Goal: Information Seeking & Learning: Learn about a topic

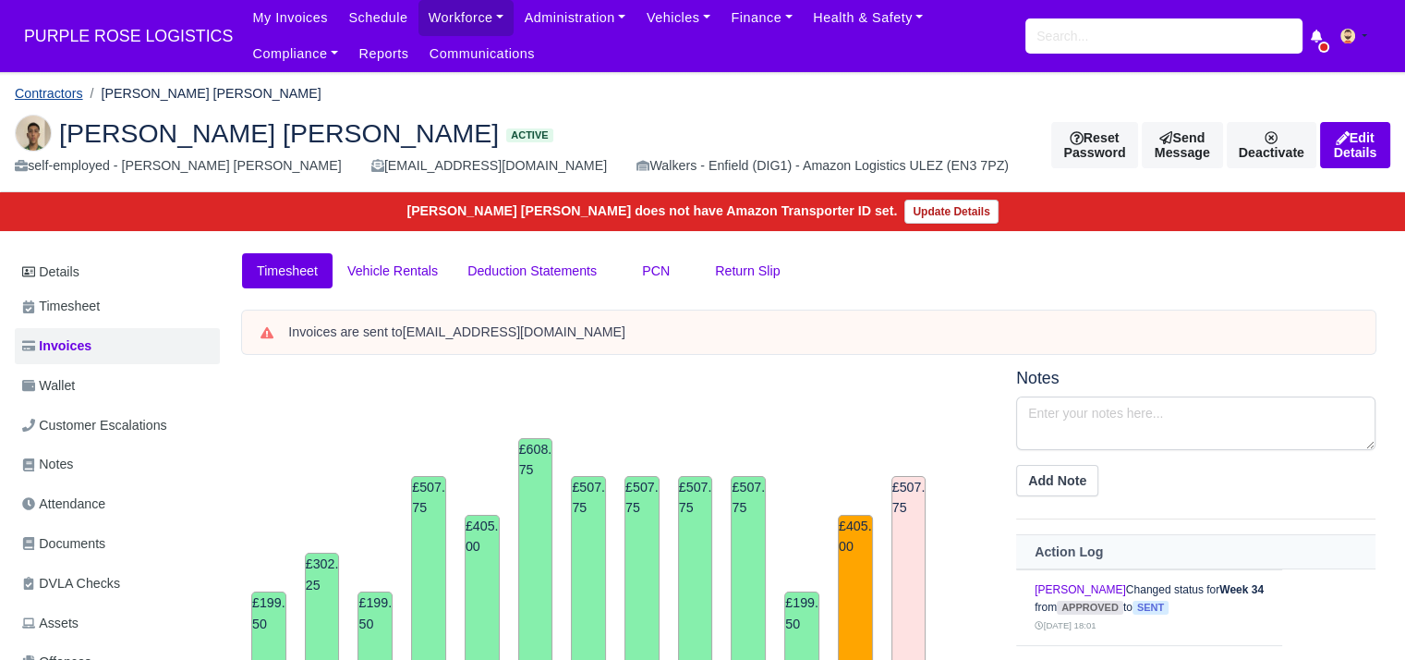
click at [47, 97] on link "Contractors" at bounding box center [49, 93] width 68 height 15
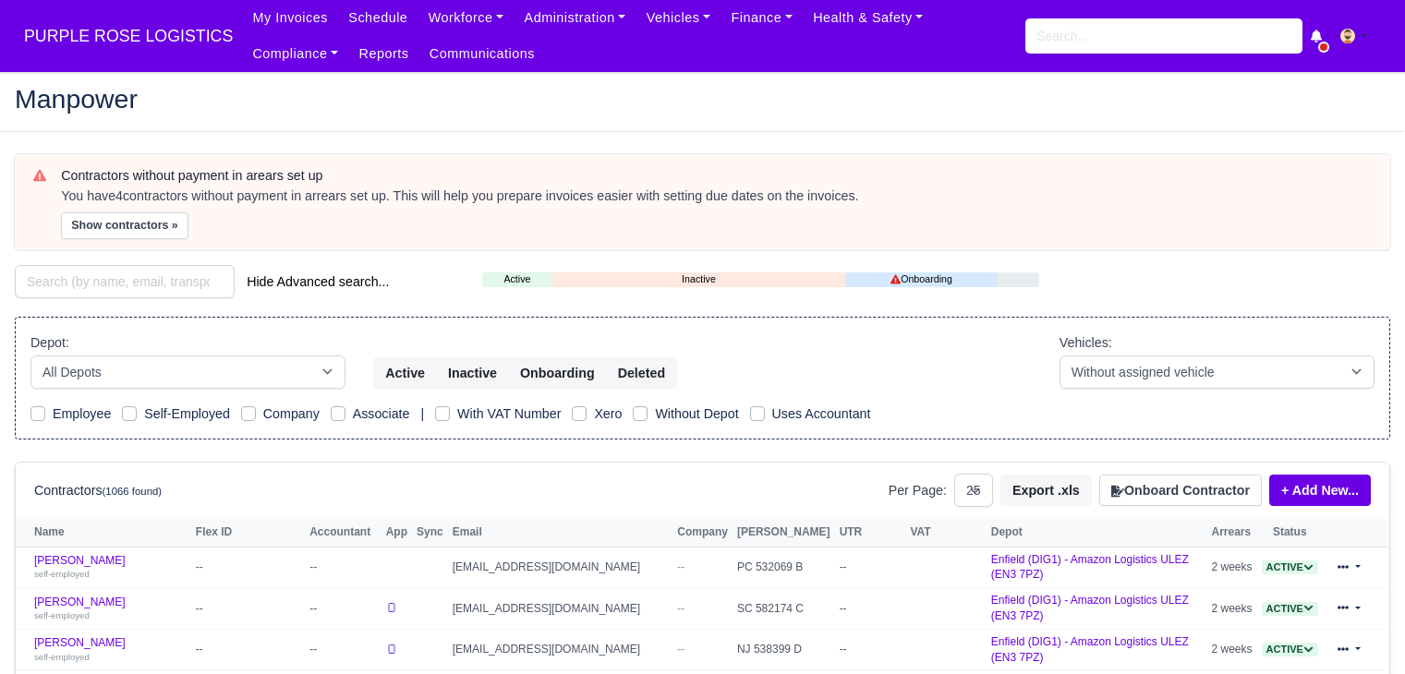
select select "25"
click at [117, 287] on input "search" at bounding box center [125, 281] width 220 height 33
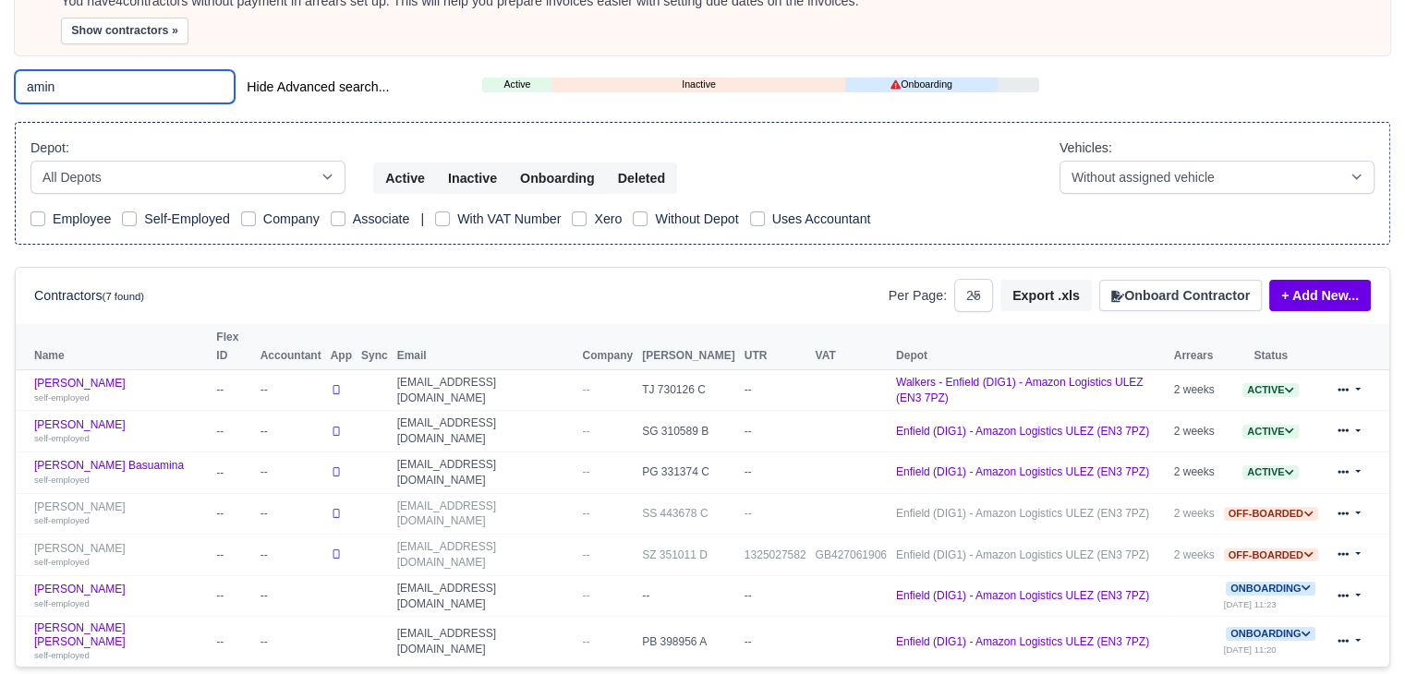
scroll to position [200, 0]
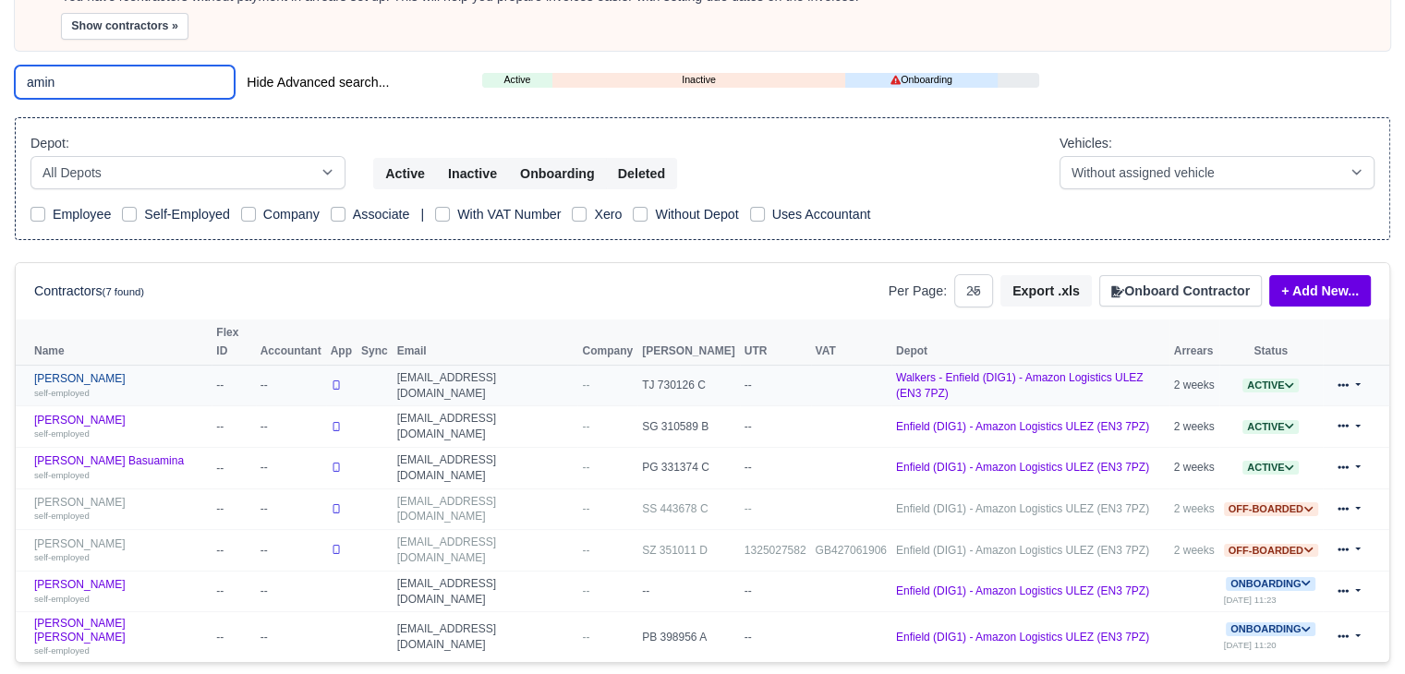
type input "amin"
click at [59, 372] on link "Amin Amini self-employed" at bounding box center [120, 385] width 173 height 27
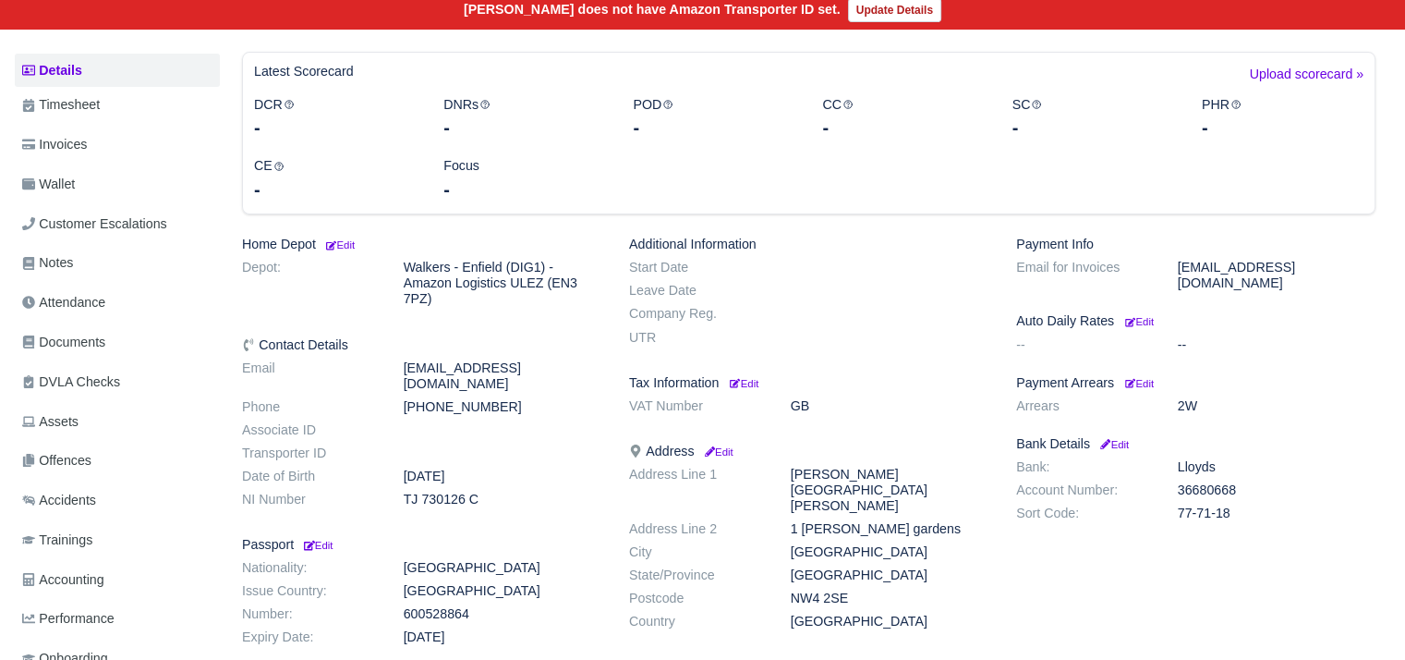
scroll to position [210, 0]
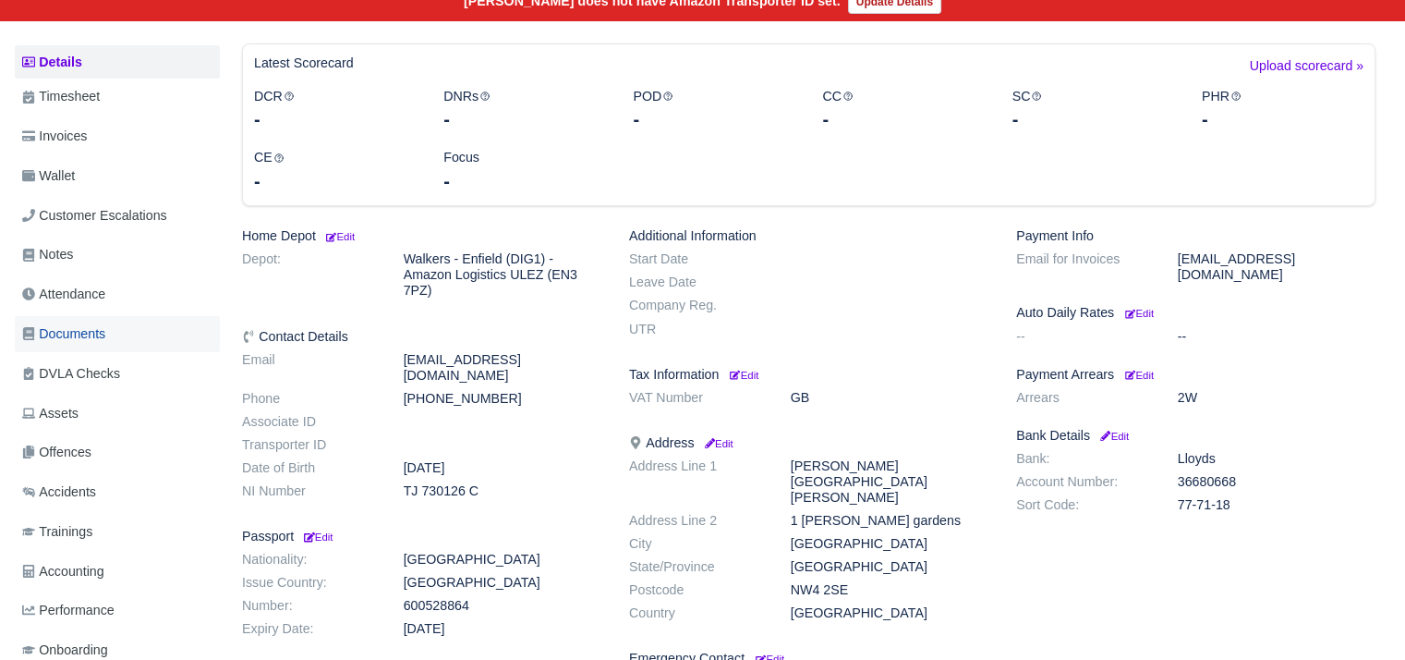
click at [97, 337] on span "Documents" at bounding box center [63, 333] width 83 height 21
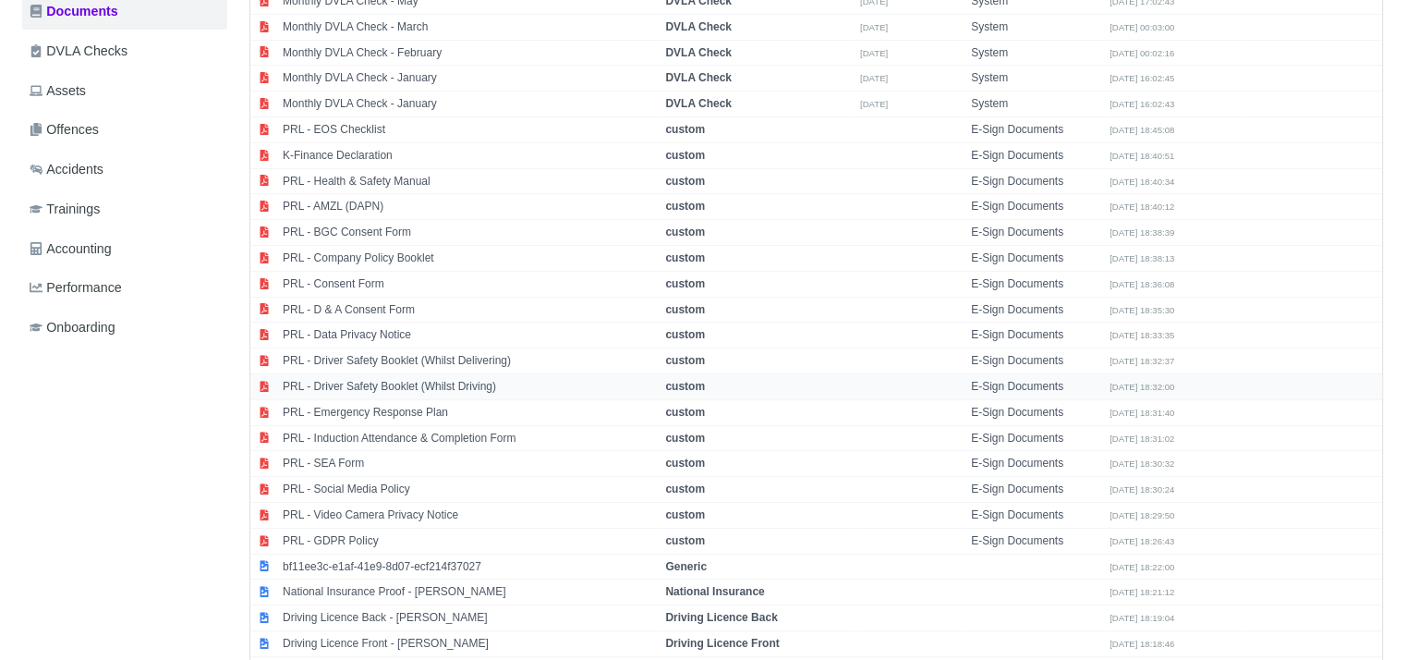
scroll to position [568, 0]
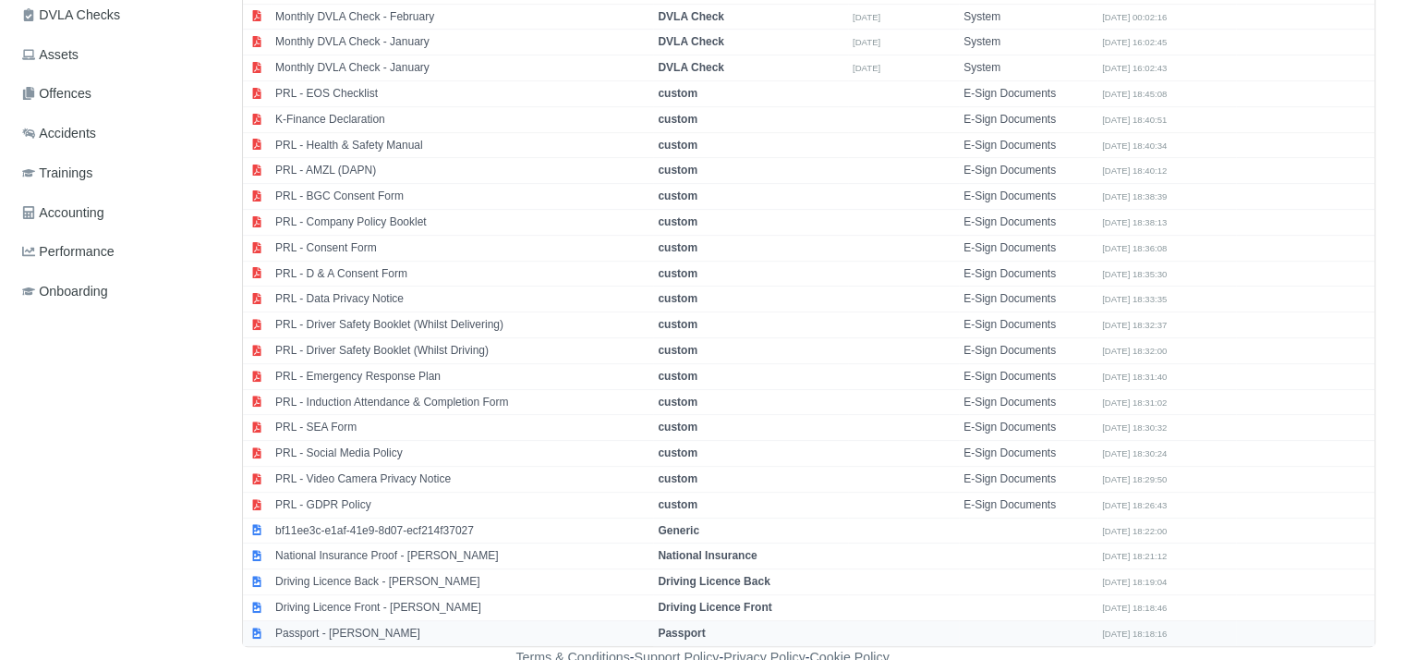
click at [368, 620] on td "Passport - Amin Amini" at bounding box center [462, 632] width 383 height 25
select select "passport"
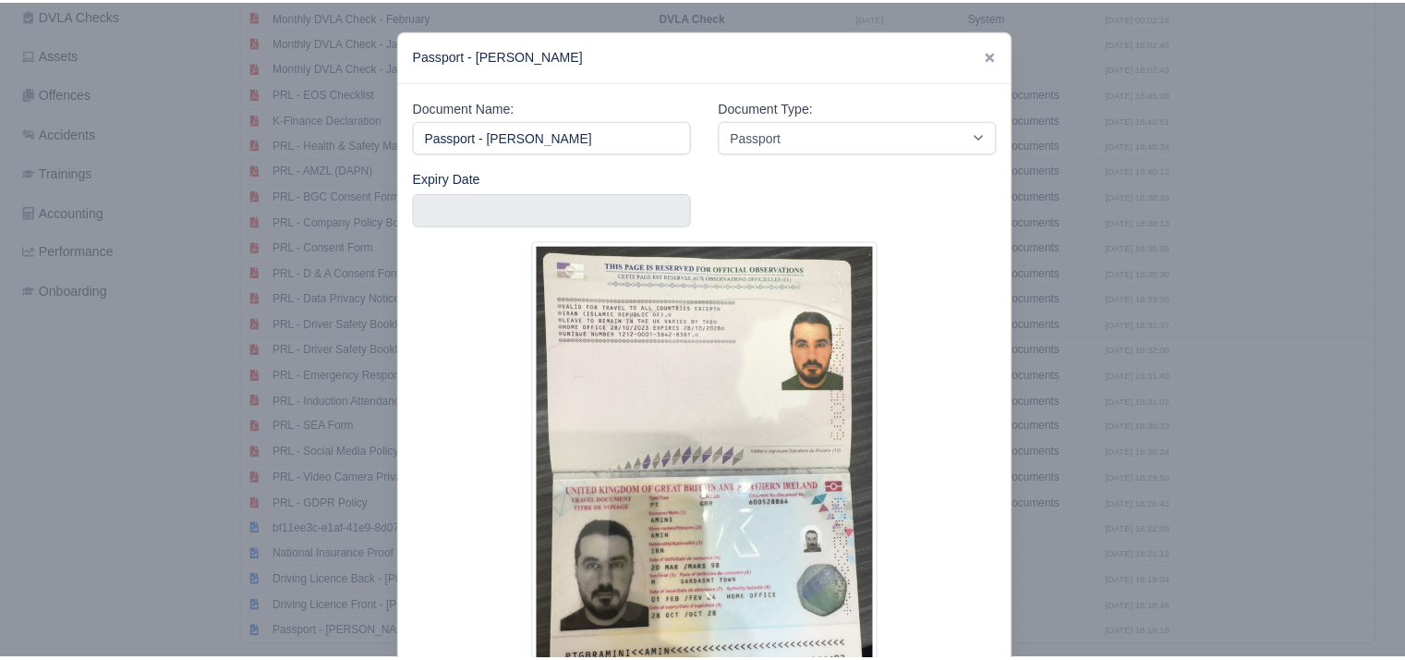
scroll to position [152, 0]
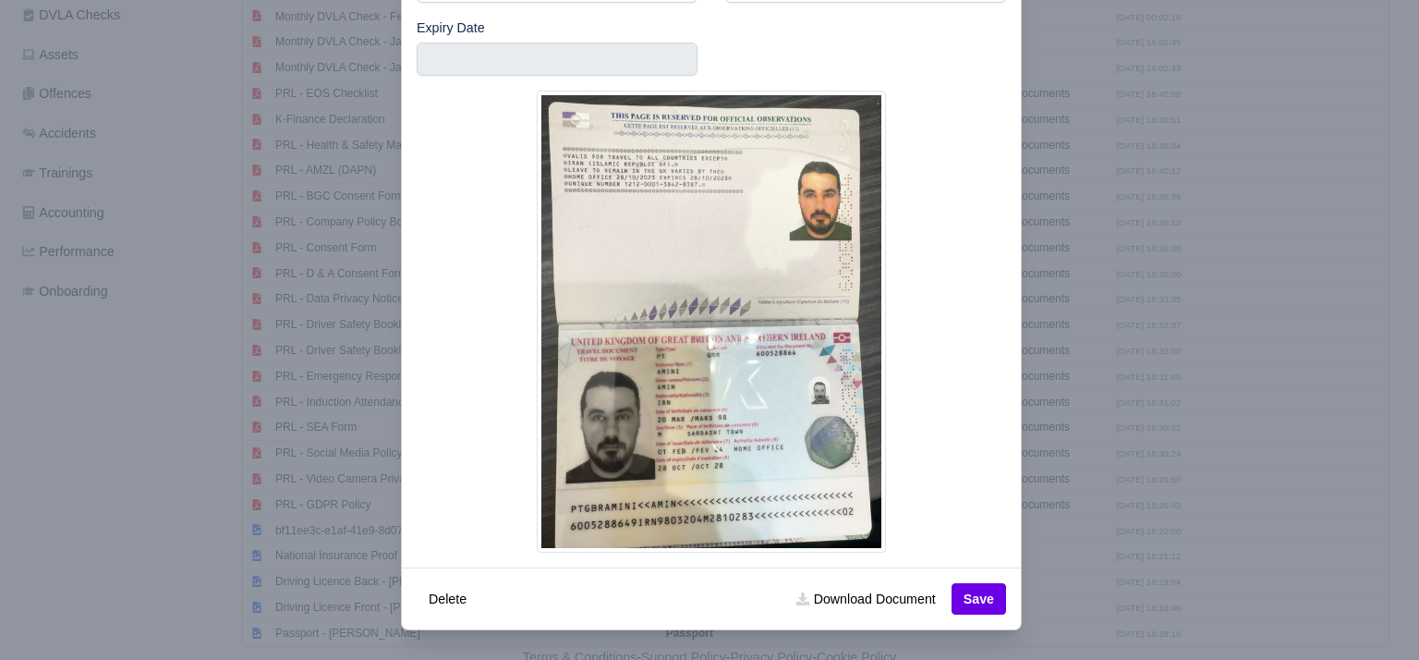
click at [1055, 565] on div at bounding box center [709, 330] width 1419 height 660
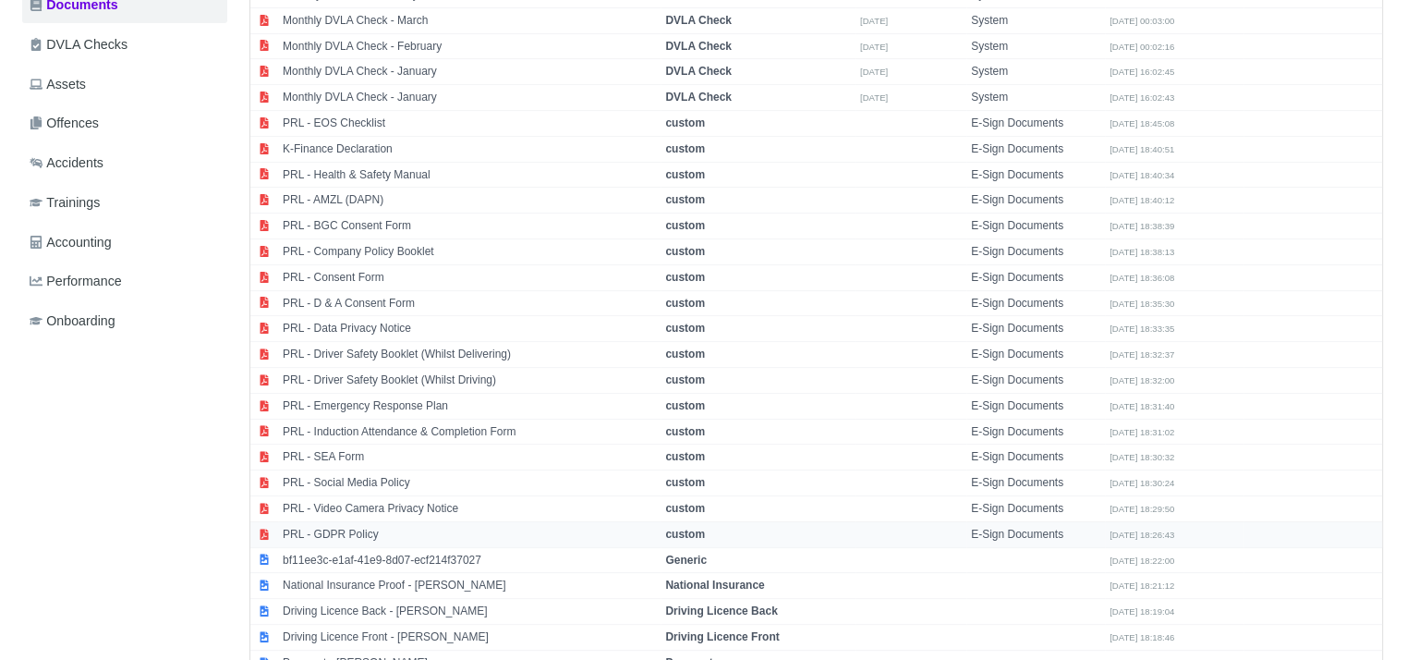
scroll to position [568, 0]
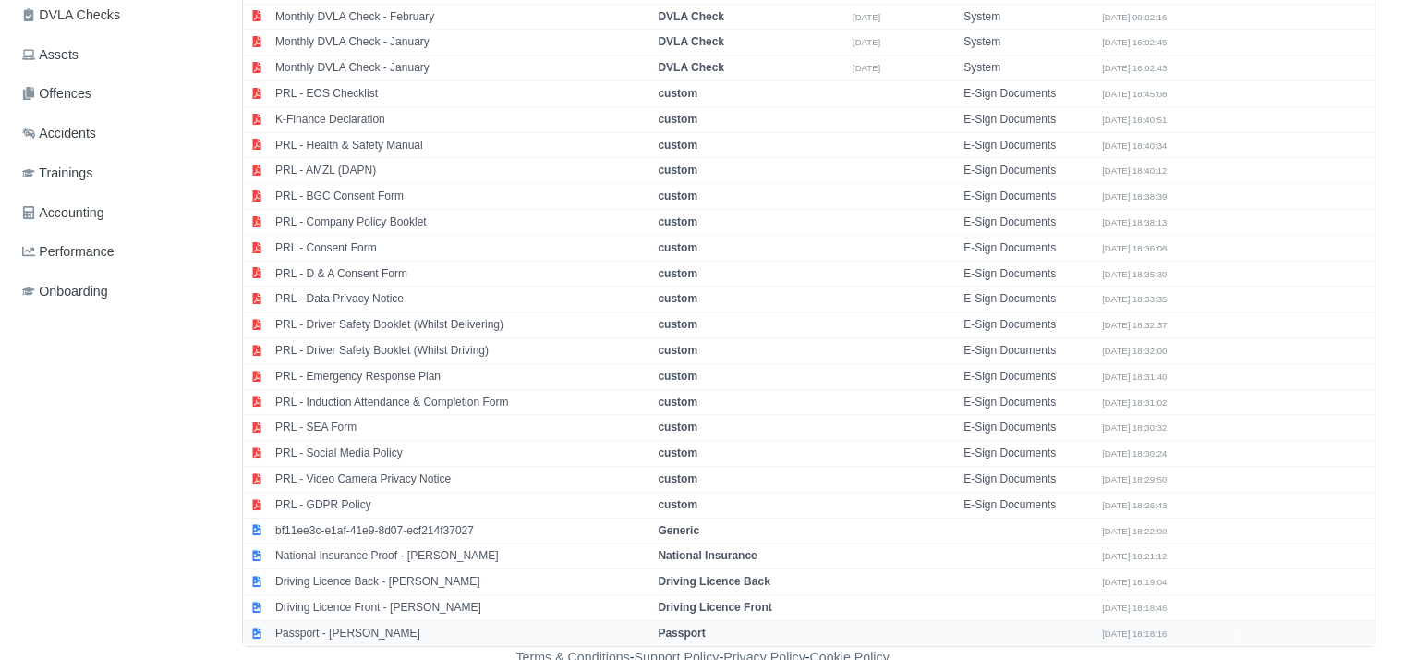
click at [371, 627] on td "Passport - Amin Amini" at bounding box center [462, 632] width 383 height 25
select select "passport"
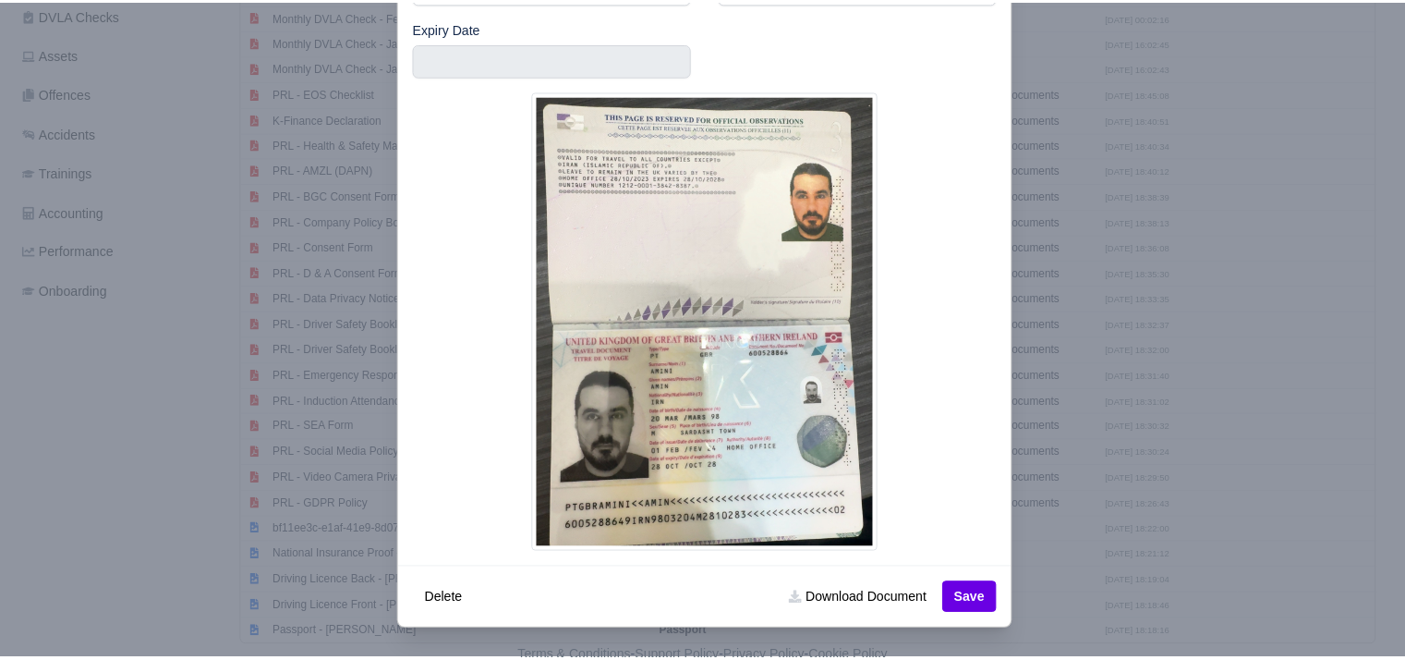
scroll to position [568, 7]
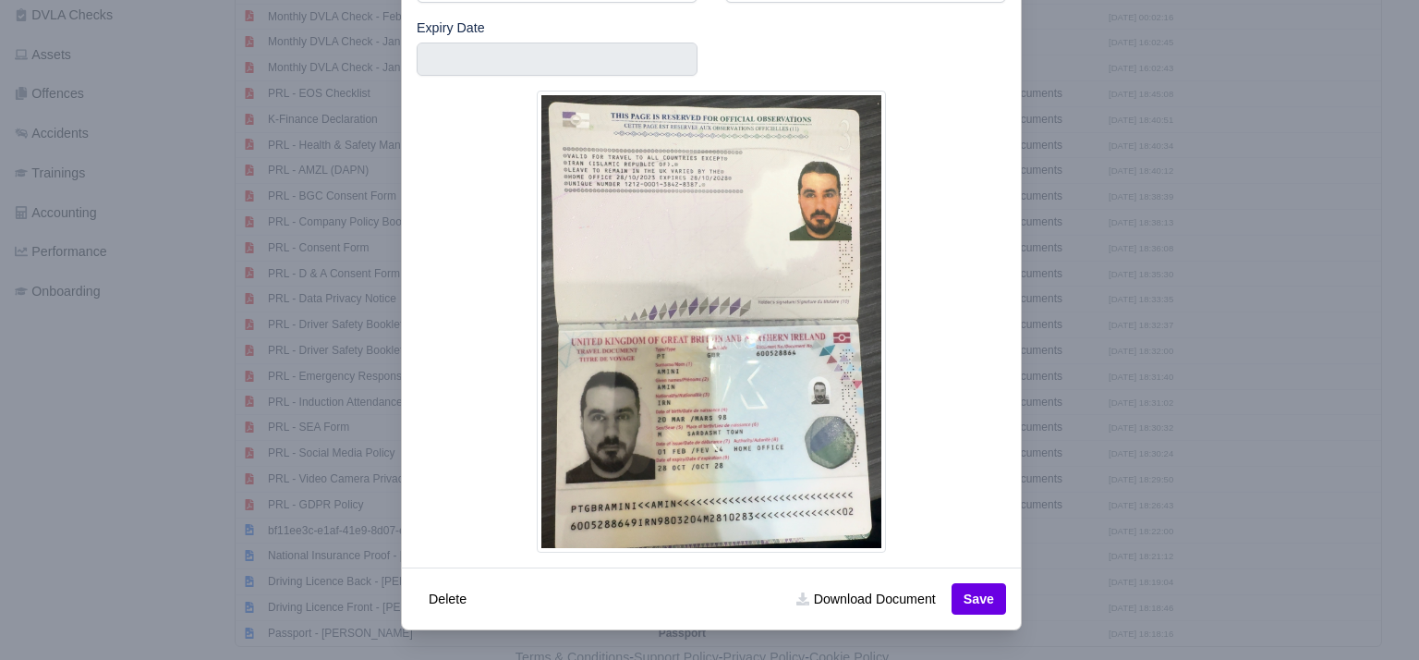
click at [307, 530] on div at bounding box center [709, 330] width 1419 height 660
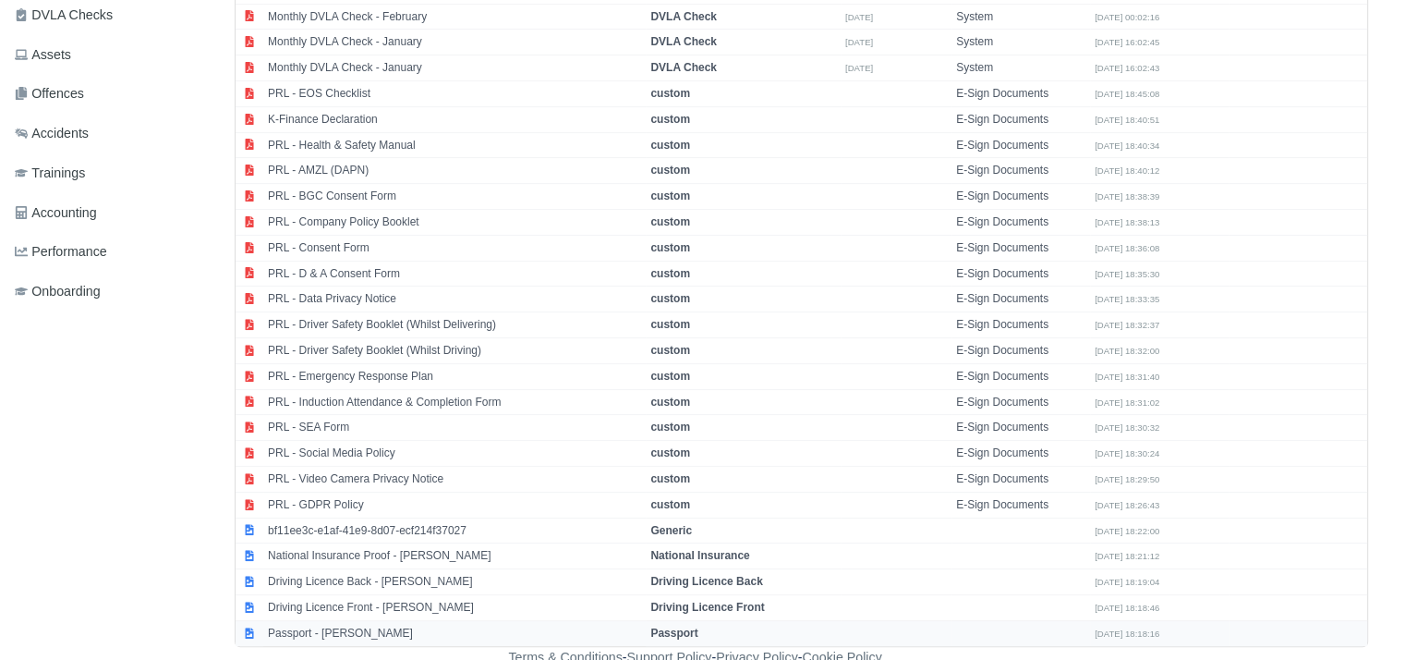
click at [333, 626] on td "Passport - Amin Amini" at bounding box center [454, 632] width 383 height 25
select select "passport"
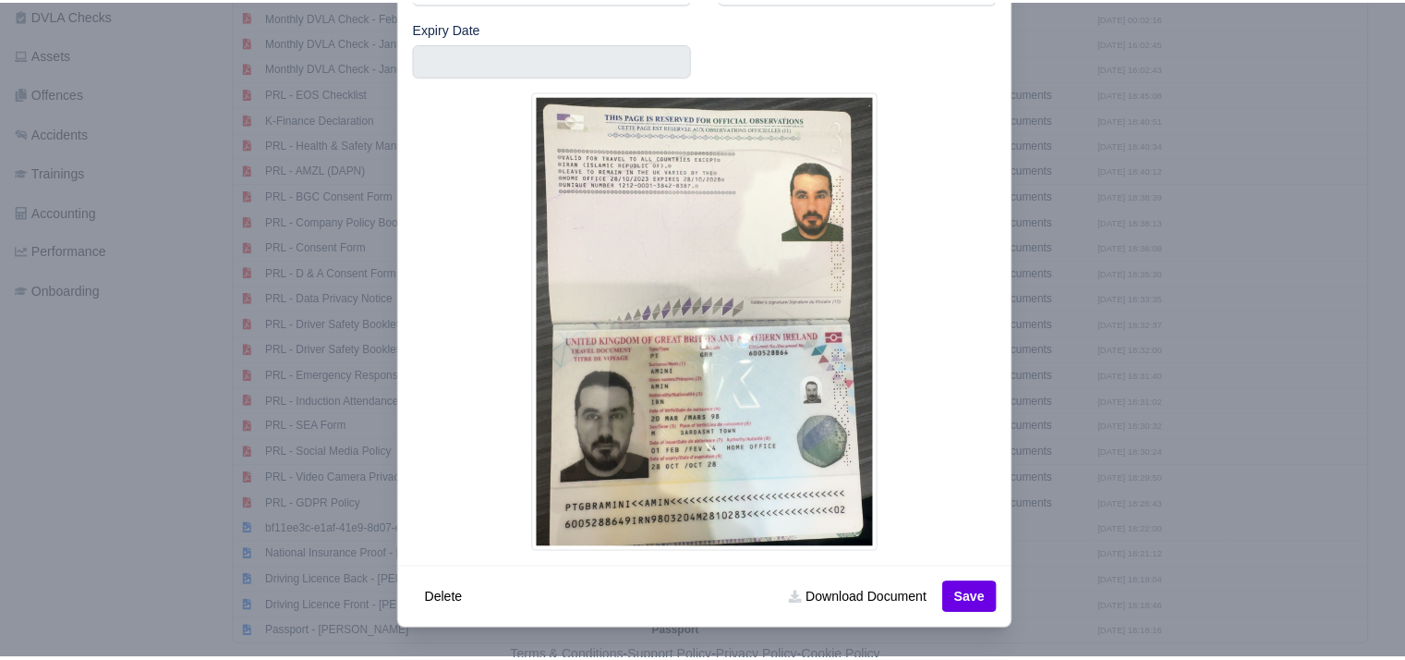
scroll to position [115, 0]
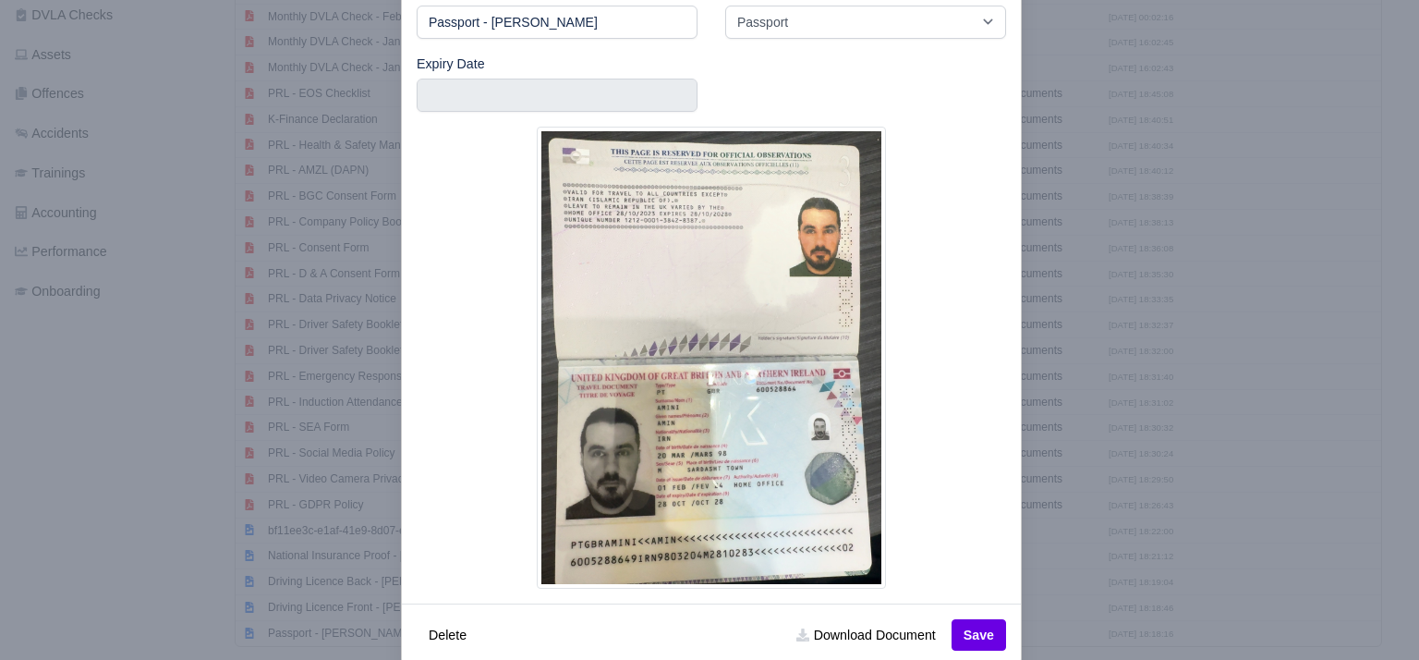
click at [1094, 507] on div at bounding box center [709, 330] width 1419 height 660
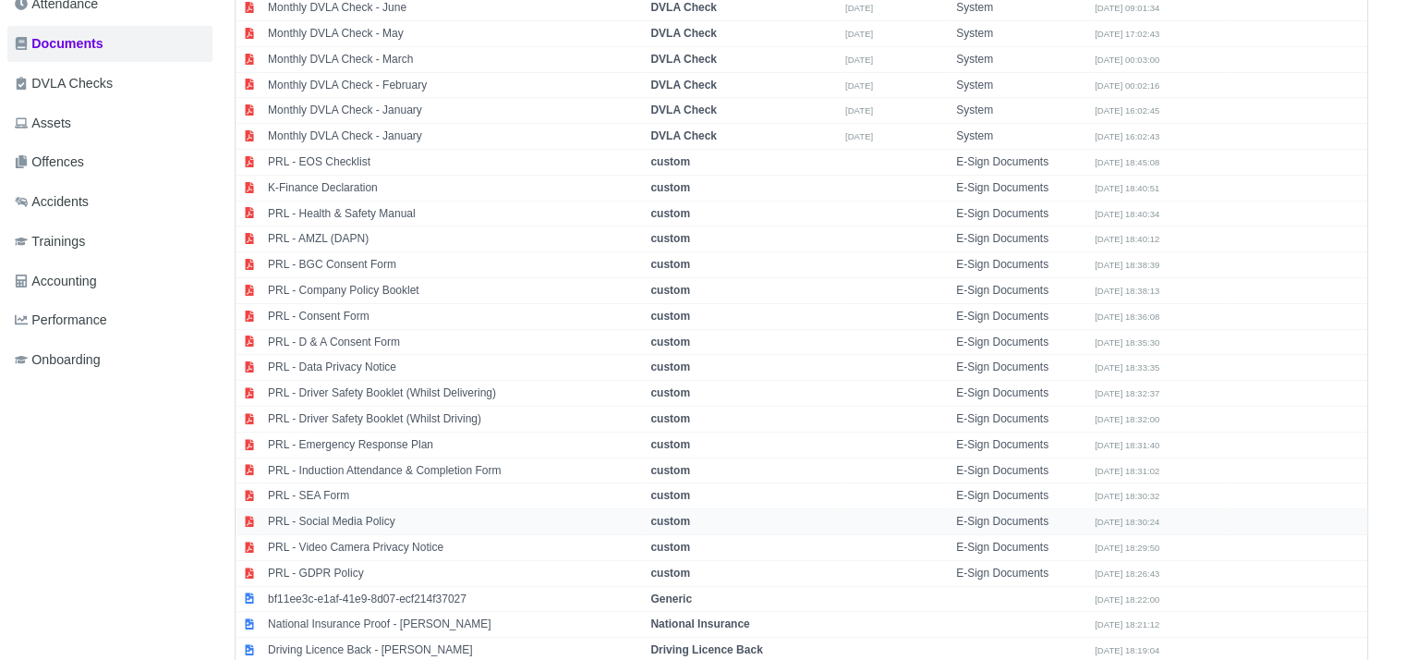
scroll to position [568, 7]
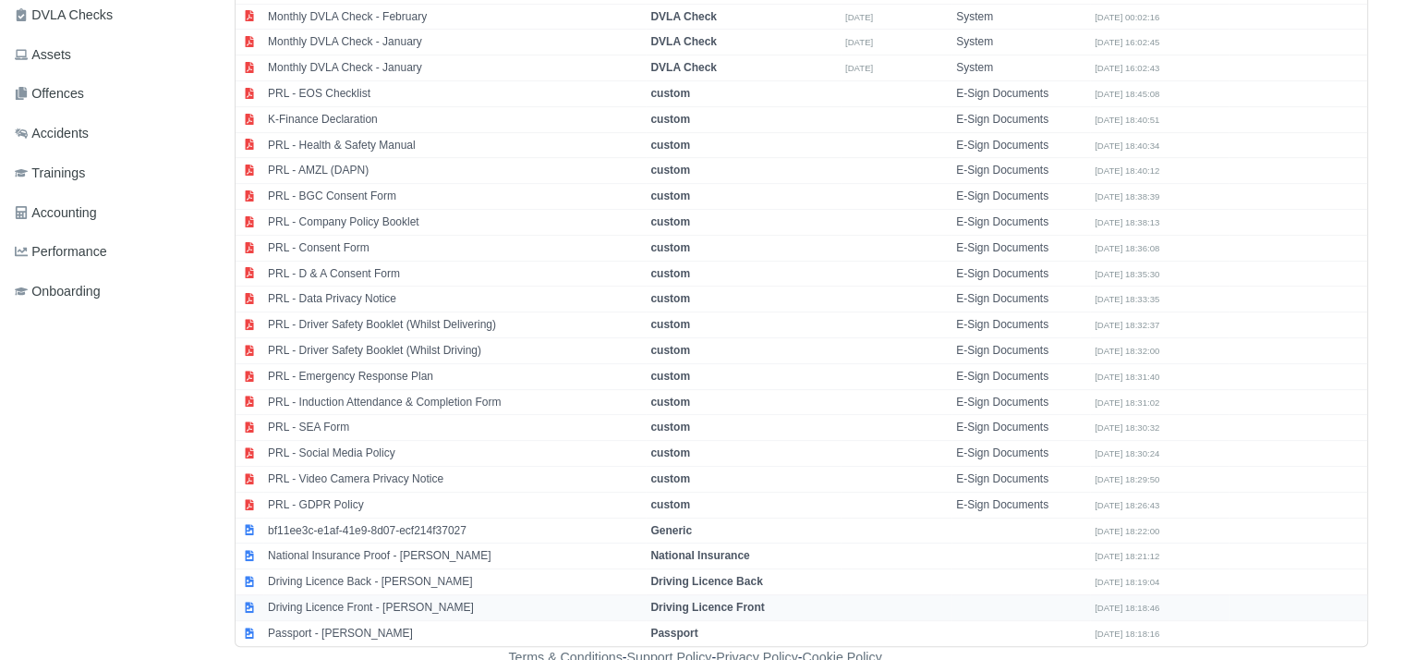
click at [425, 601] on td "Driving Licence Front - Amin Amini" at bounding box center [454, 607] width 383 height 26
select select "driving-licence-front"
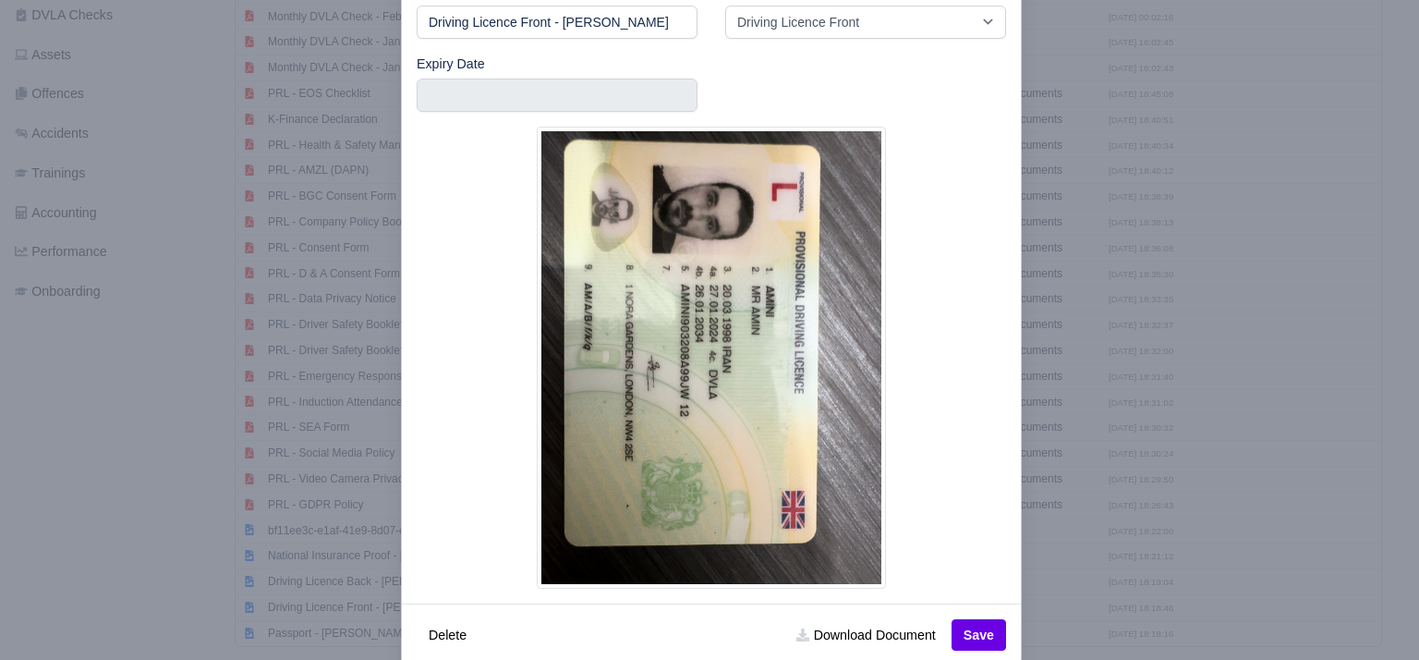
click at [1079, 275] on div at bounding box center [709, 330] width 1419 height 660
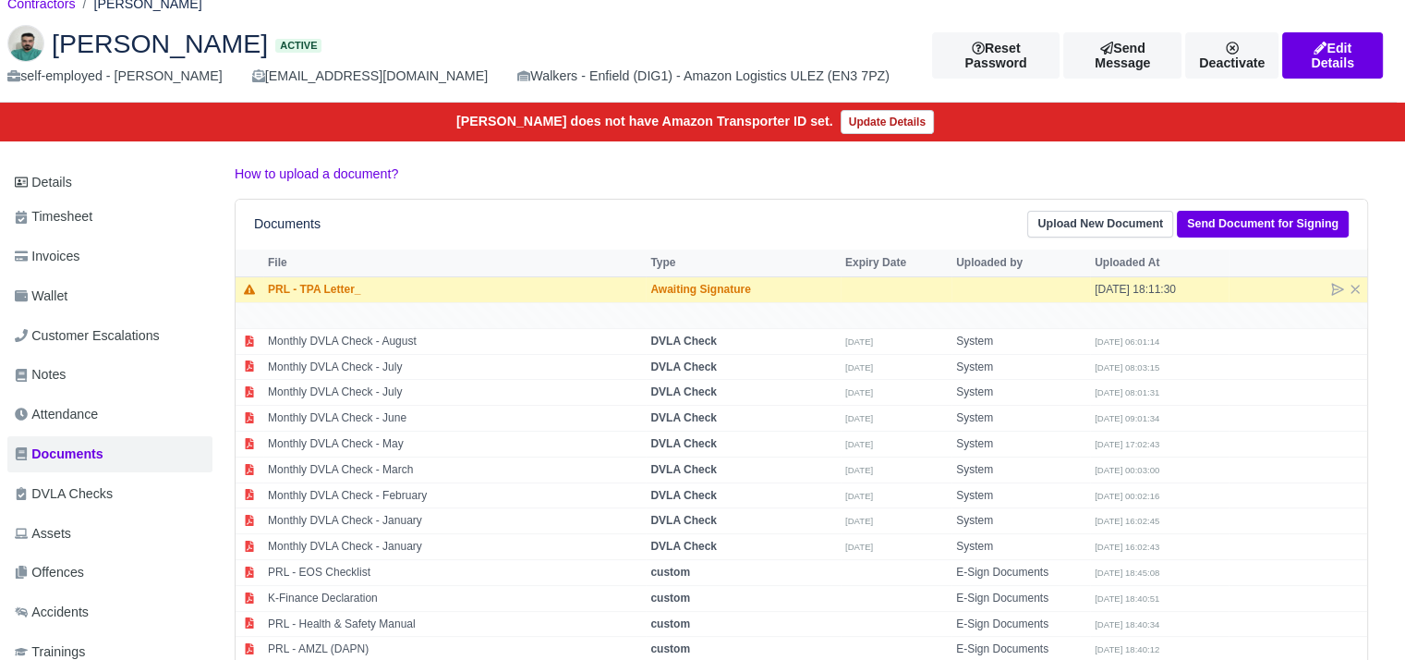
scroll to position [19, 7]
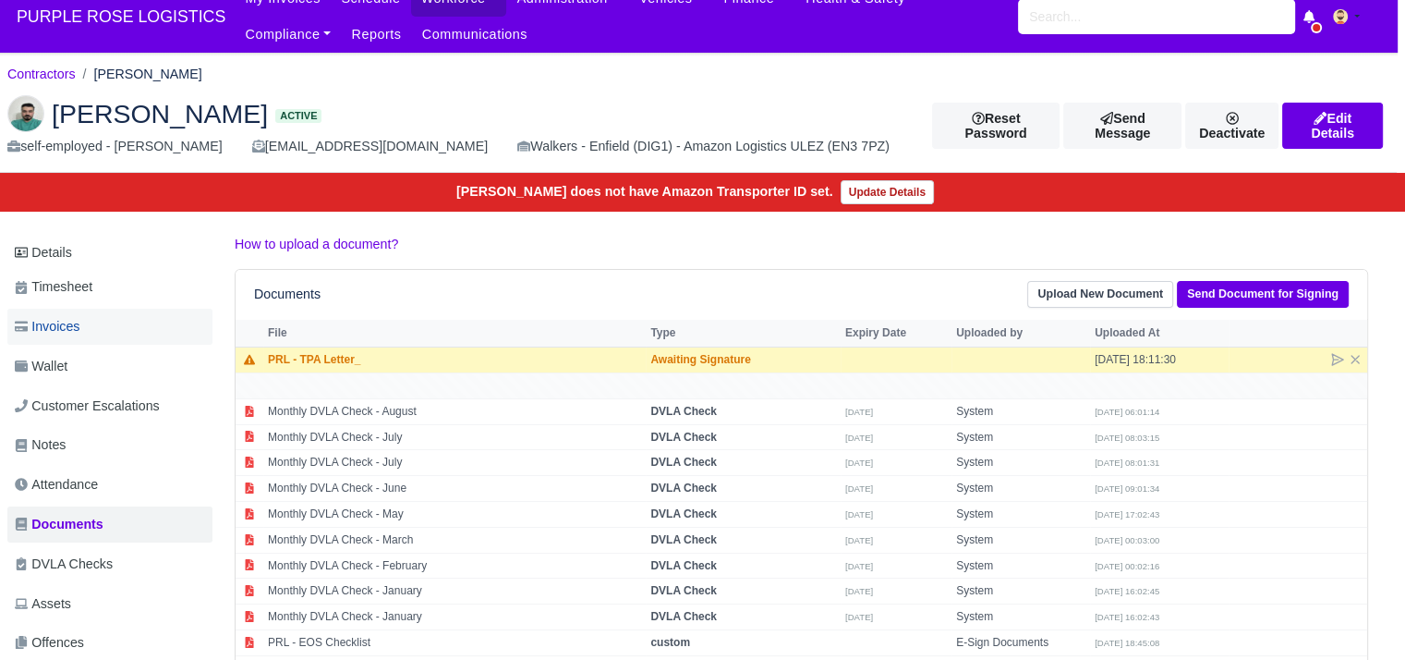
click at [130, 330] on link "Invoices" at bounding box center [109, 327] width 205 height 36
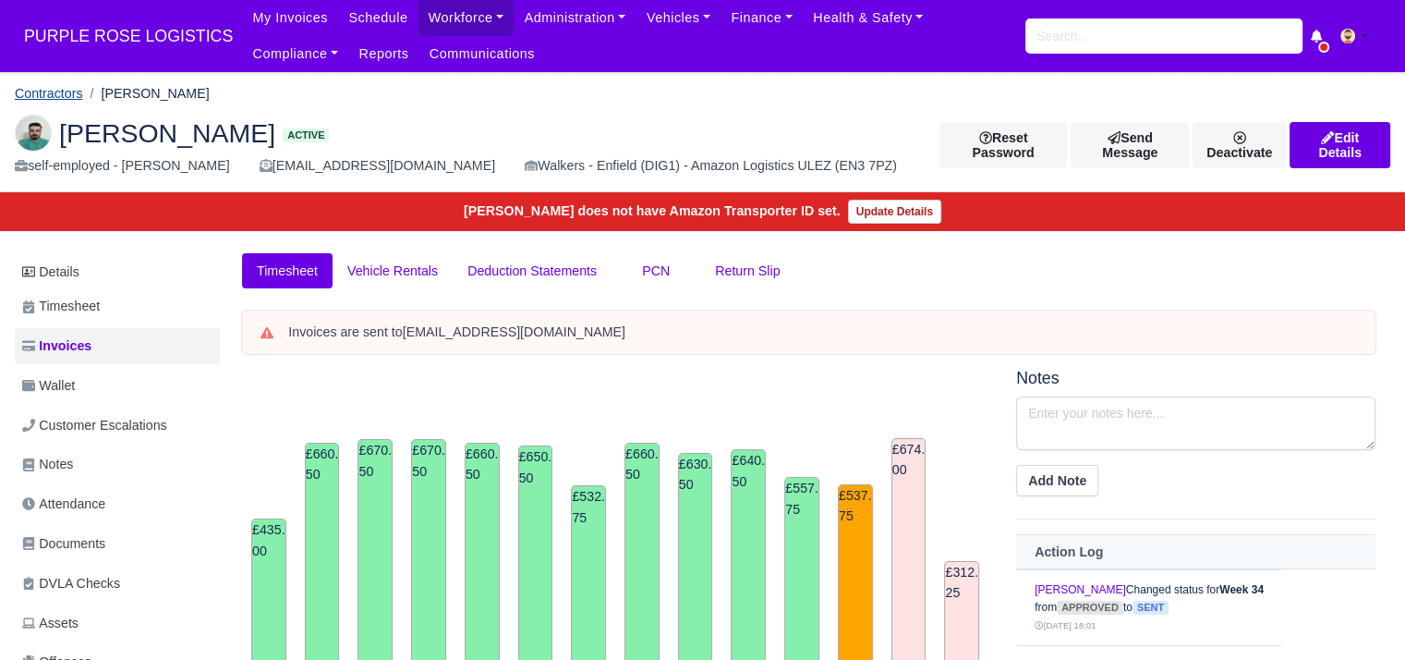
click at [59, 97] on link "Contractors" at bounding box center [49, 93] width 68 height 15
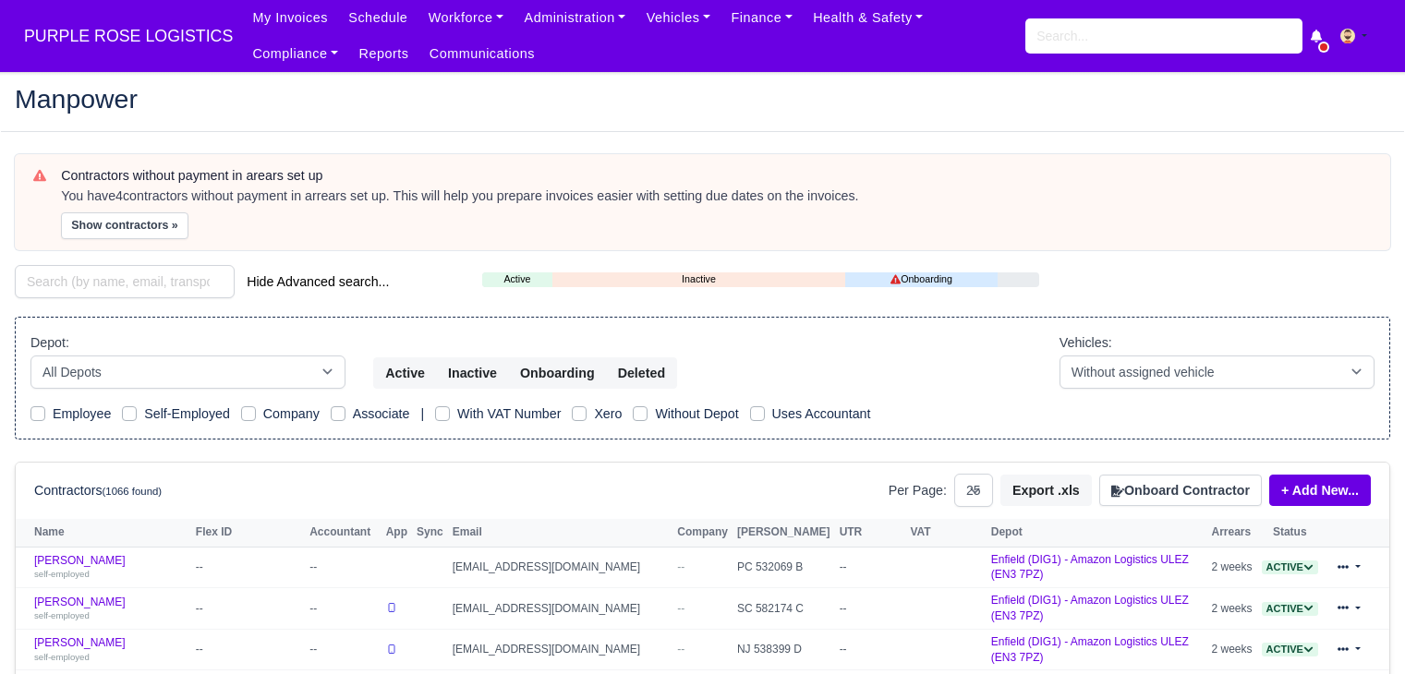
select select "25"
click at [141, 278] on input "search" at bounding box center [125, 281] width 220 height 33
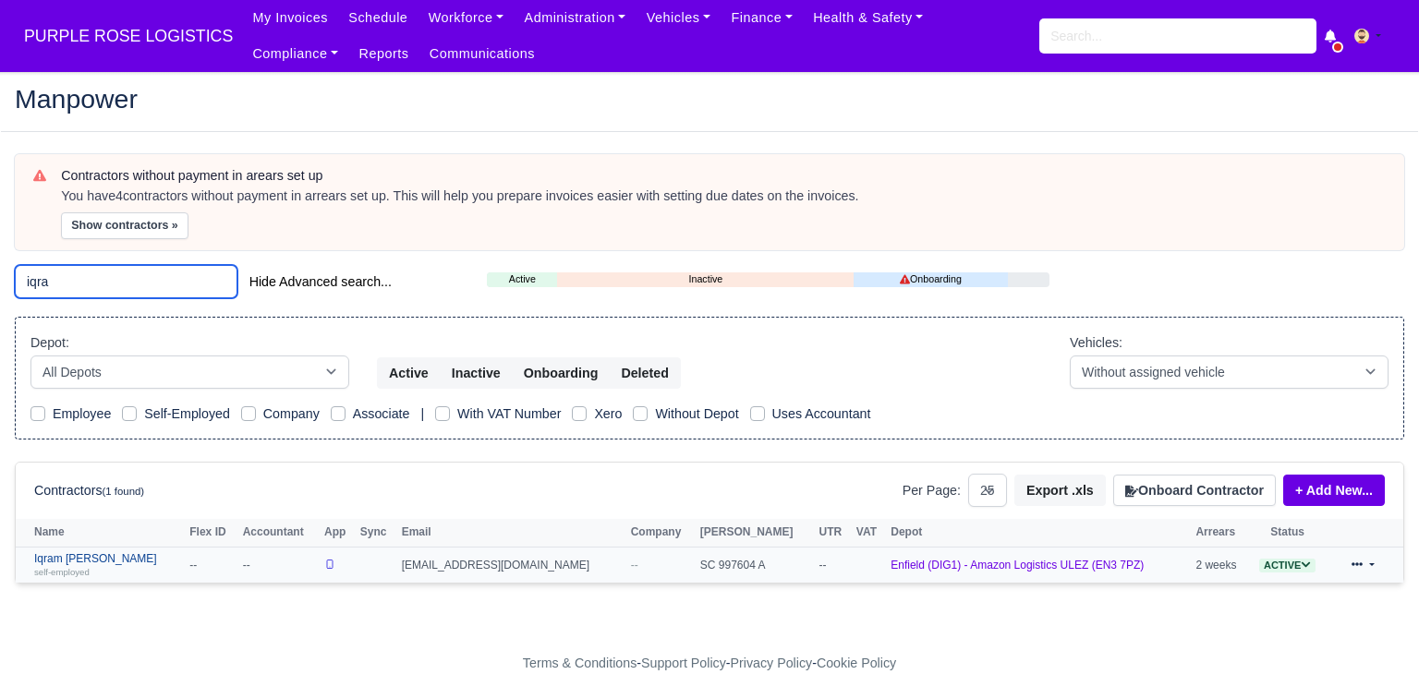
type input "iqra"
click at [130, 556] on link "Iqram Ismail Mtambo self-employed" at bounding box center [107, 566] width 146 height 27
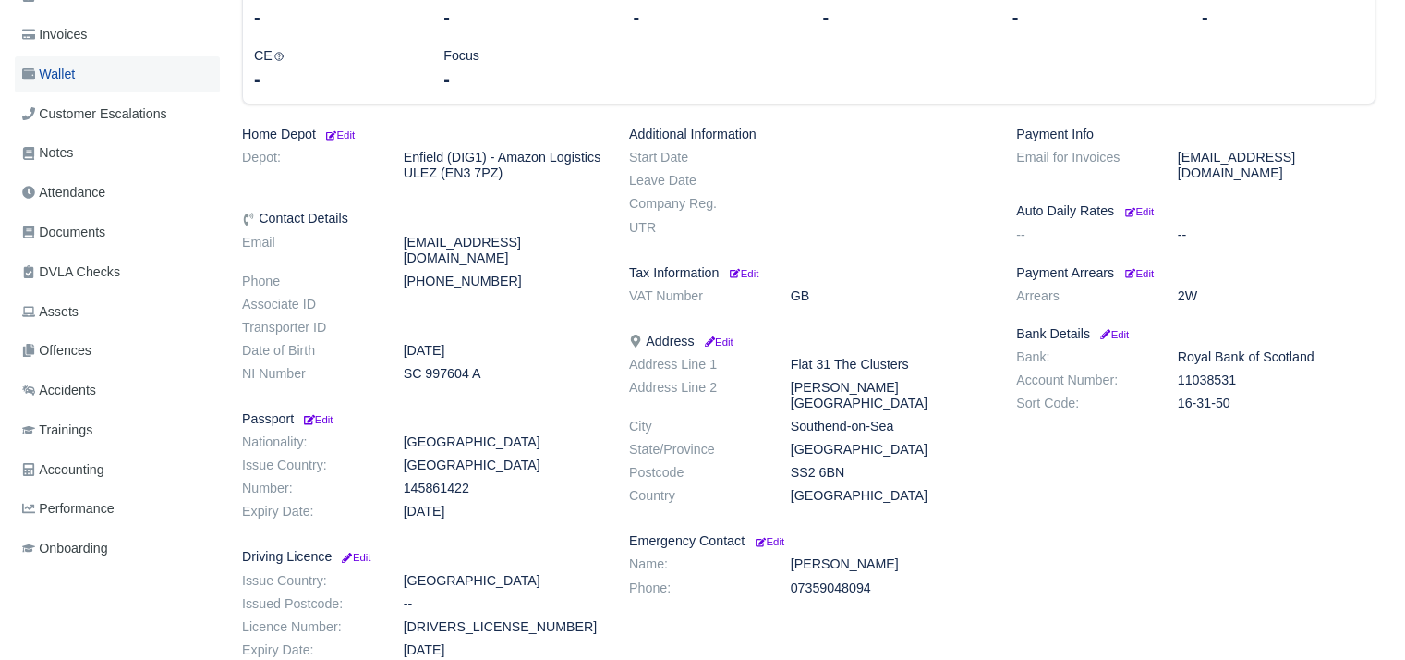
scroll to position [308, 0]
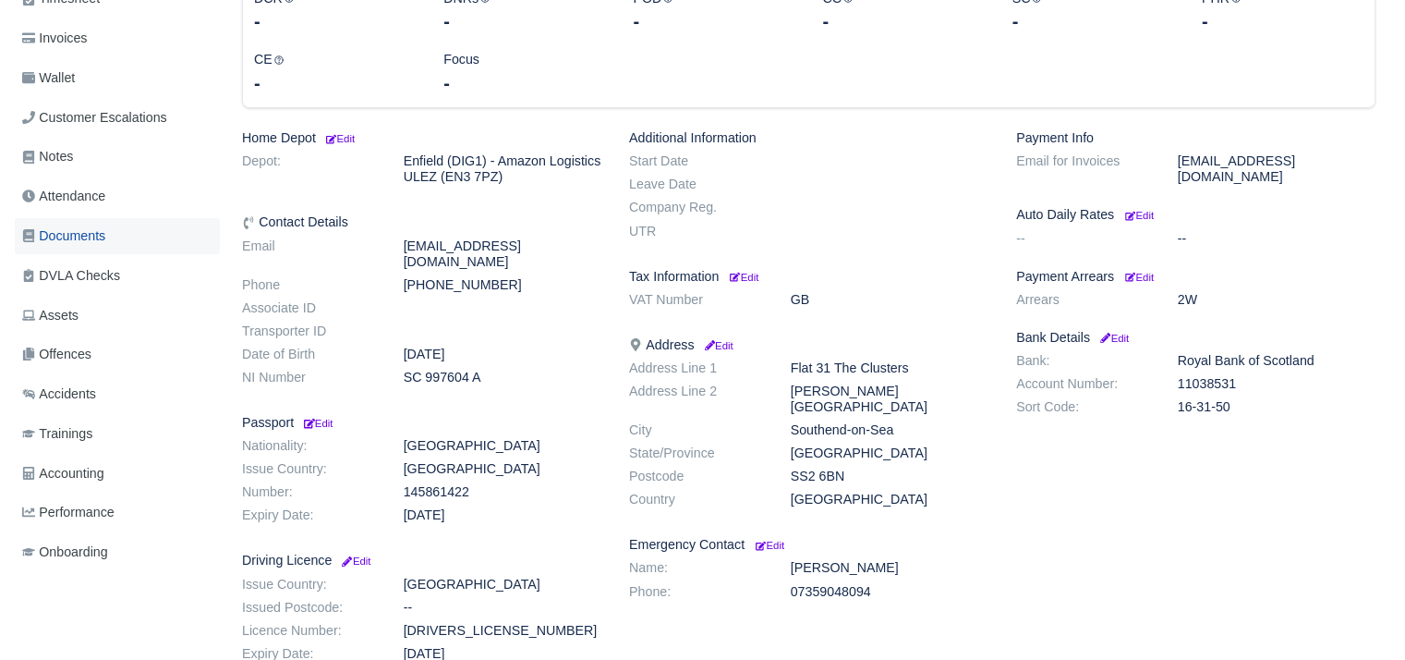
click at [137, 237] on link "Documents" at bounding box center [117, 236] width 205 height 36
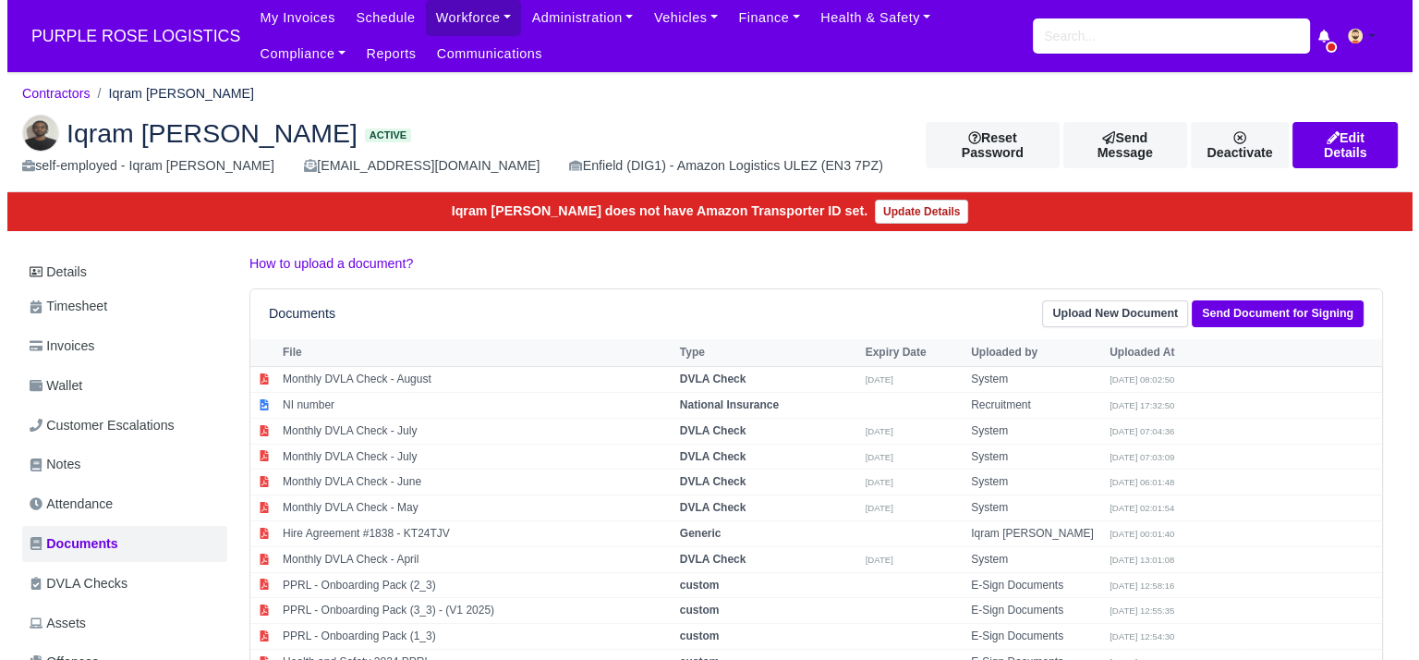
scroll to position [313, 0]
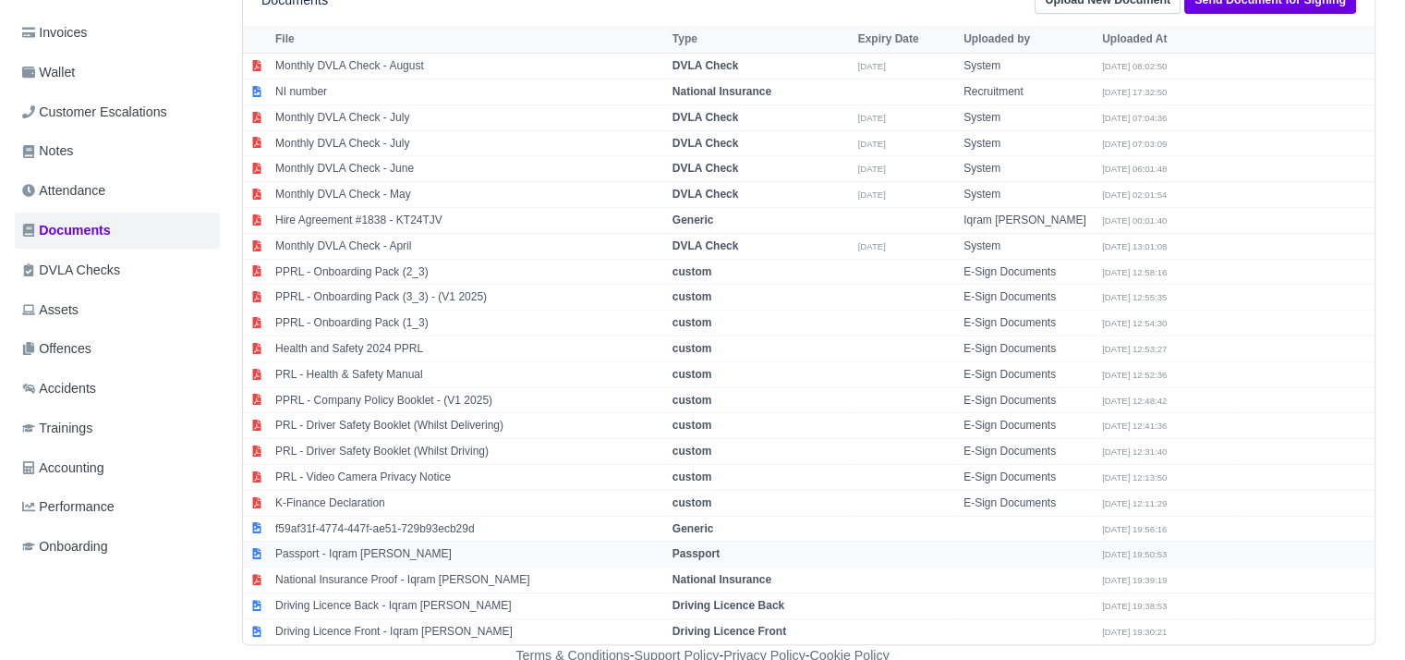
click at [396, 552] on td "Passport - Iqram [PERSON_NAME]" at bounding box center [469, 554] width 397 height 26
select select "passport"
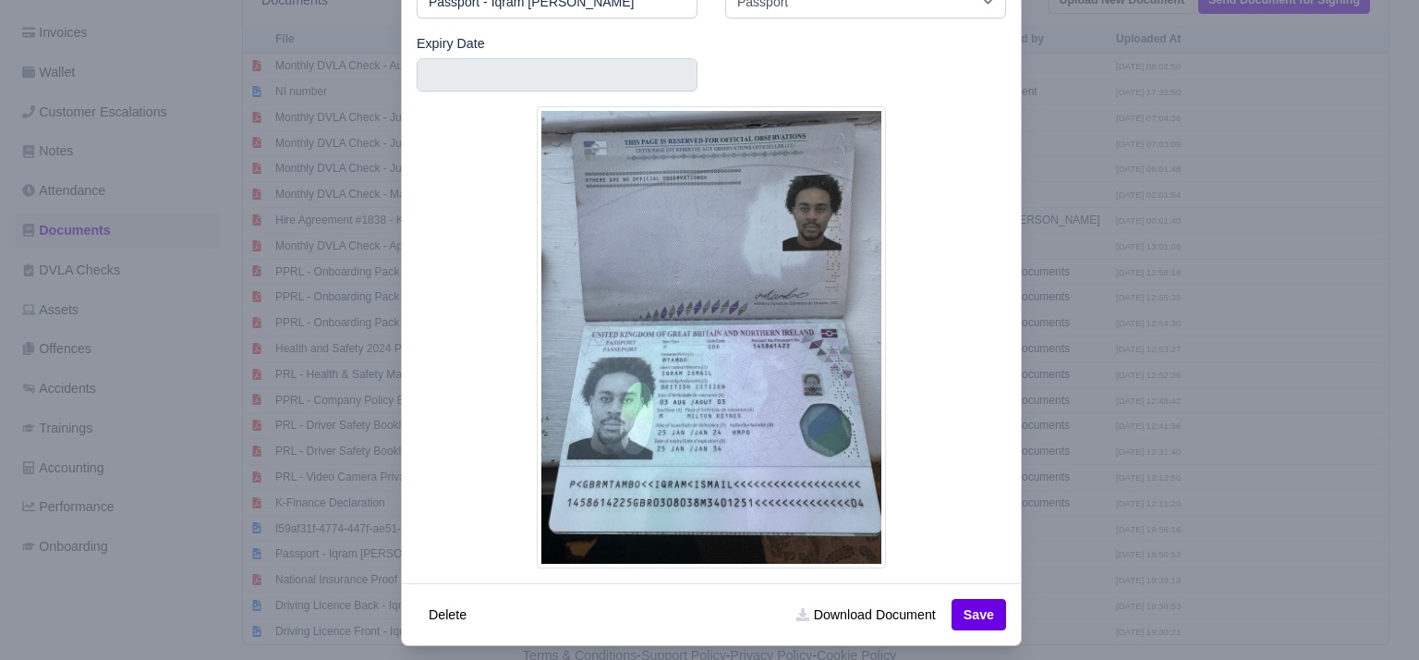
scroll to position [152, 0]
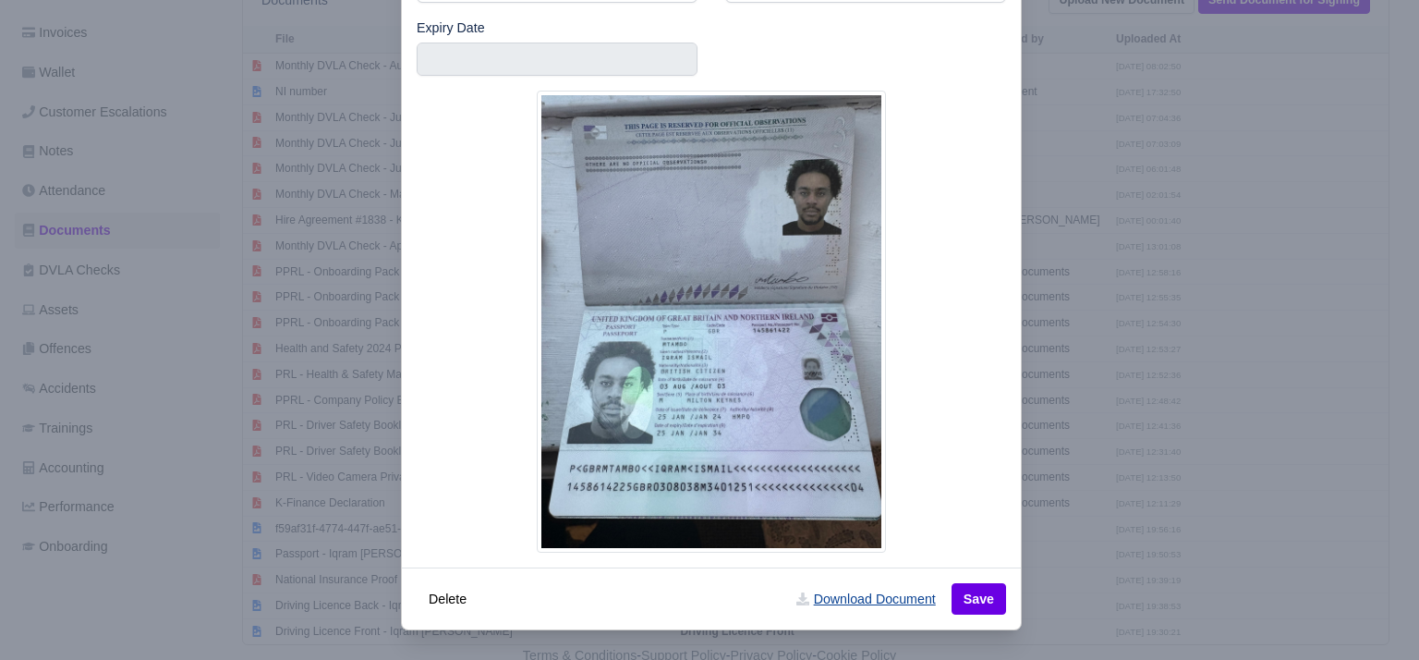
click at [924, 595] on link "Download Document" at bounding box center [865, 598] width 163 height 31
click at [1046, 529] on div at bounding box center [709, 330] width 1419 height 660
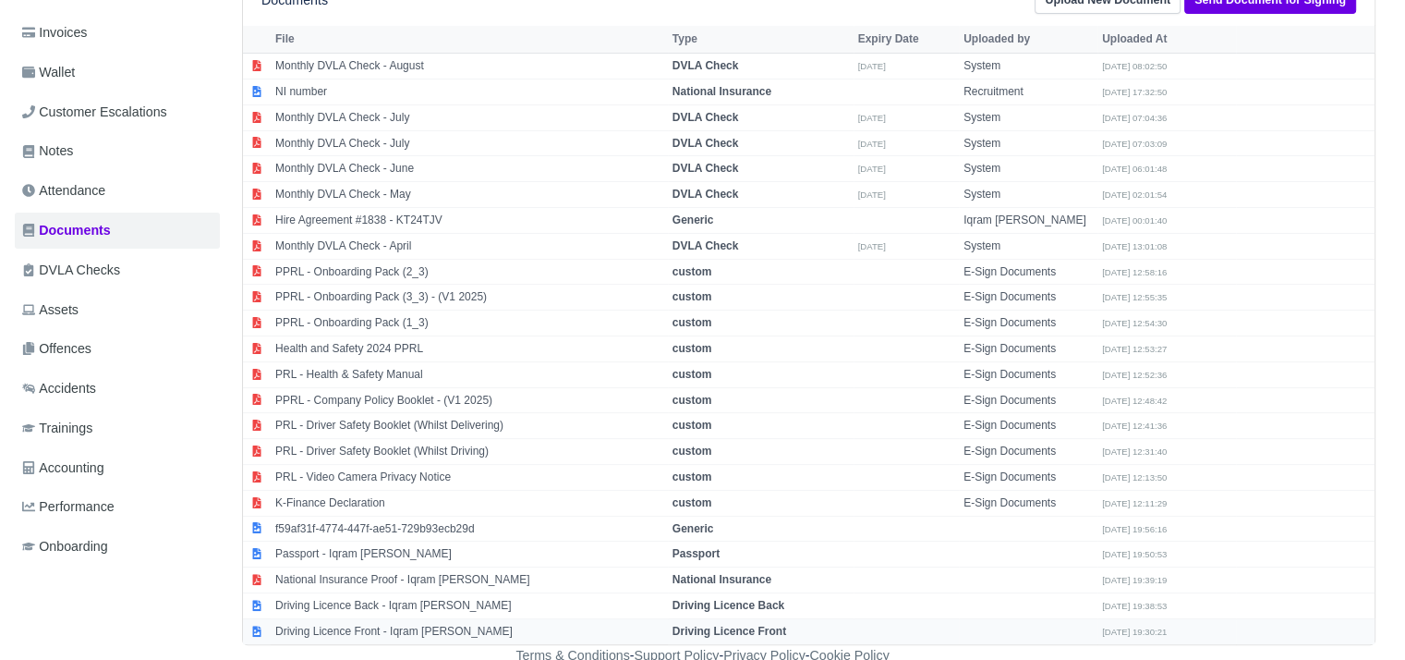
click at [431, 626] on td "Driving Licence Front - Iqram Ismail Mtambo" at bounding box center [469, 630] width 397 height 25
select select "driving-licence-front"
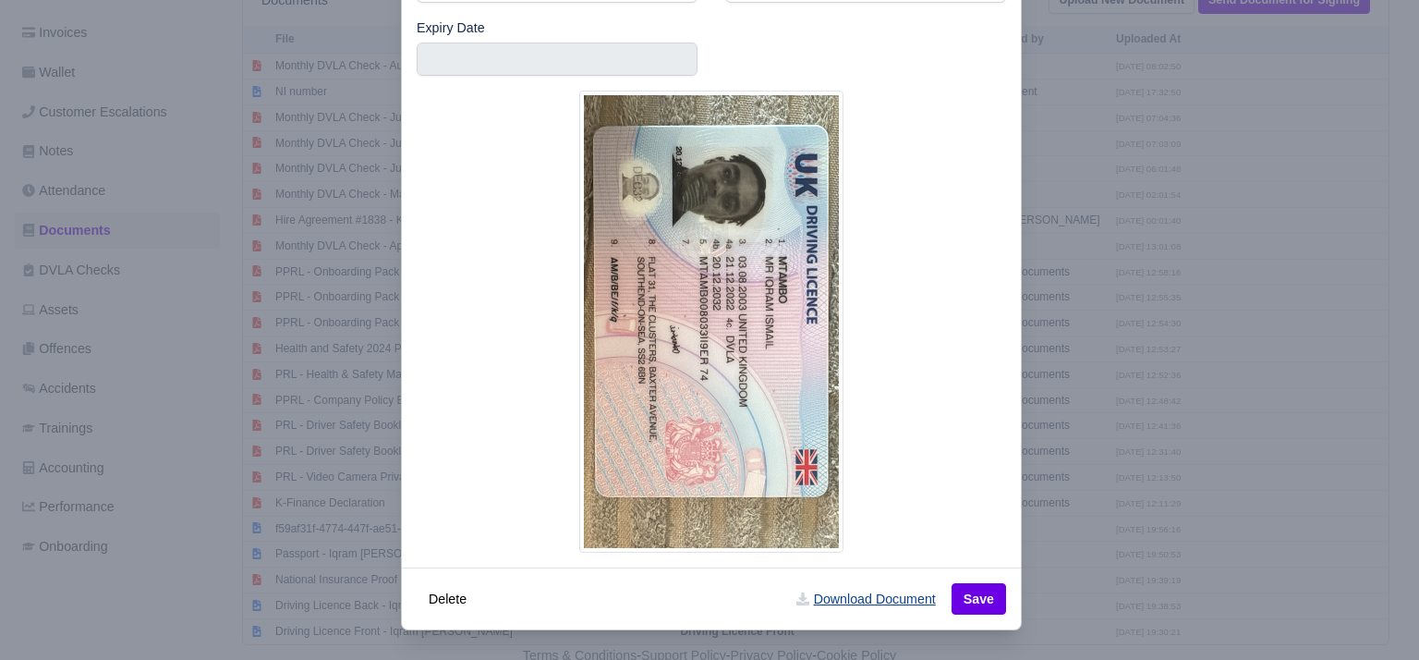
click at [881, 598] on link "Download Document" at bounding box center [865, 598] width 163 height 31
click at [1099, 494] on div at bounding box center [709, 330] width 1419 height 660
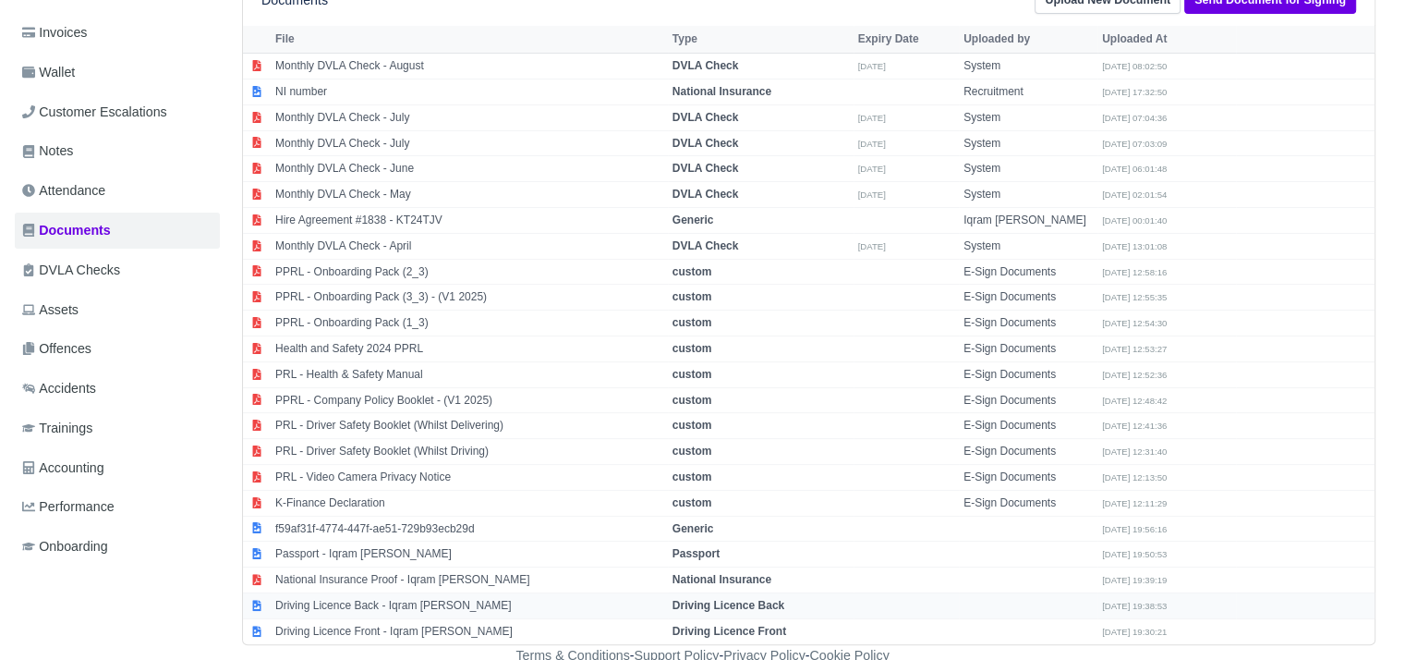
click at [443, 603] on td "Driving Licence Back - Iqram Ismail Mtambo" at bounding box center [469, 605] width 397 height 26
select select "driving-licence-back"
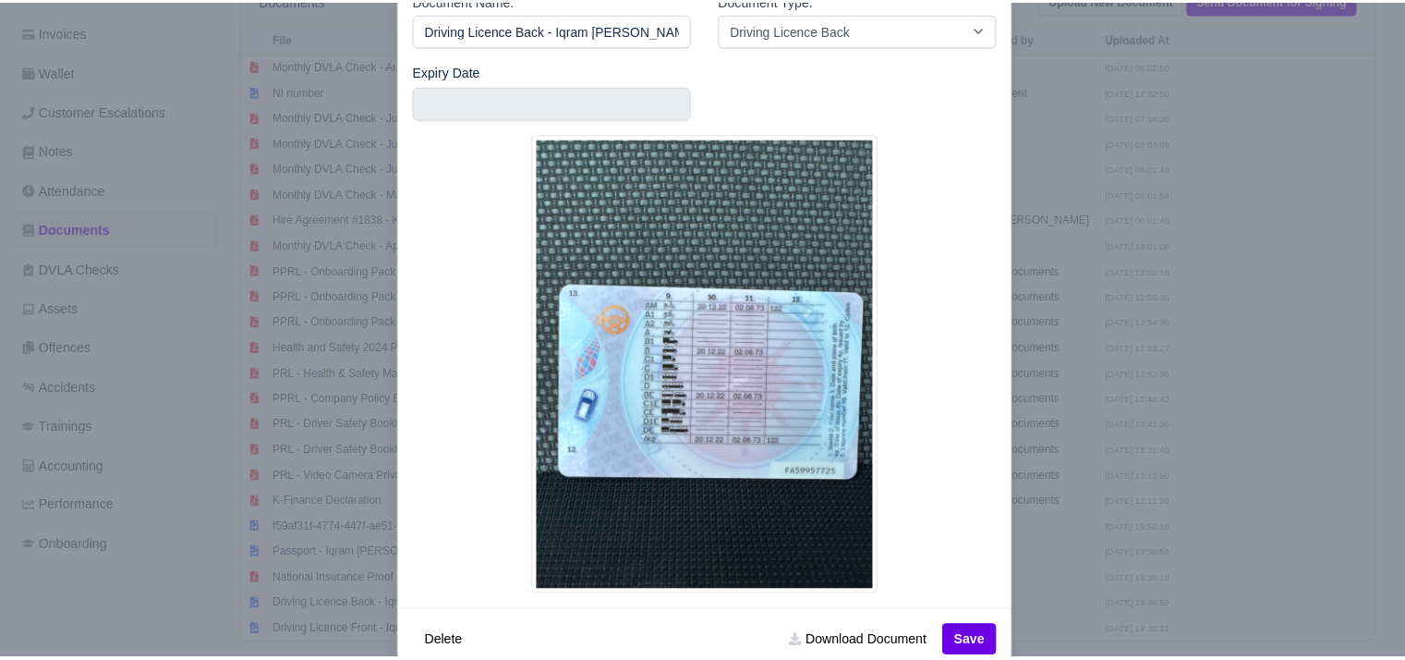
scroll to position [107, 0]
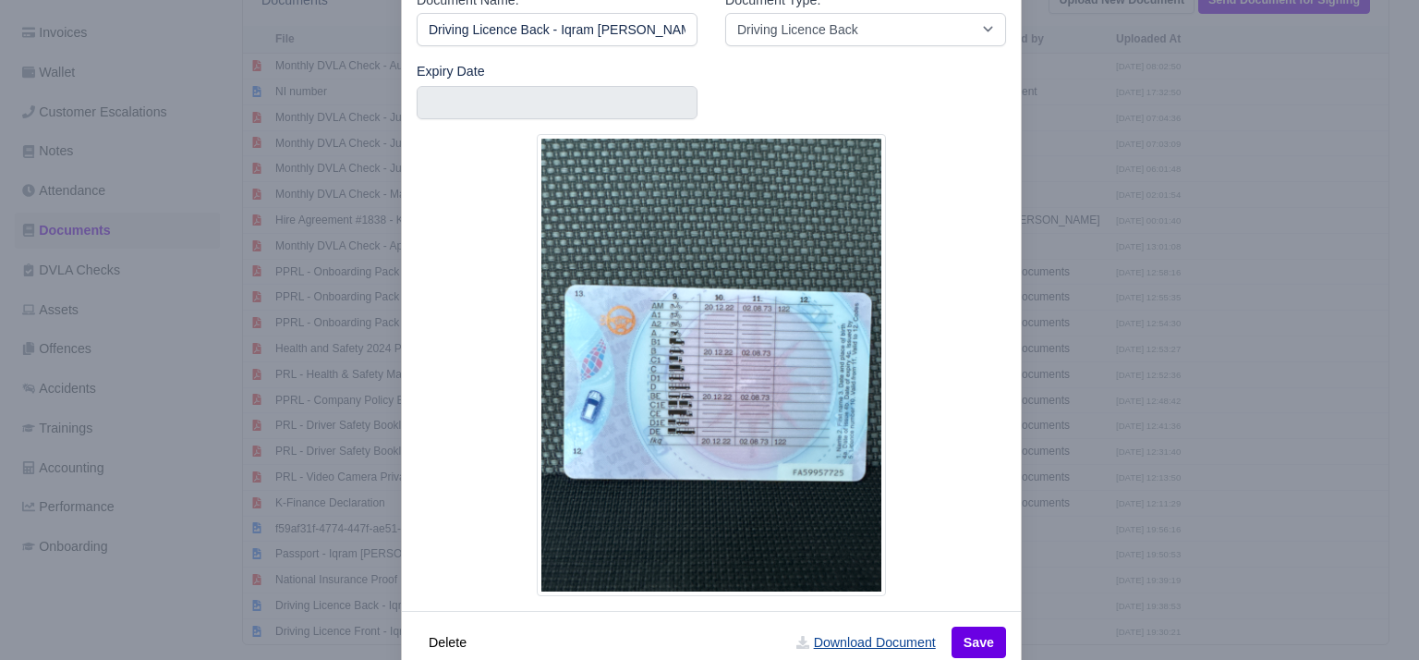
click at [864, 635] on link "Download Document" at bounding box center [865, 641] width 163 height 31
click at [346, 613] on div at bounding box center [709, 330] width 1419 height 660
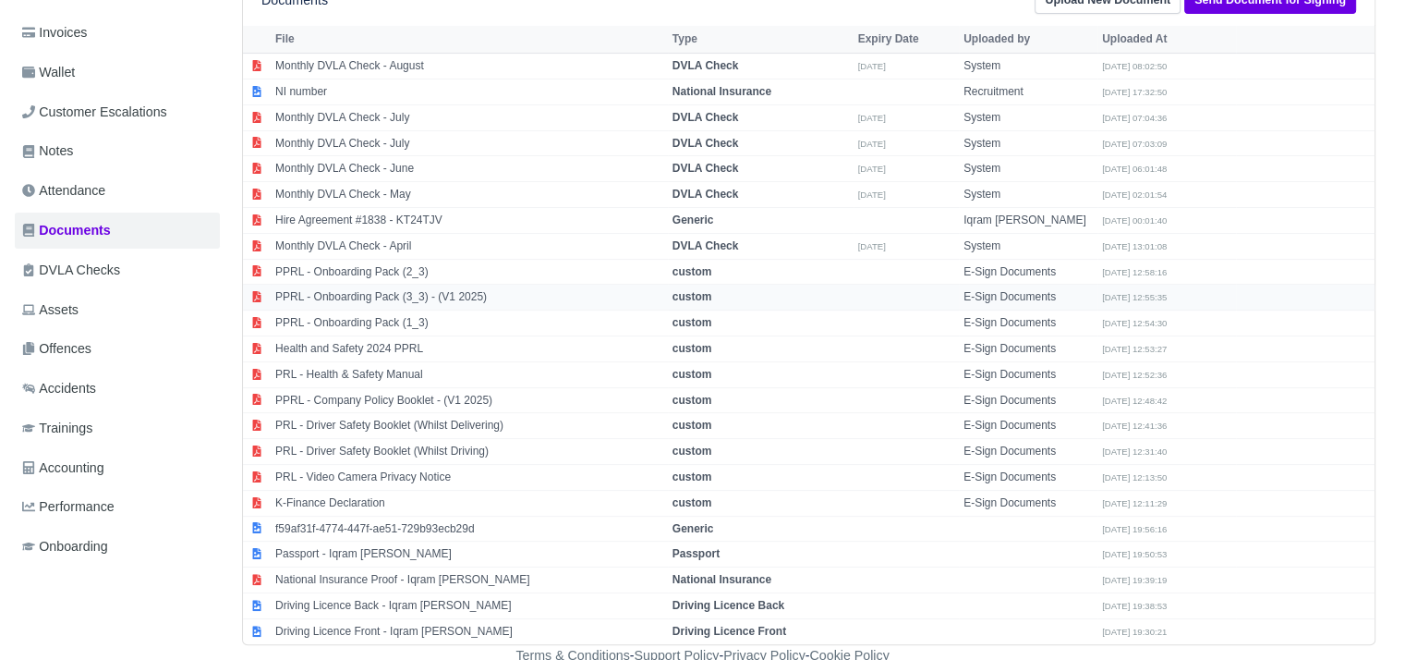
click at [435, 290] on td "PPRL - Onboarding Pack (3_3) - (V1 2025)" at bounding box center [469, 298] width 397 height 26
select select "custom"
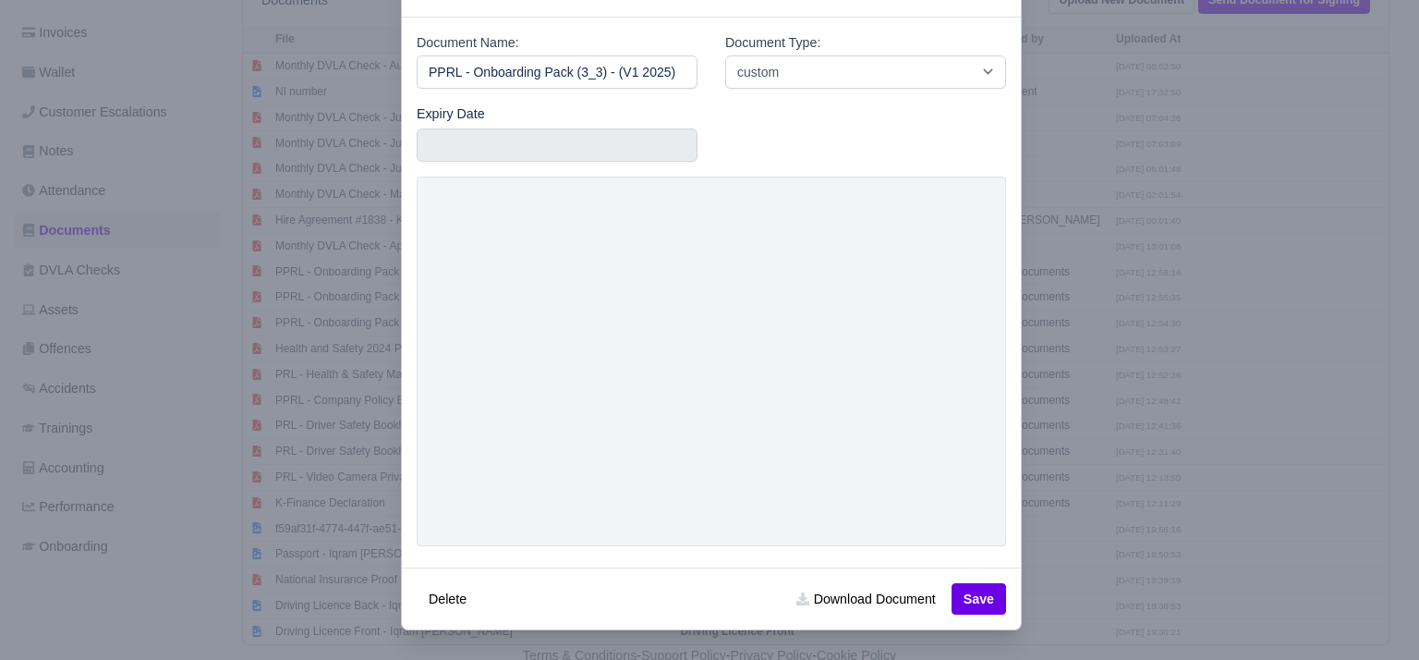
click at [1046, 314] on div at bounding box center [709, 330] width 1419 height 660
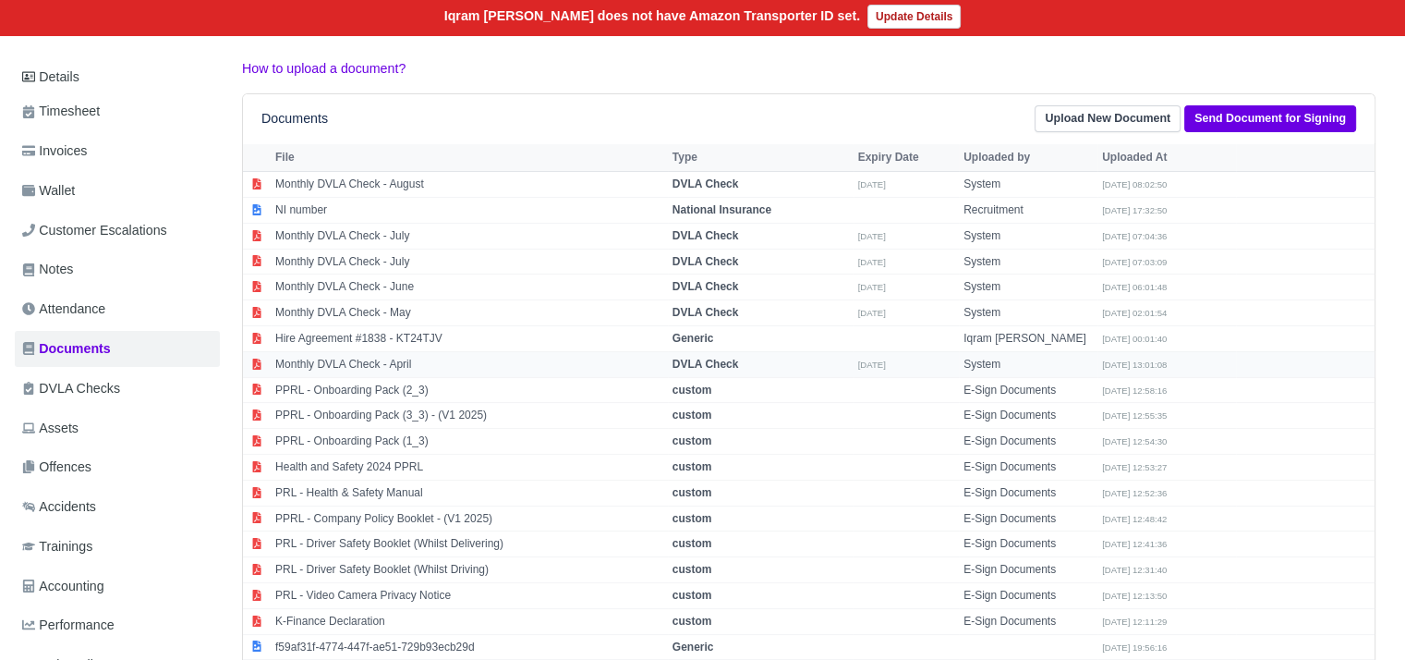
scroll to position [192, 0]
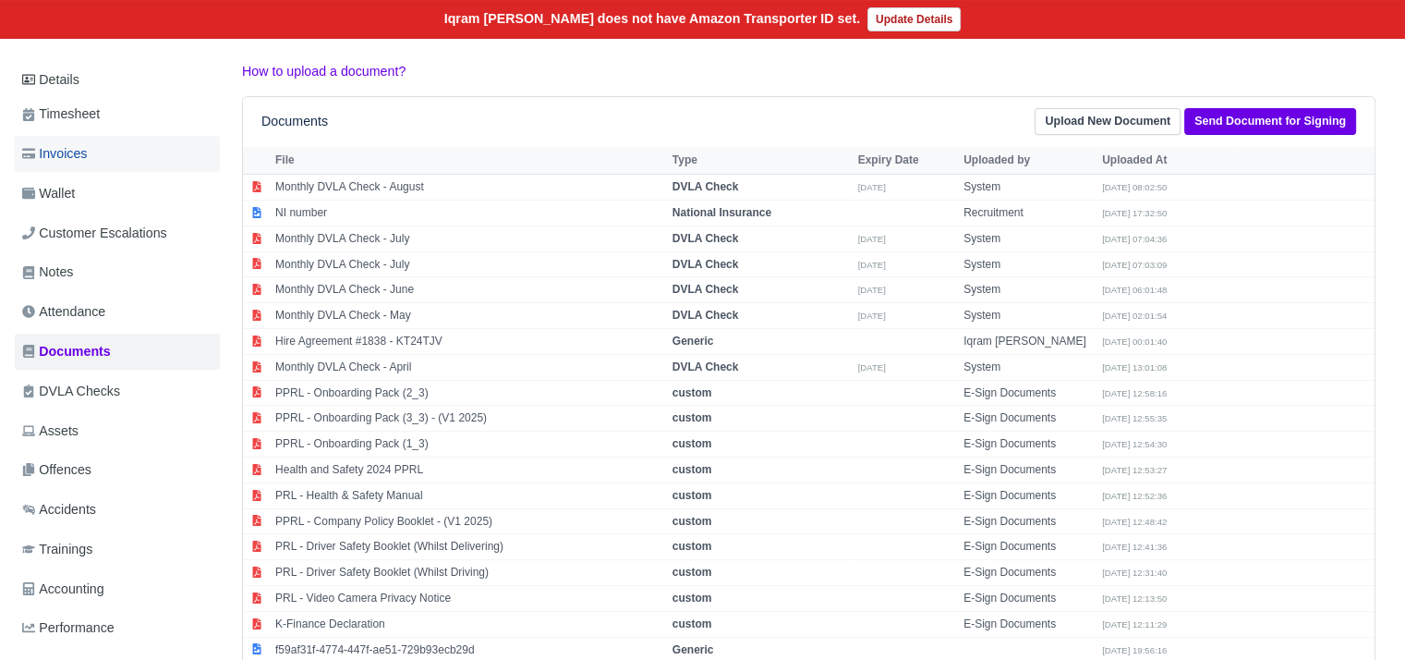
click at [144, 166] on link "Invoices" at bounding box center [117, 154] width 205 height 36
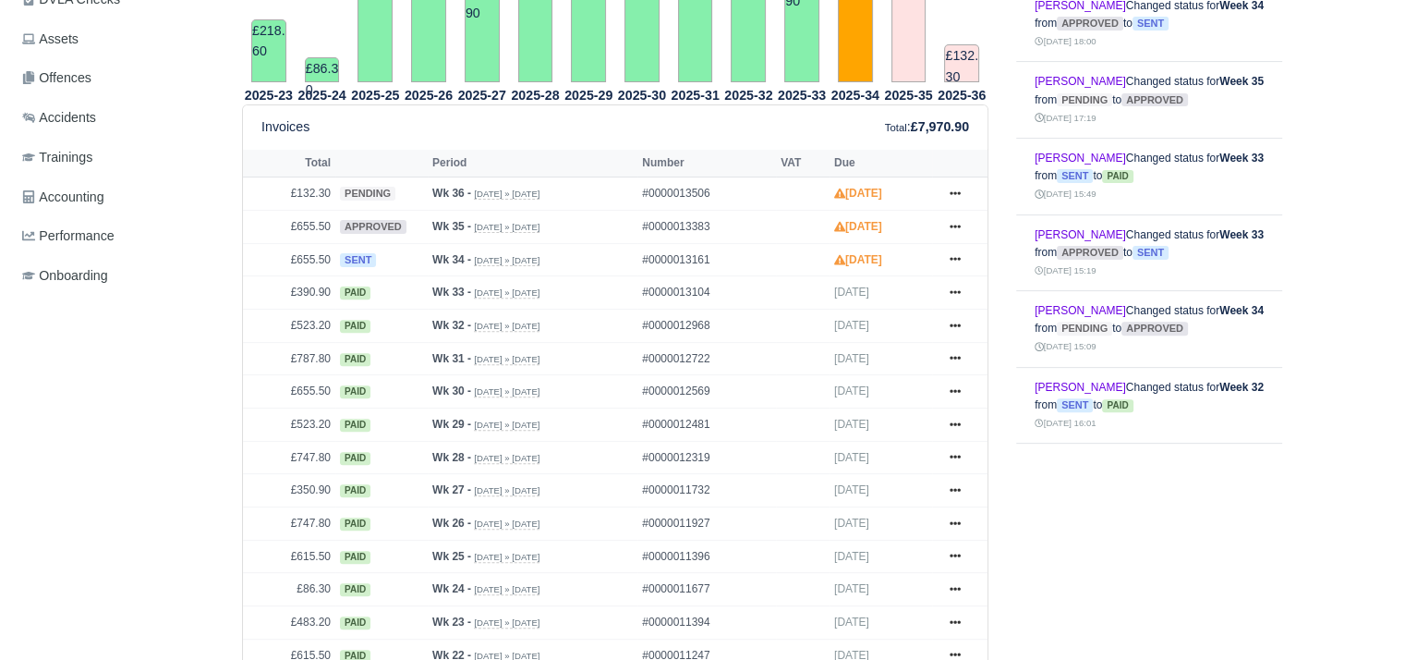
scroll to position [599, 0]
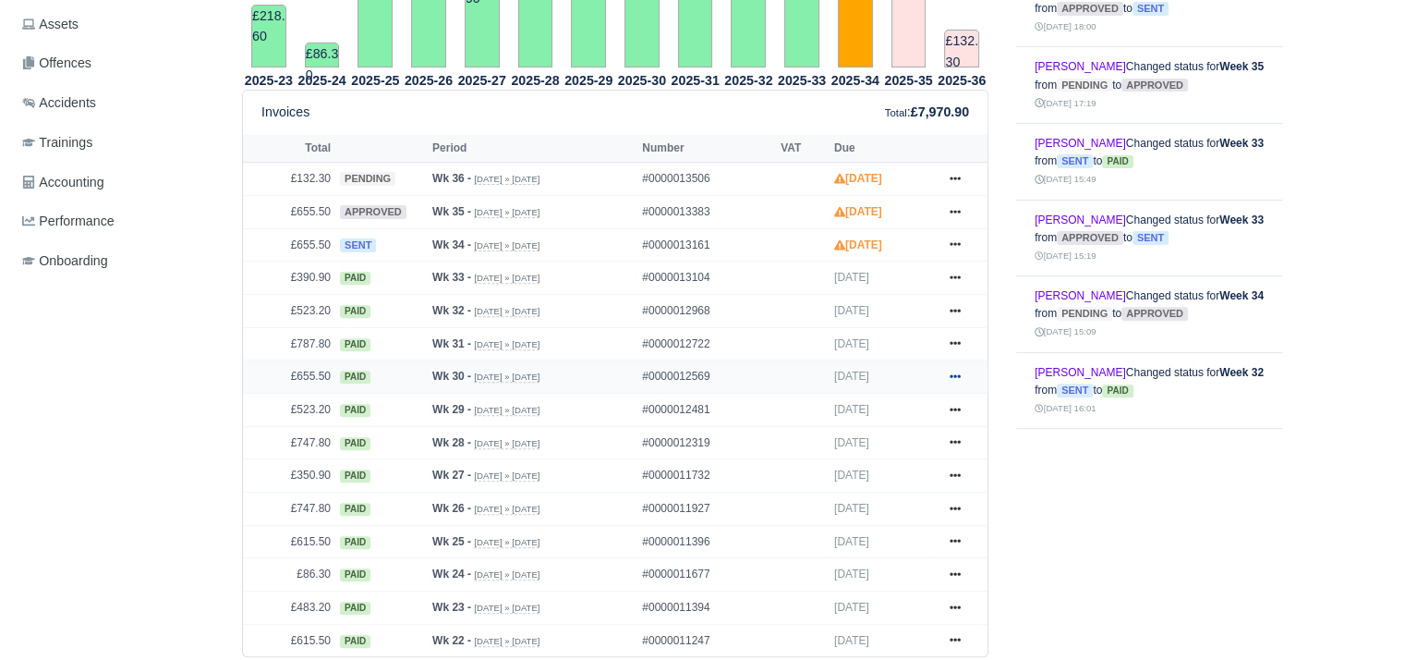
click at [955, 379] on link at bounding box center [956, 376] width 28 height 23
click at [867, 480] on link "Print" at bounding box center [886, 490] width 164 height 39
click at [950, 341] on icon at bounding box center [955, 342] width 11 height 11
click at [875, 448] on link "Print" at bounding box center [886, 458] width 164 height 39
click at [963, 315] on link at bounding box center [956, 310] width 28 height 23
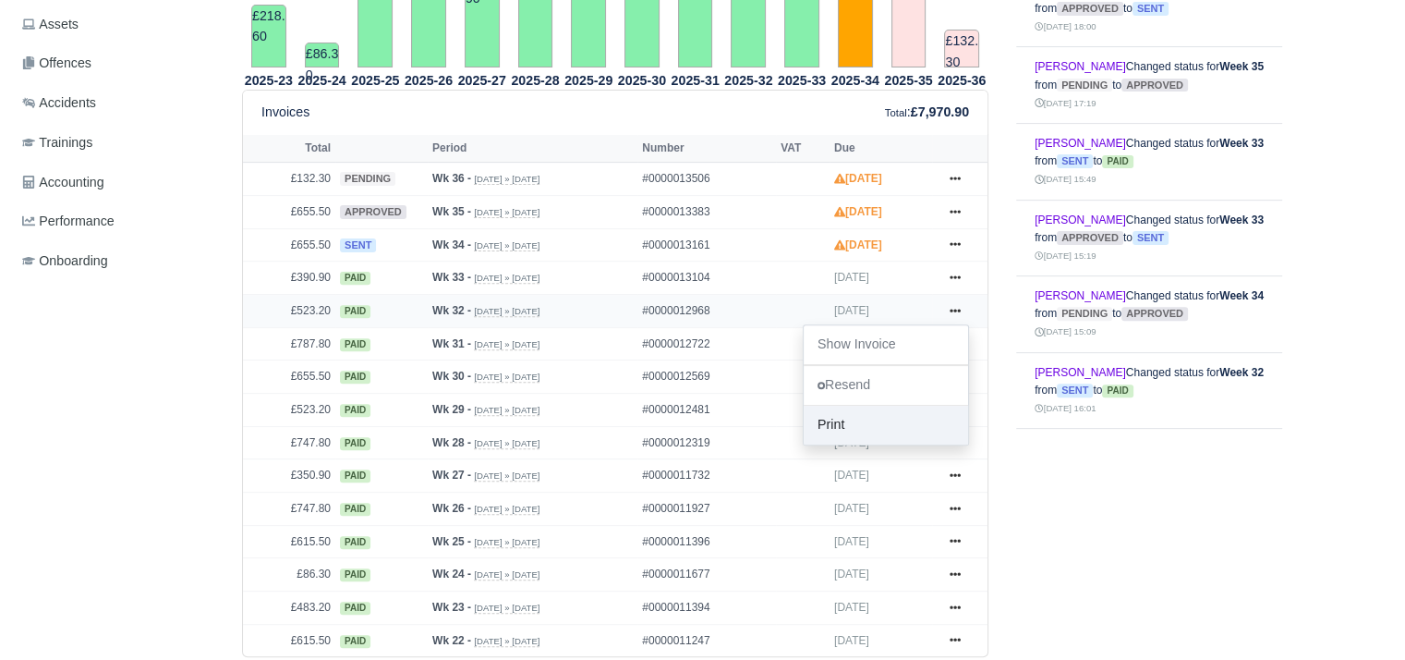
click at [878, 421] on link "Print" at bounding box center [886, 425] width 164 height 39
click at [954, 275] on icon at bounding box center [955, 277] width 11 height 4
click at [861, 385] on link "Print" at bounding box center [886, 391] width 164 height 39
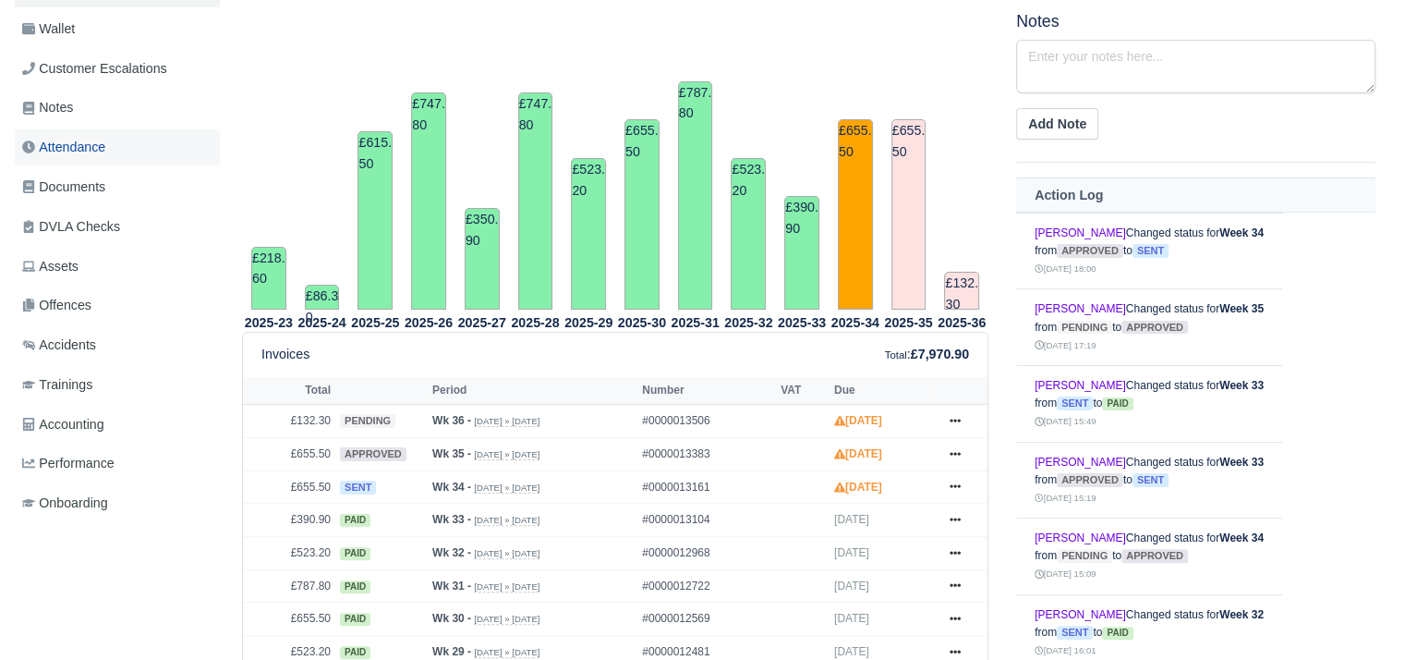
scroll to position [355, 0]
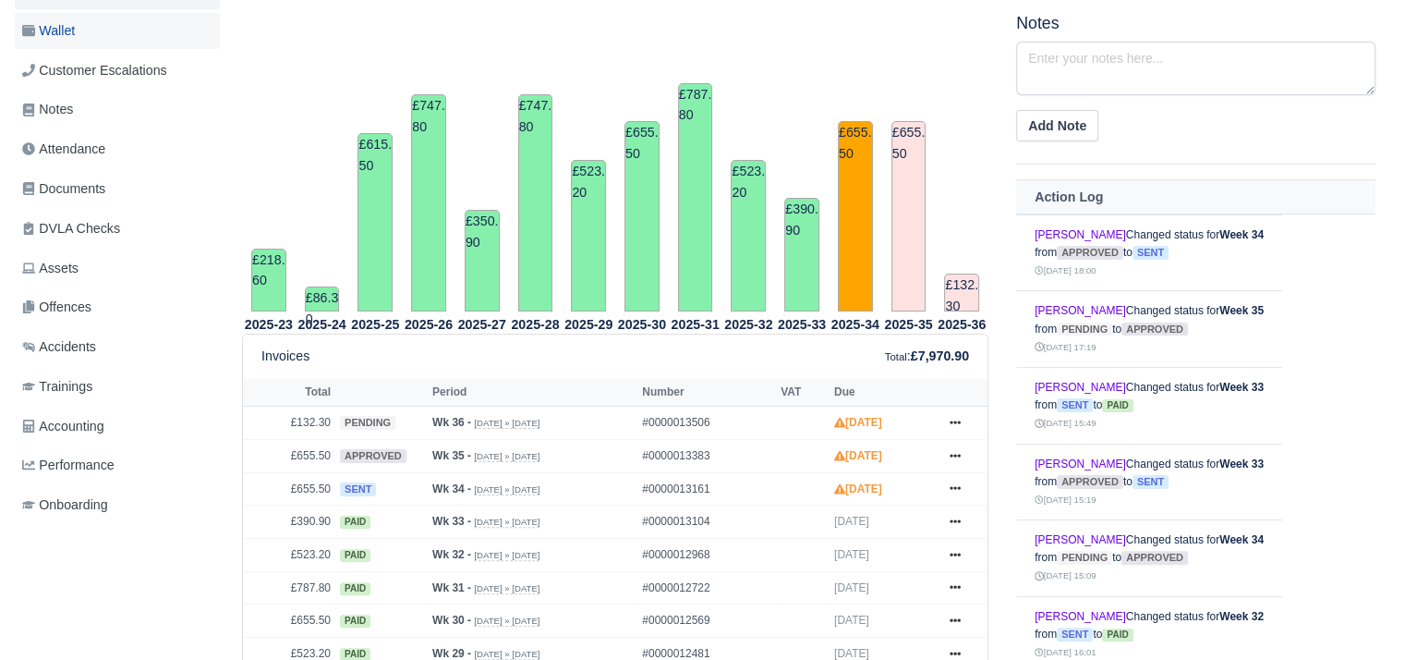
click at [114, 27] on link "Wallet" at bounding box center [117, 31] width 205 height 36
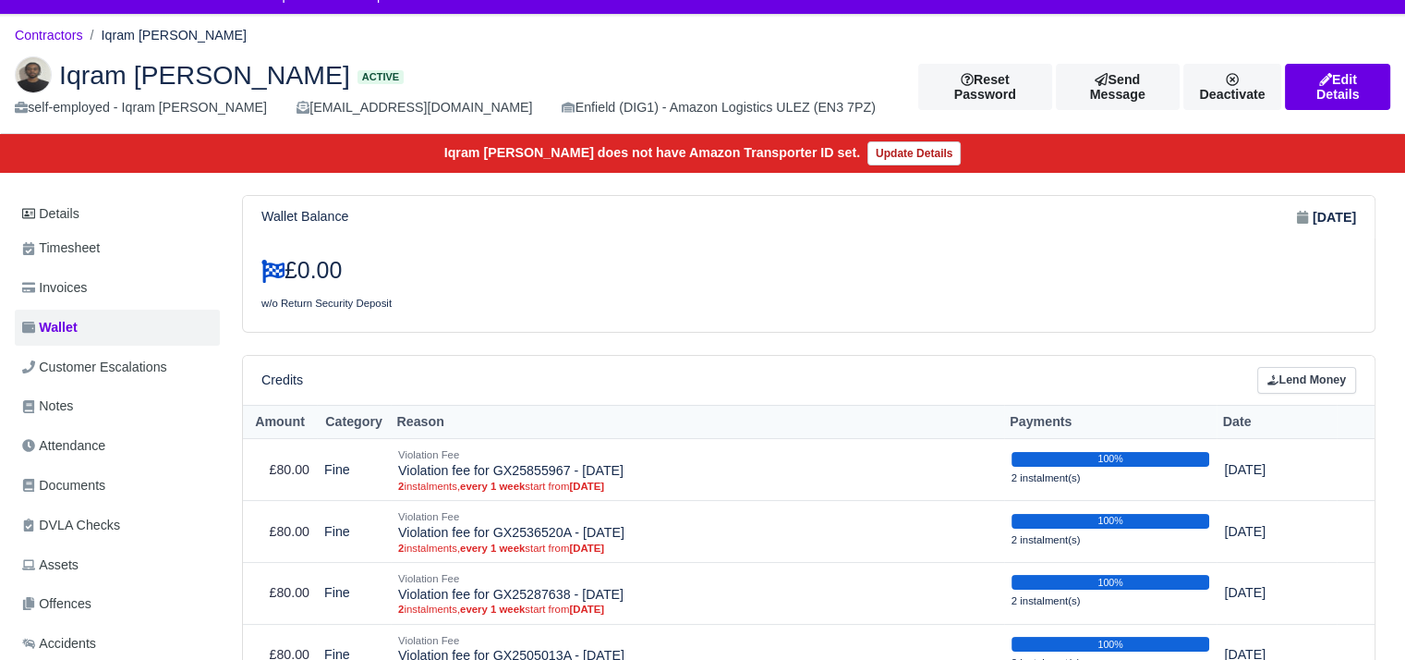
scroll to position [4, 0]
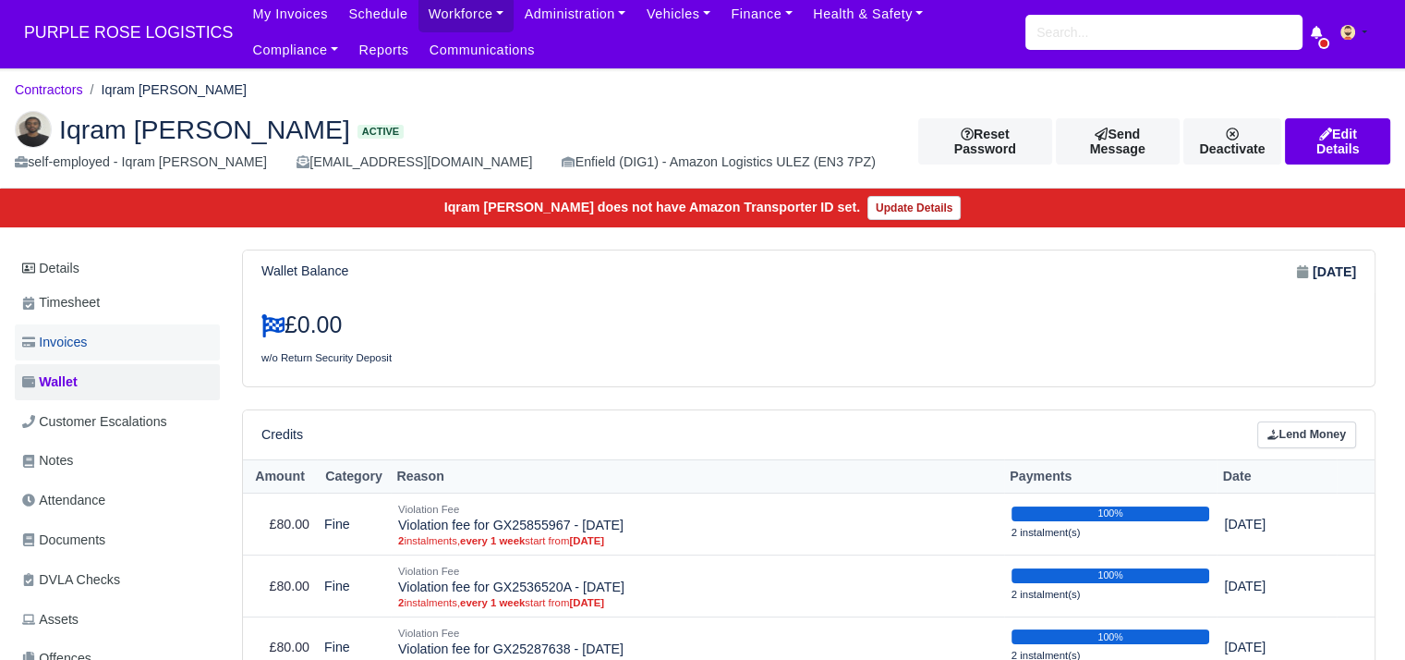
click at [169, 338] on link "Invoices" at bounding box center [117, 342] width 205 height 36
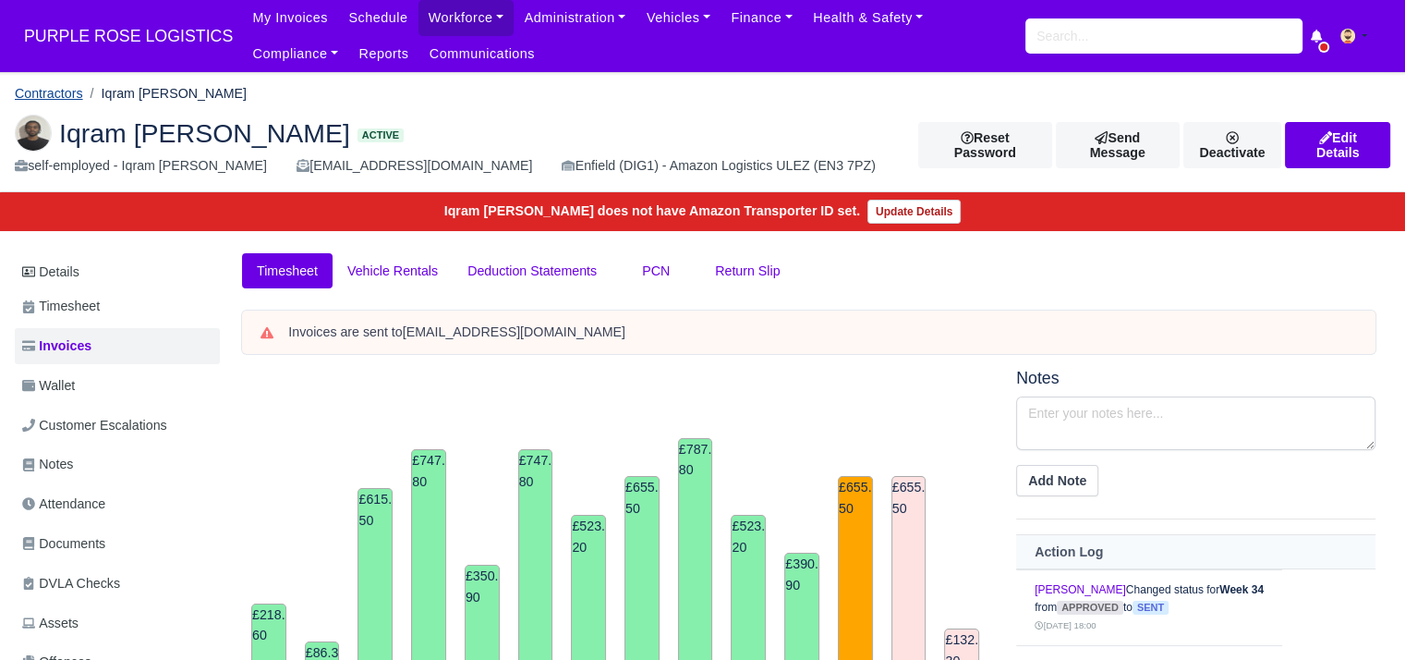
click at [69, 94] on link "Contractors" at bounding box center [49, 93] width 68 height 15
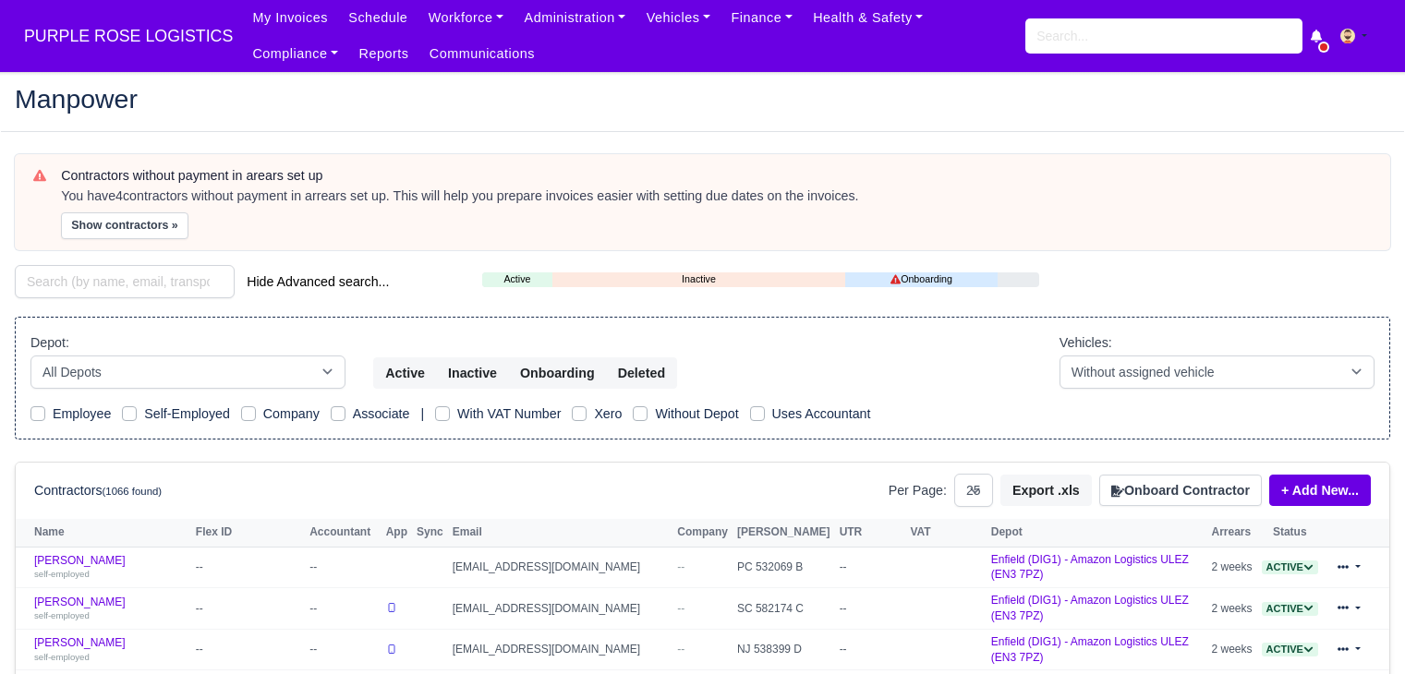
select select "25"
click at [539, 90] on h2 "Manpower" at bounding box center [703, 99] width 1376 height 26
click at [111, 280] on input "search" at bounding box center [125, 281] width 220 height 33
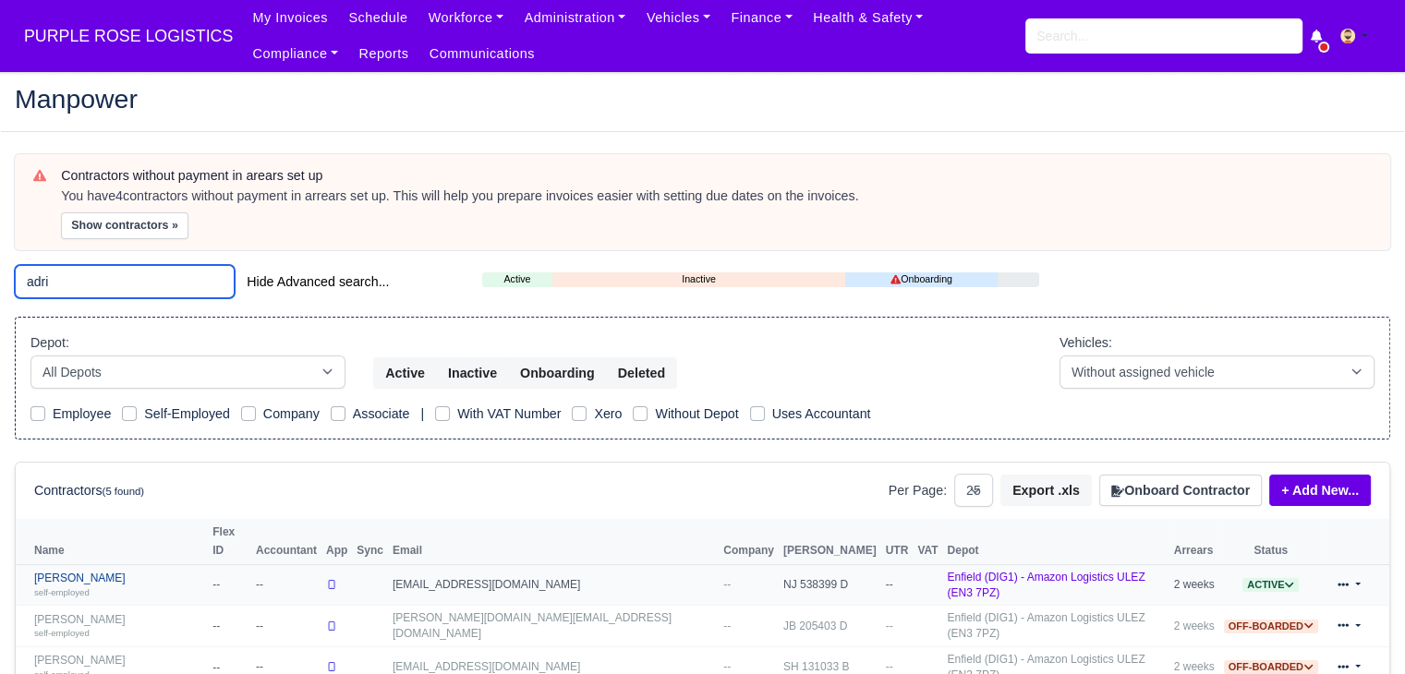
type input "adri"
click at [57, 572] on link "Adrian Ando self-employed" at bounding box center [118, 585] width 169 height 27
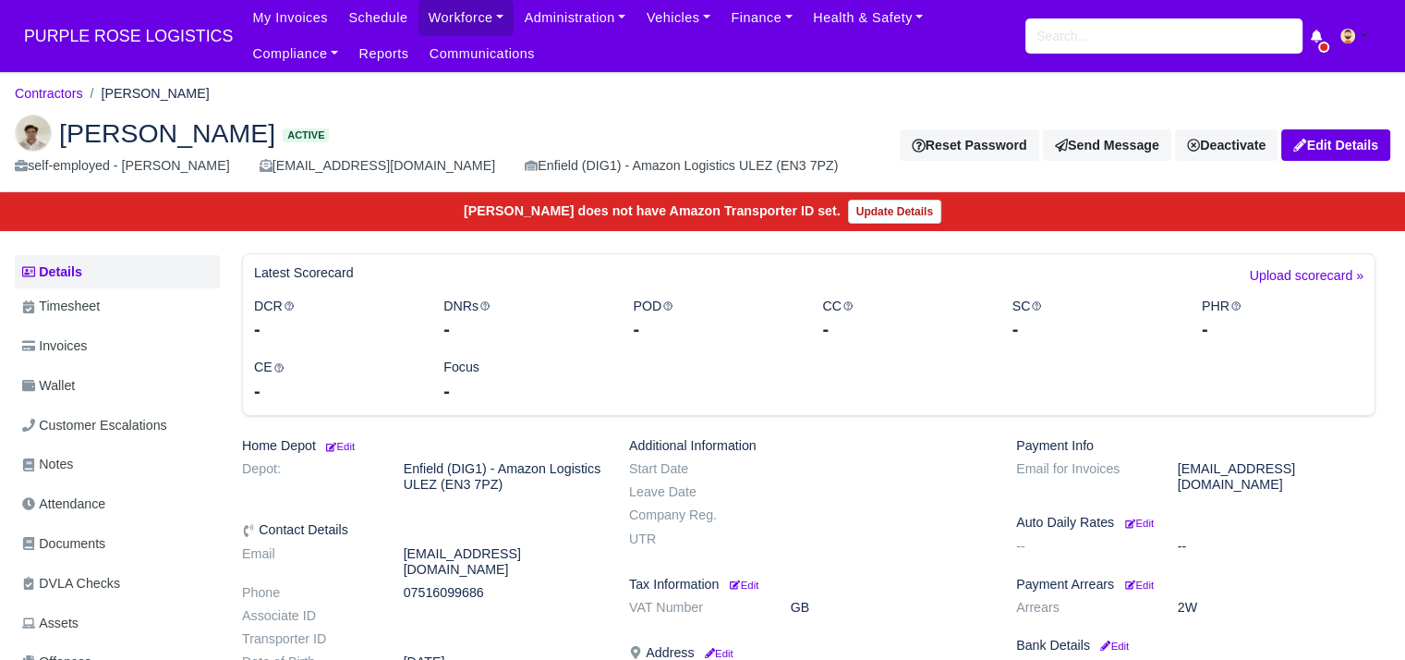
scroll to position [70, 0]
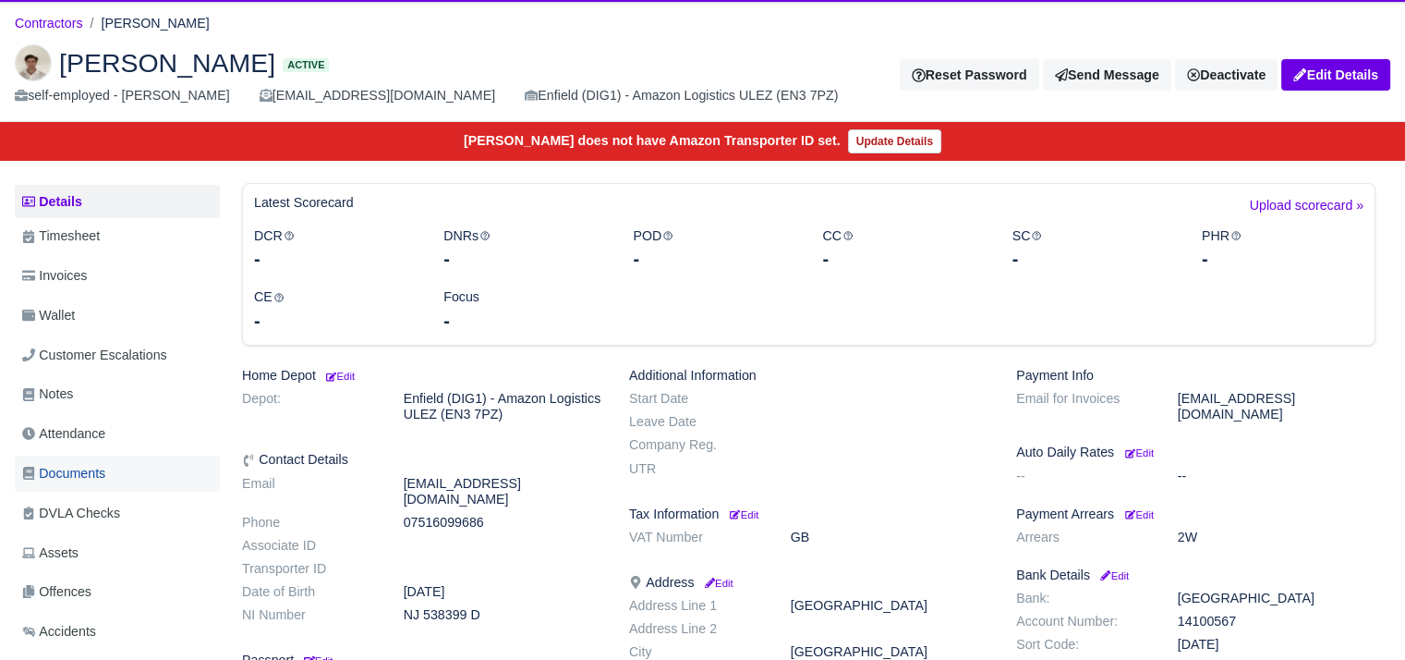
click at [146, 471] on link "Documents" at bounding box center [117, 474] width 205 height 36
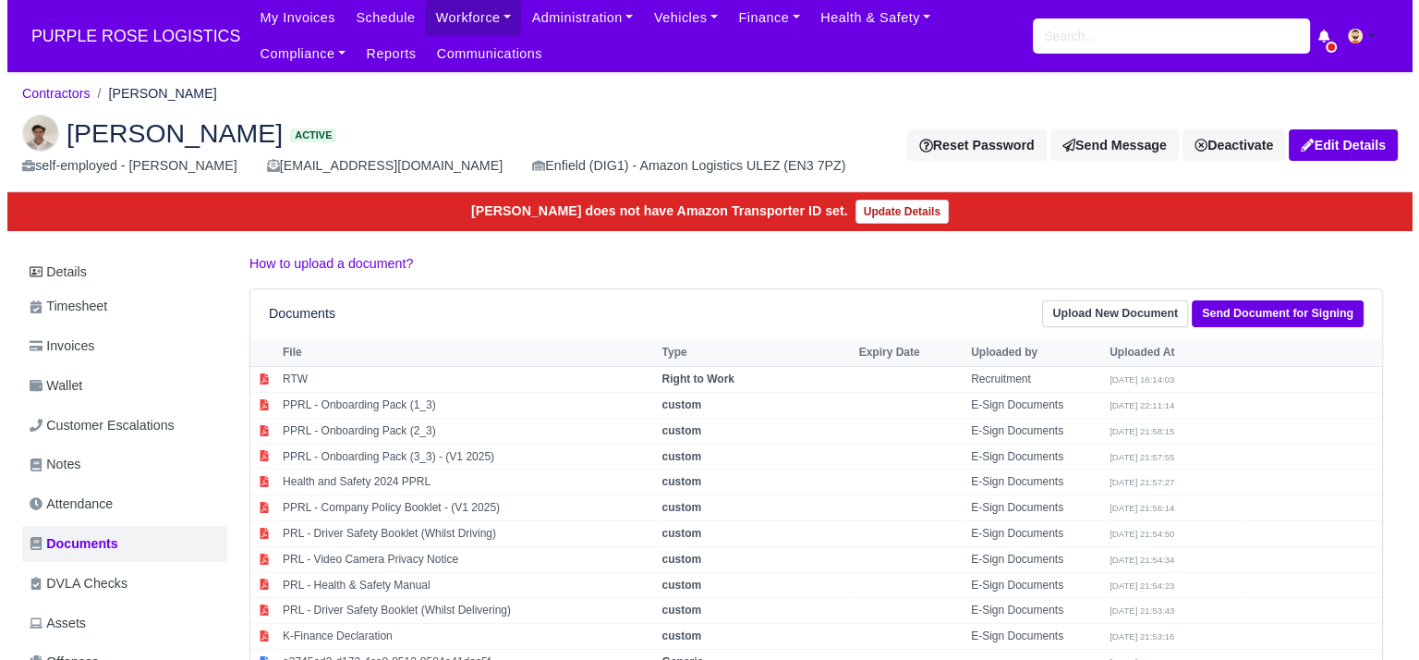
scroll to position [274, 0]
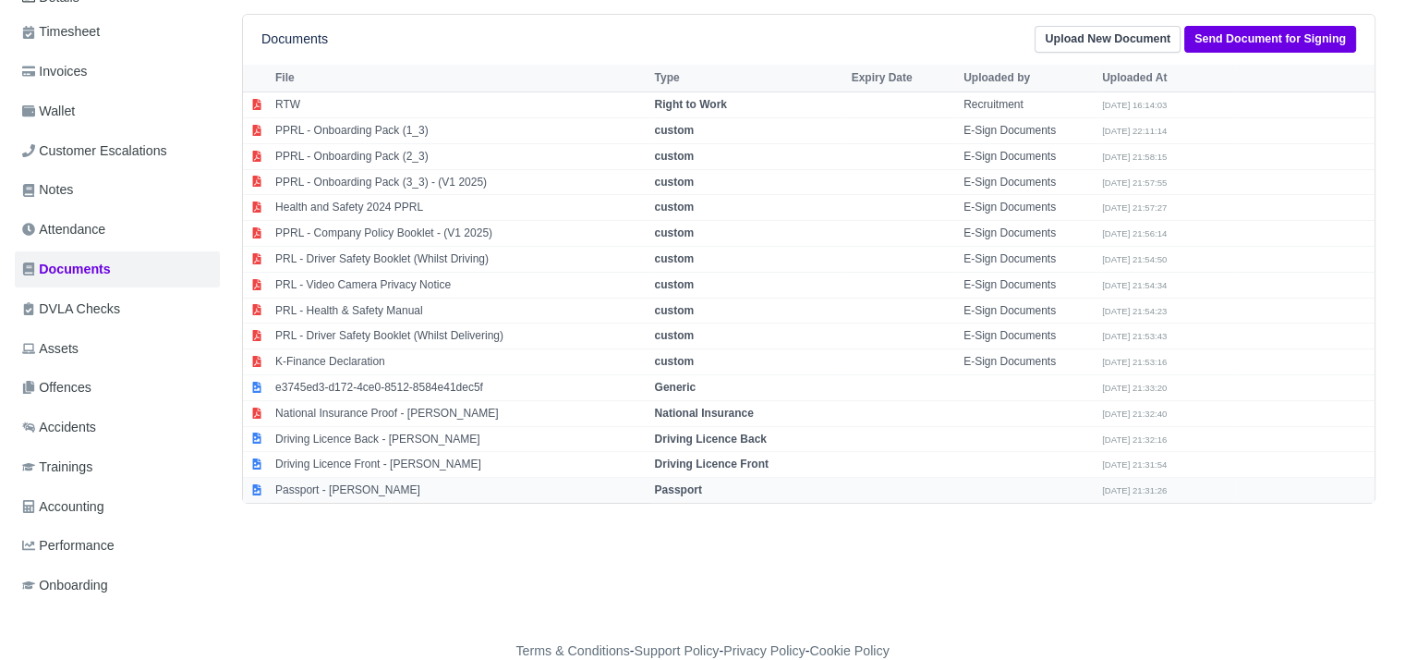
click at [371, 489] on td "Passport - Adrian Ando" at bounding box center [461, 490] width 380 height 25
select select "passport"
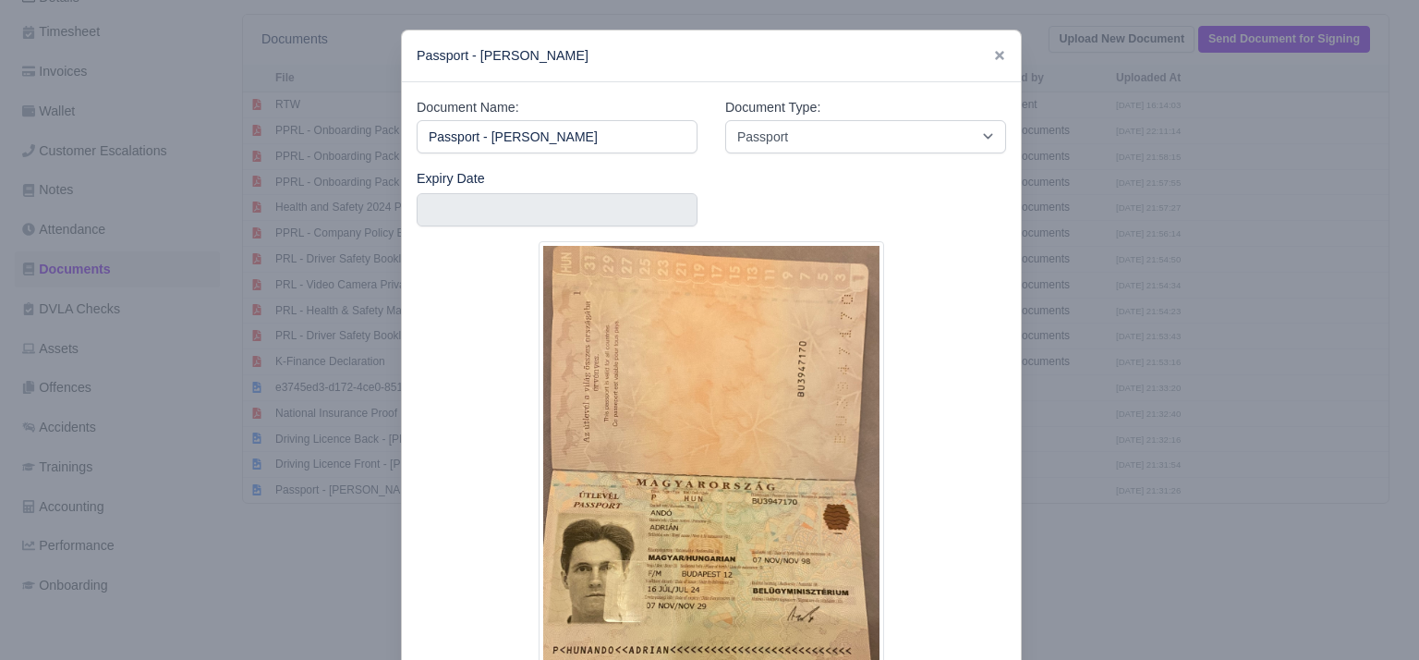
scroll to position [152, 0]
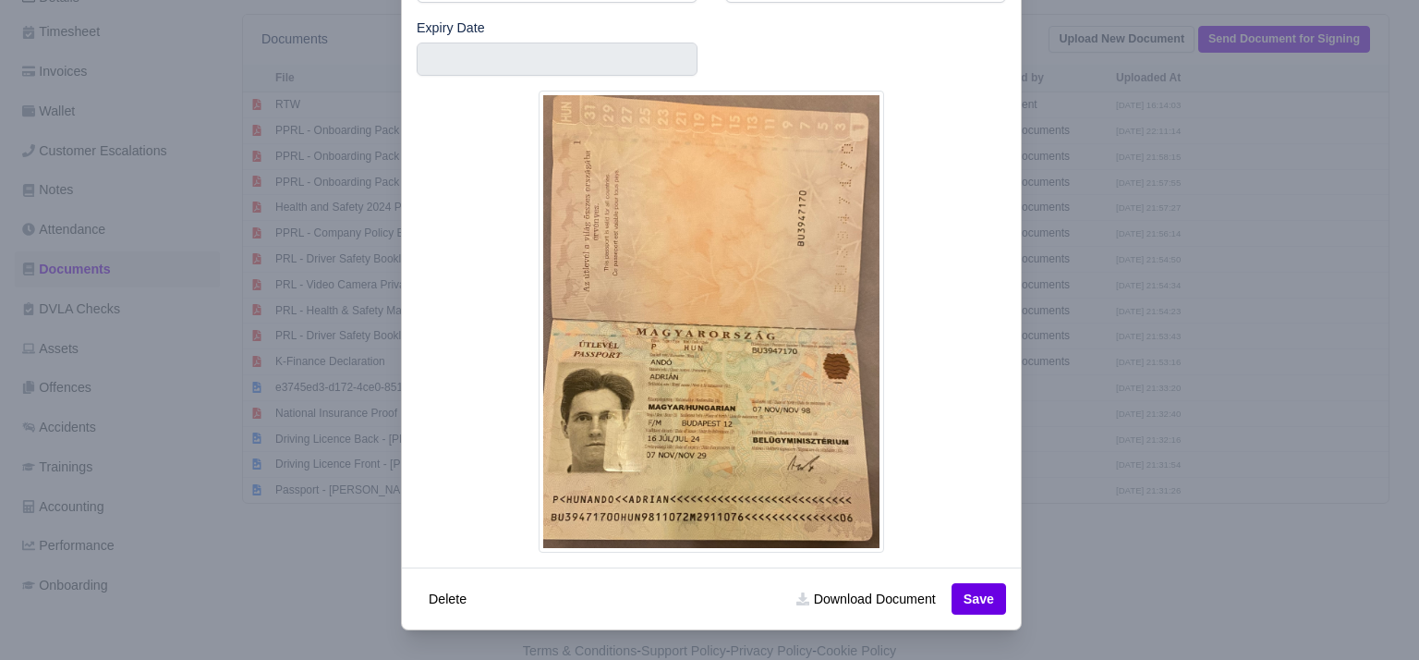
click at [1076, 459] on div at bounding box center [709, 330] width 1419 height 660
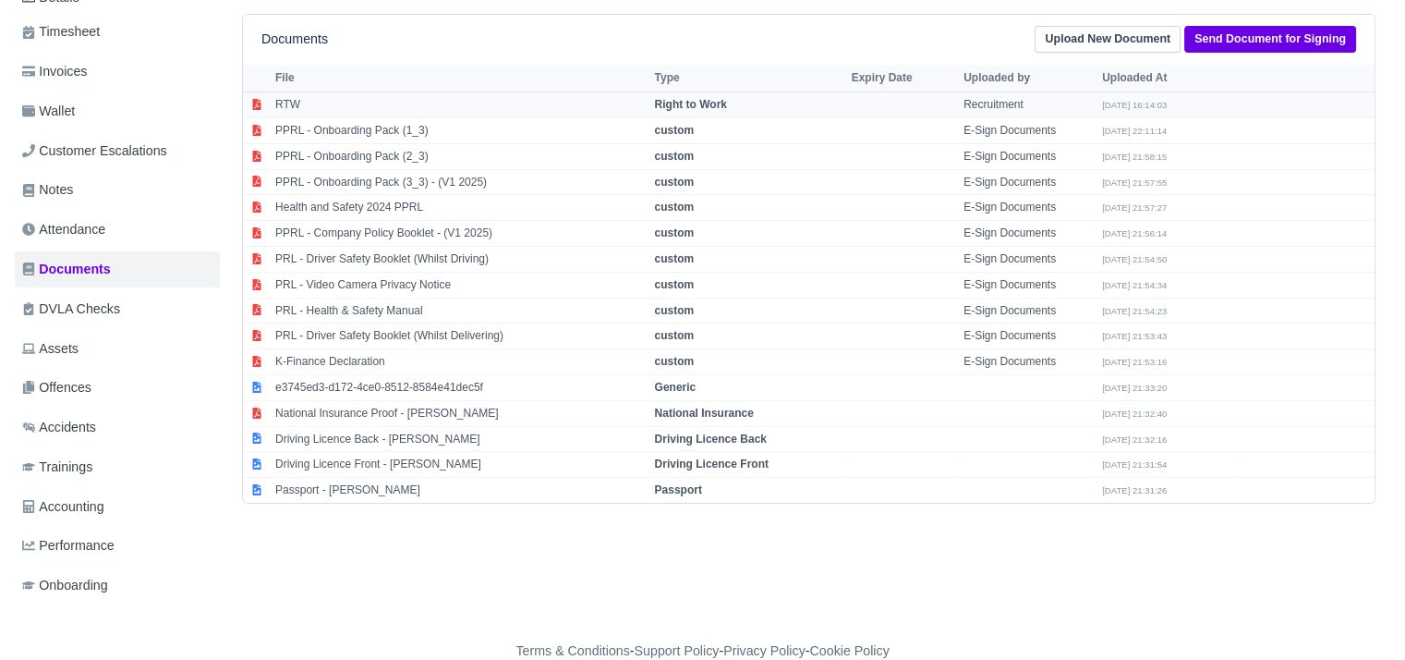
click at [504, 112] on td "RTW" at bounding box center [461, 105] width 380 height 26
select select "right-to-work"
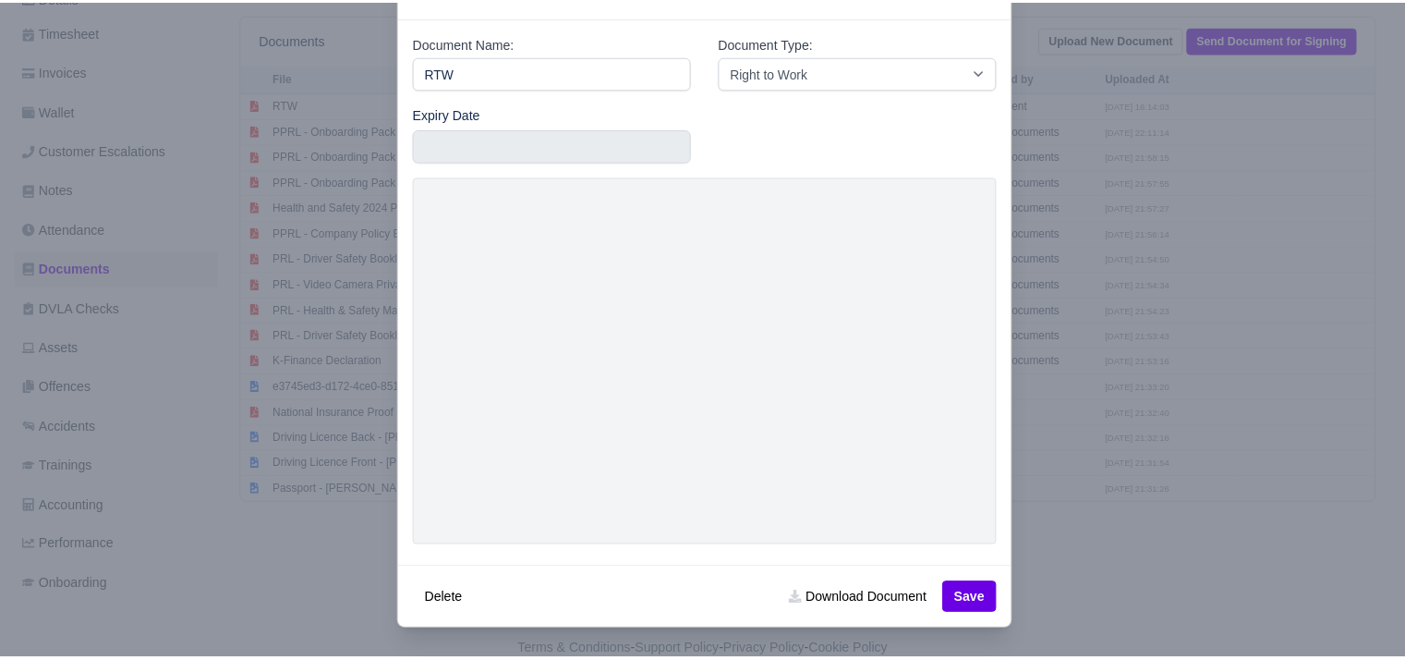
scroll to position [64, 0]
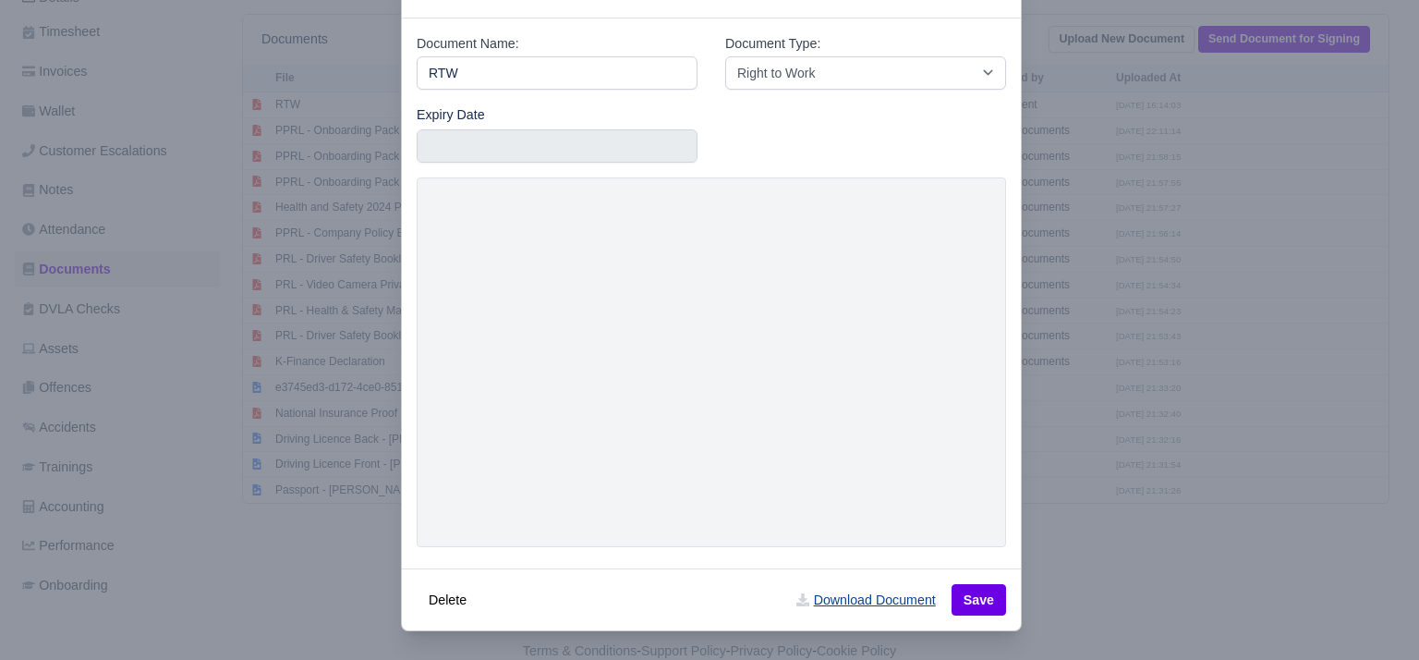
click at [913, 596] on link "Download Document" at bounding box center [865, 599] width 163 height 31
click at [359, 196] on div at bounding box center [709, 330] width 1419 height 660
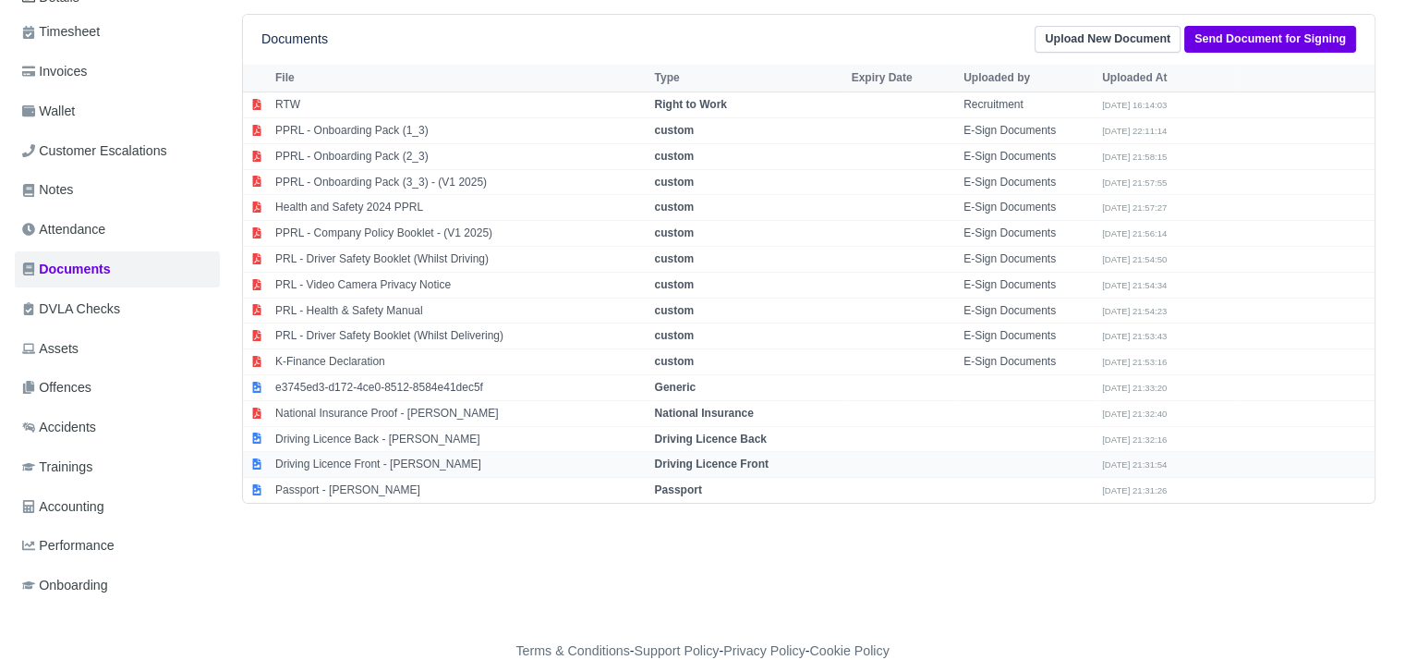
click at [371, 468] on td "Driving Licence Front - Adrian Ando" at bounding box center [461, 465] width 380 height 26
select select "driving-licence-front"
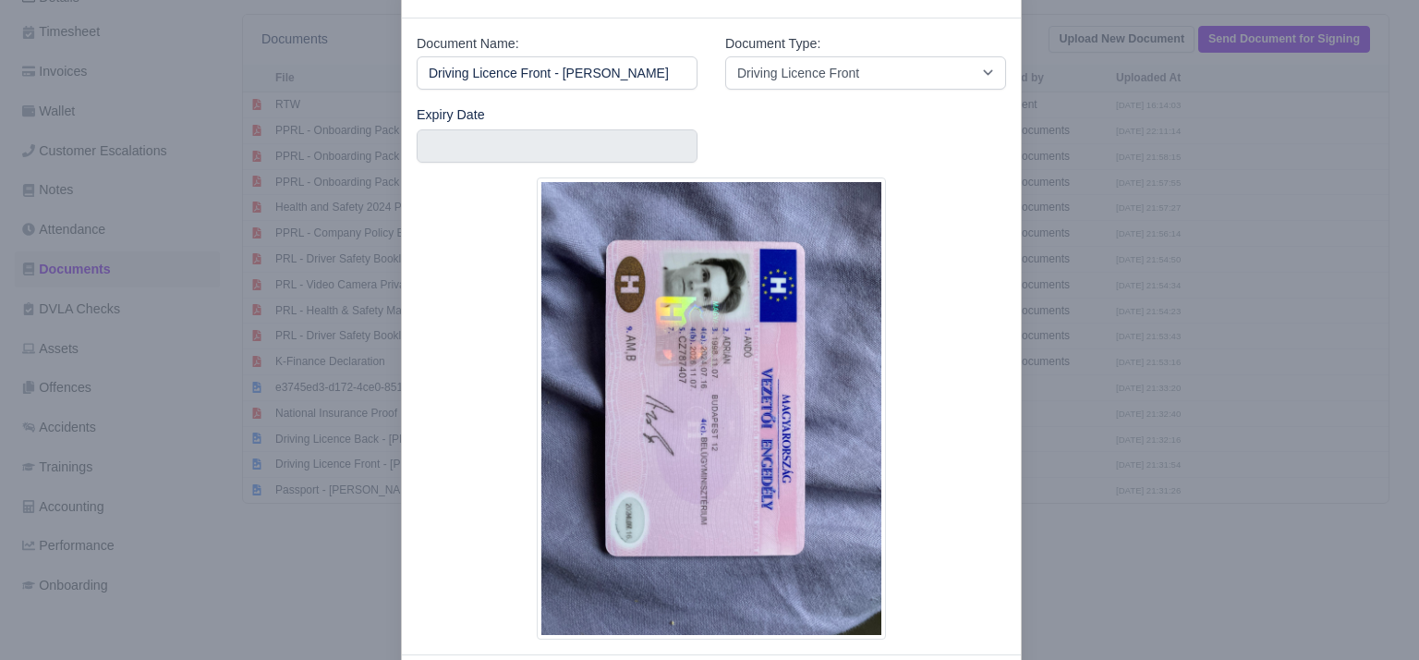
click at [1053, 421] on div at bounding box center [709, 330] width 1419 height 660
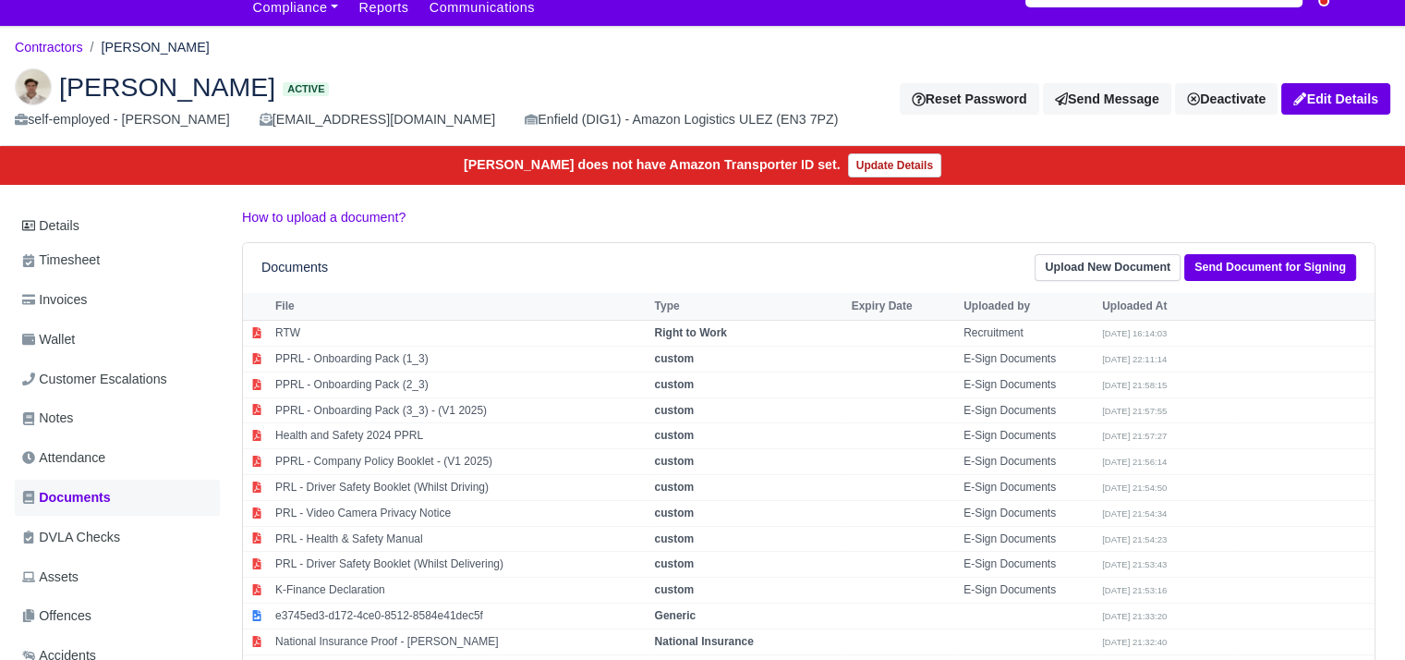
scroll to position [0, 0]
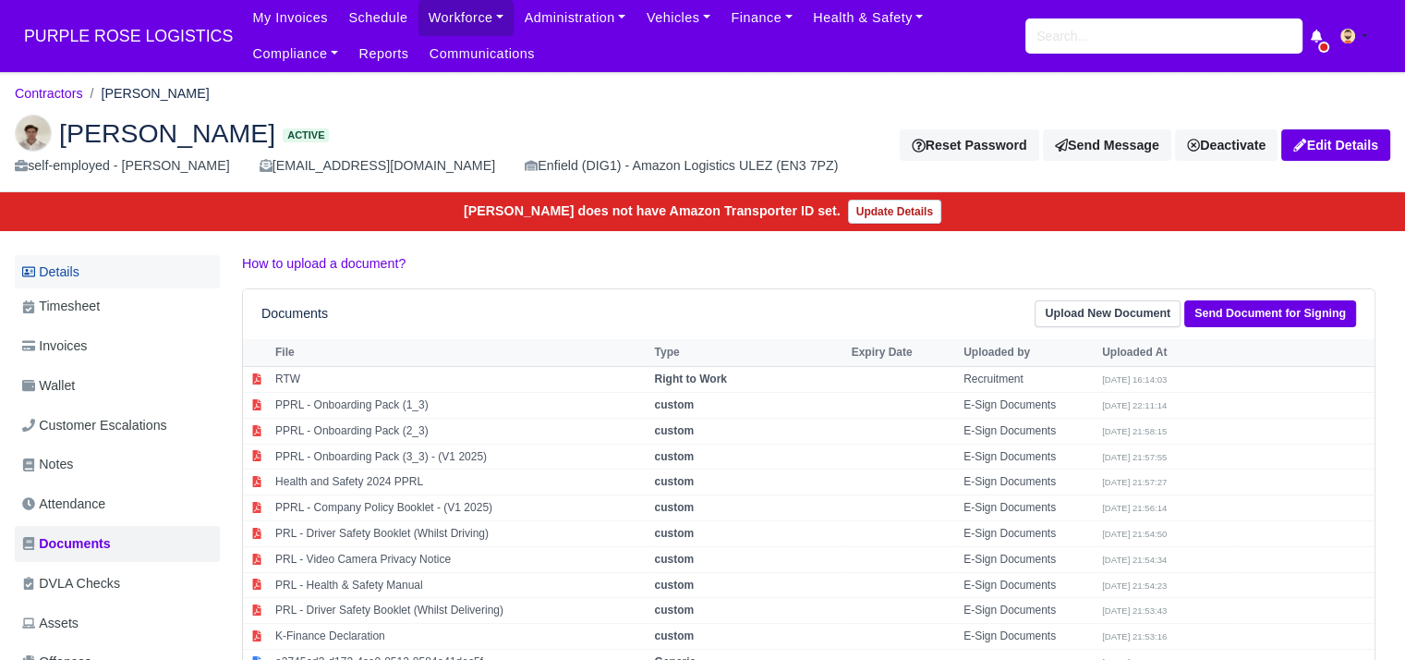
click at [114, 282] on link "Details" at bounding box center [117, 272] width 205 height 34
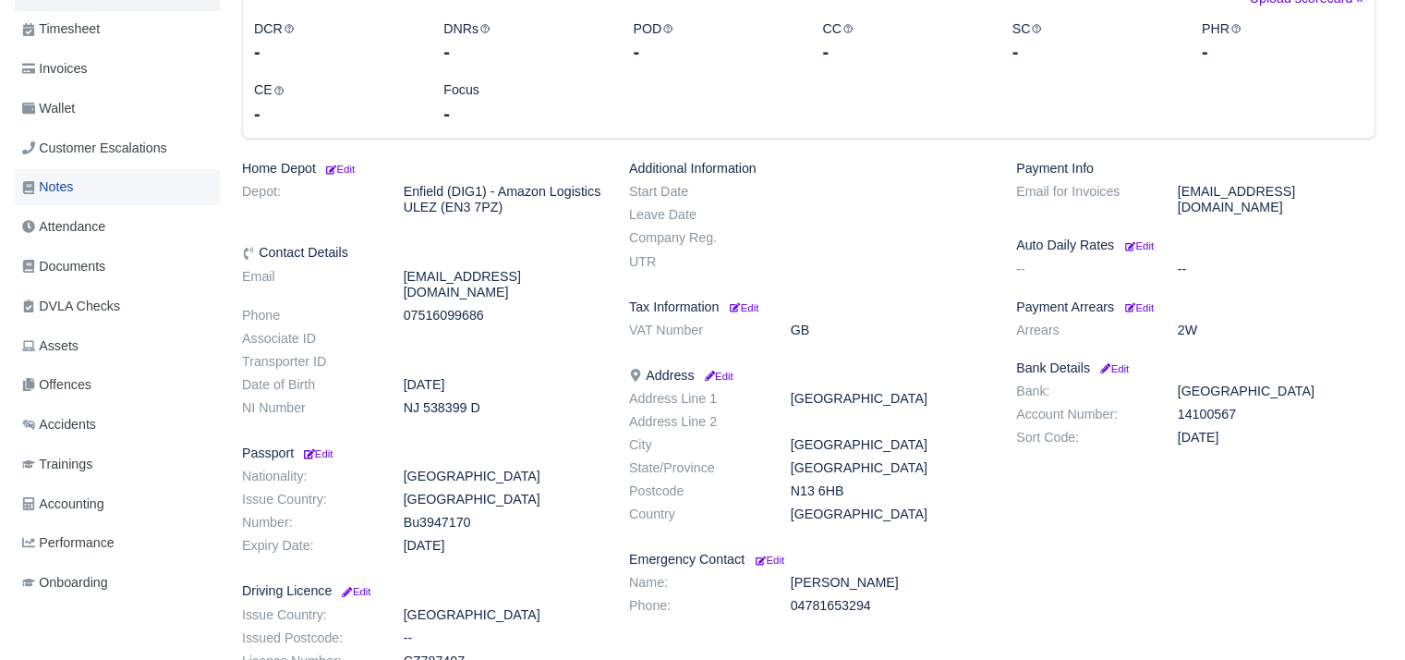
scroll to position [277, 0]
click at [108, 69] on link "Invoices" at bounding box center [117, 69] width 205 height 36
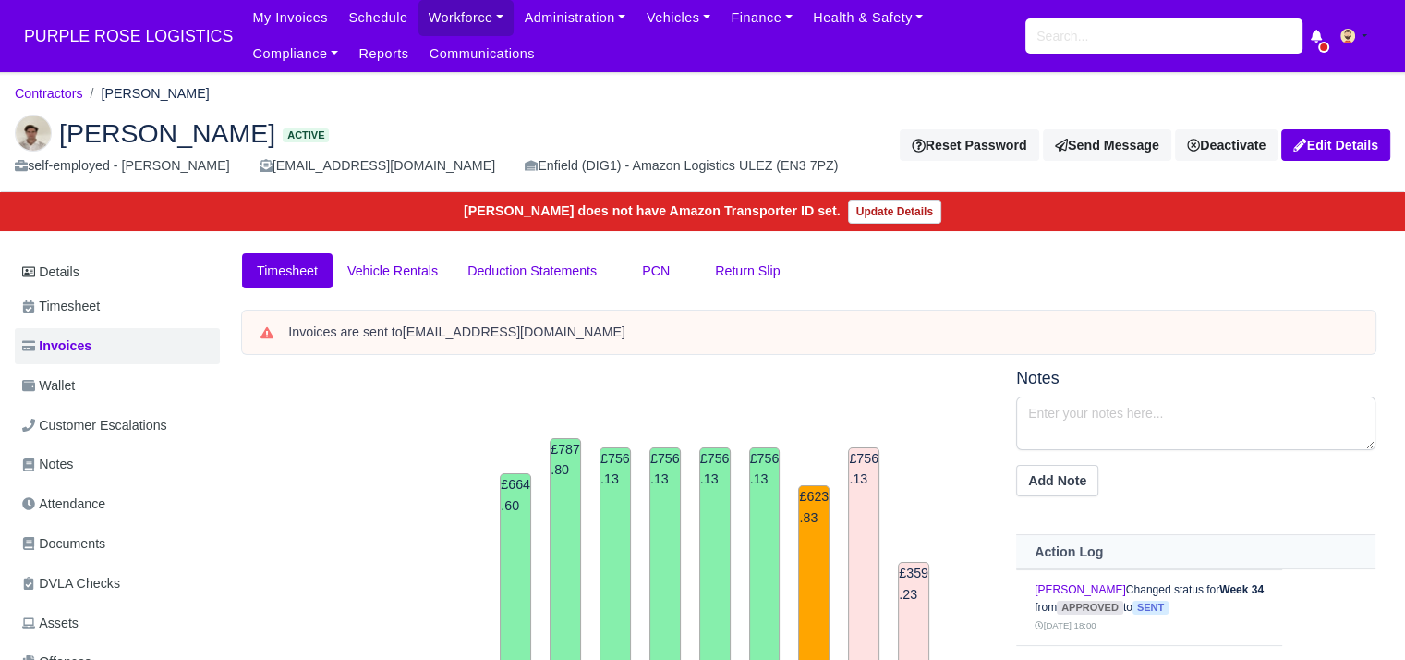
scroll to position [67, 0]
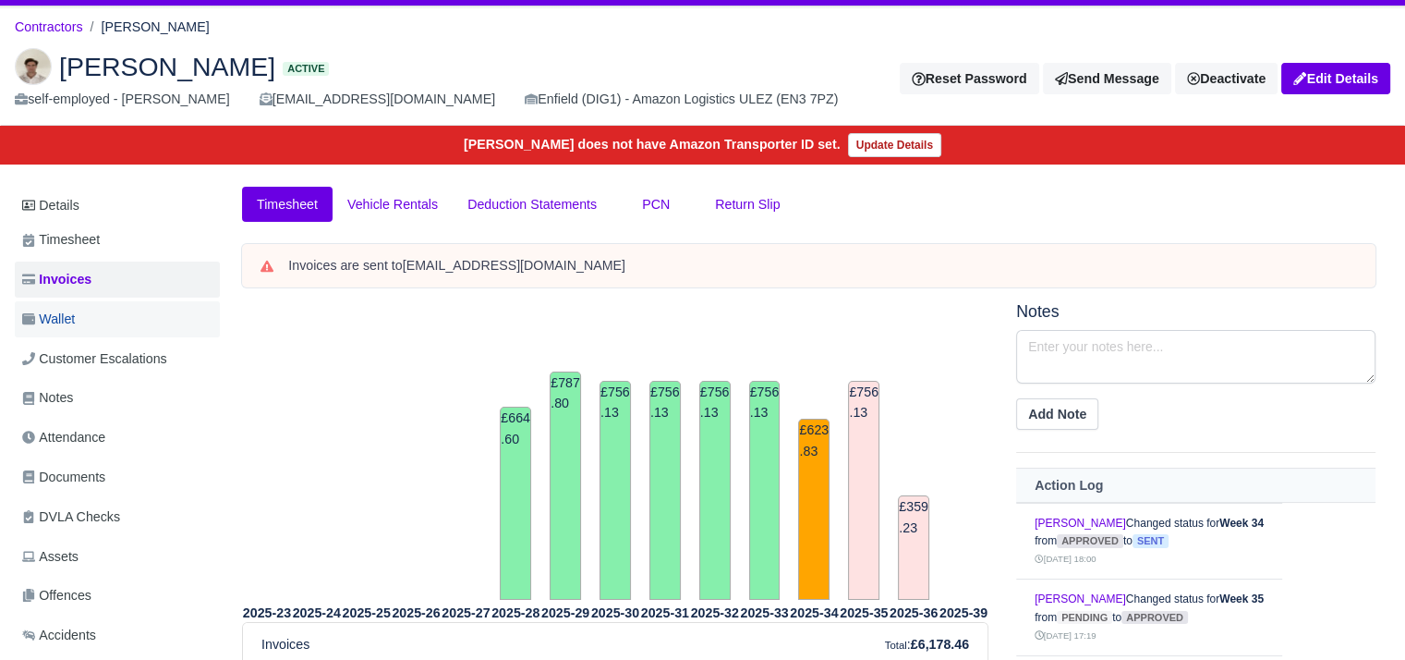
click at [108, 306] on link "Wallet" at bounding box center [117, 319] width 205 height 36
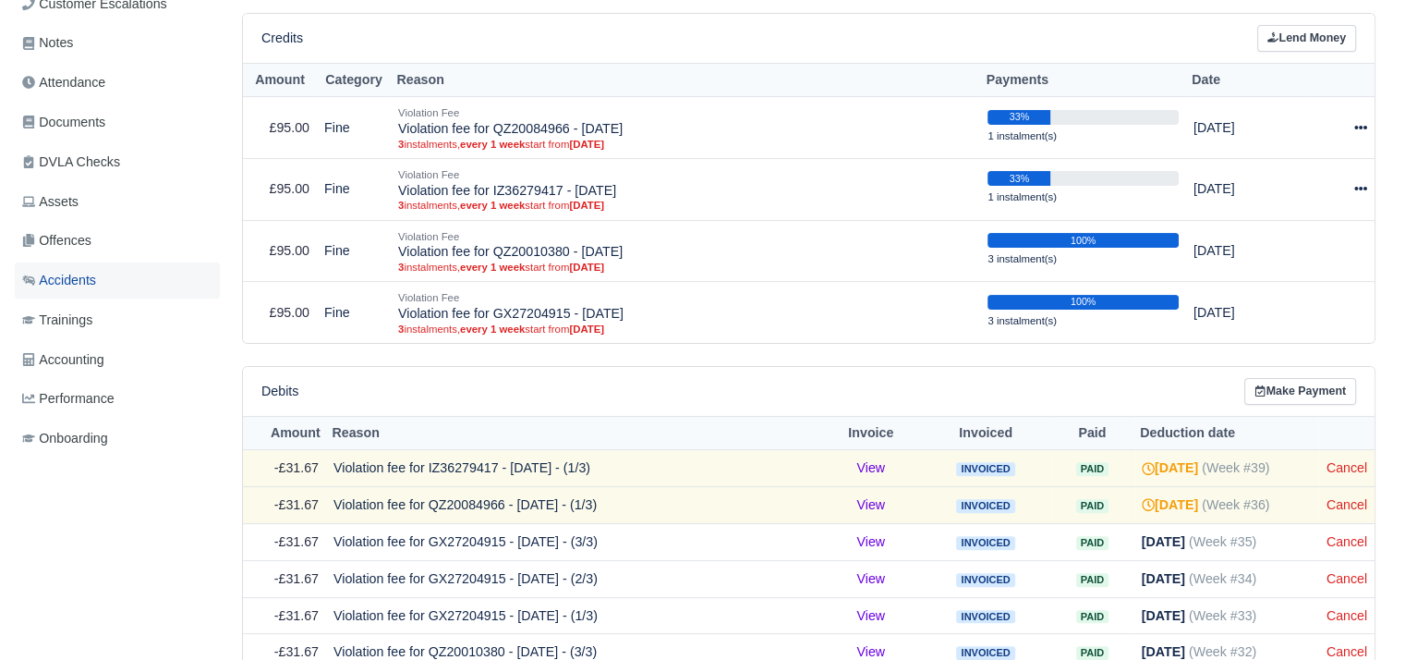
scroll to position [420, 0]
click at [114, 148] on link "DVLA Checks" at bounding box center [117, 163] width 205 height 36
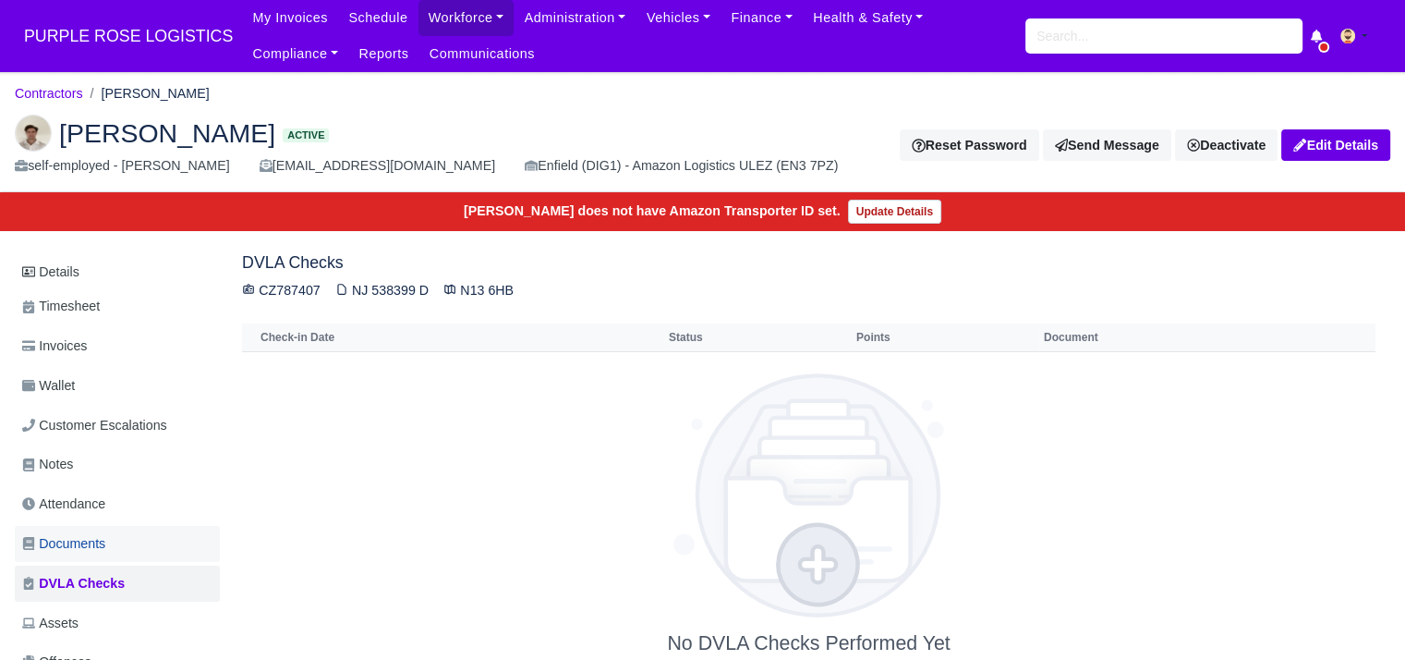
click at [104, 526] on link "Documents" at bounding box center [117, 544] width 205 height 36
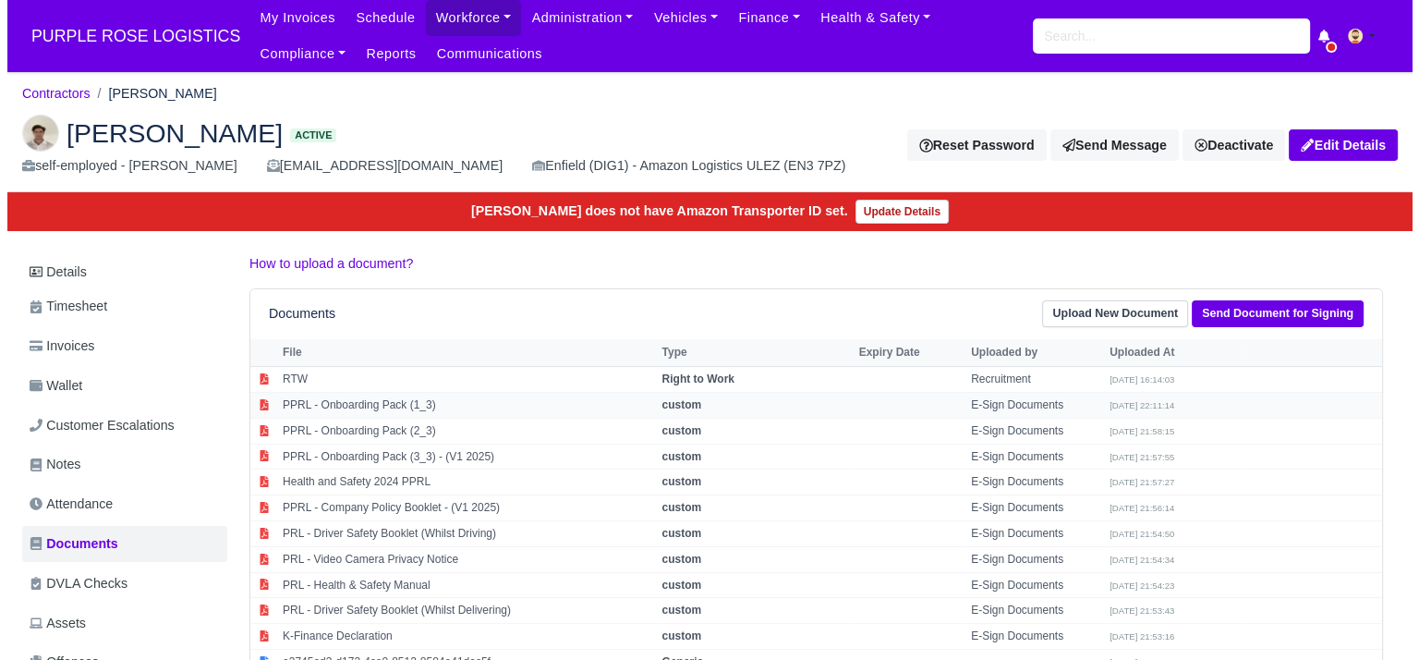
scroll to position [274, 0]
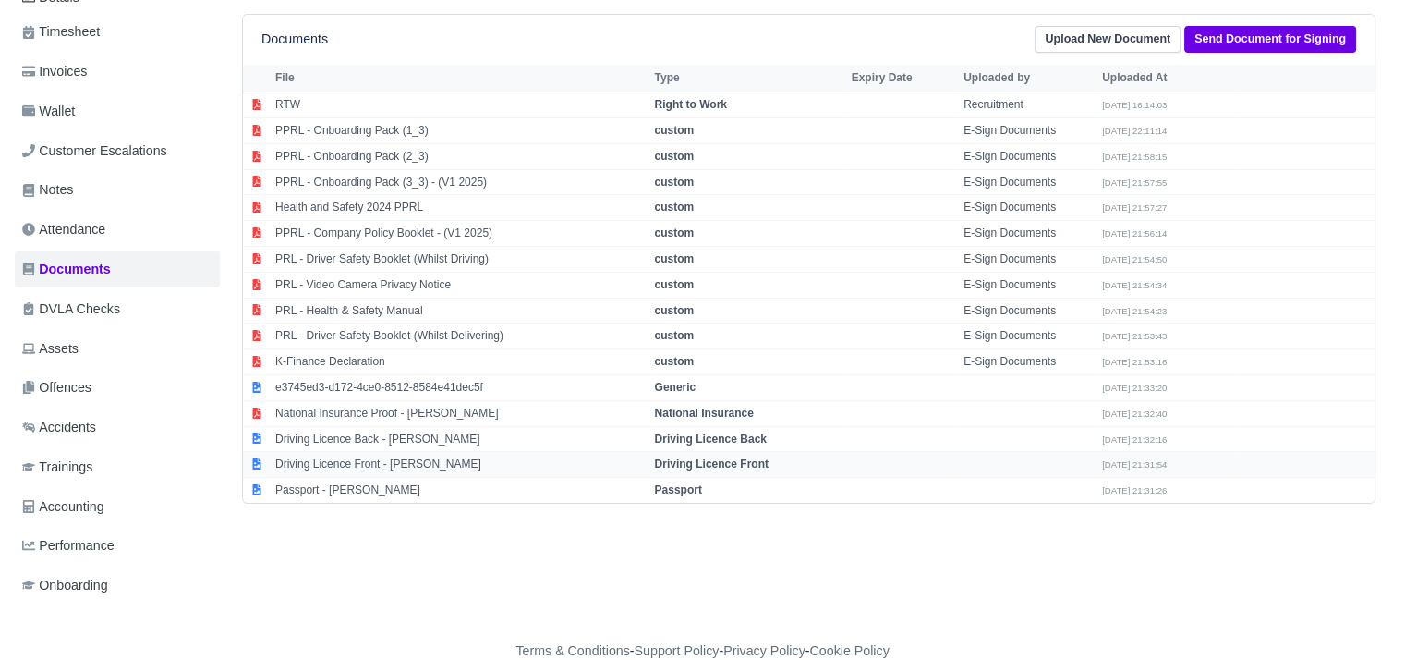
click at [385, 457] on td "Driving Licence Front - Adrian Ando" at bounding box center [461, 465] width 380 height 26
select select "driving-licence-front"
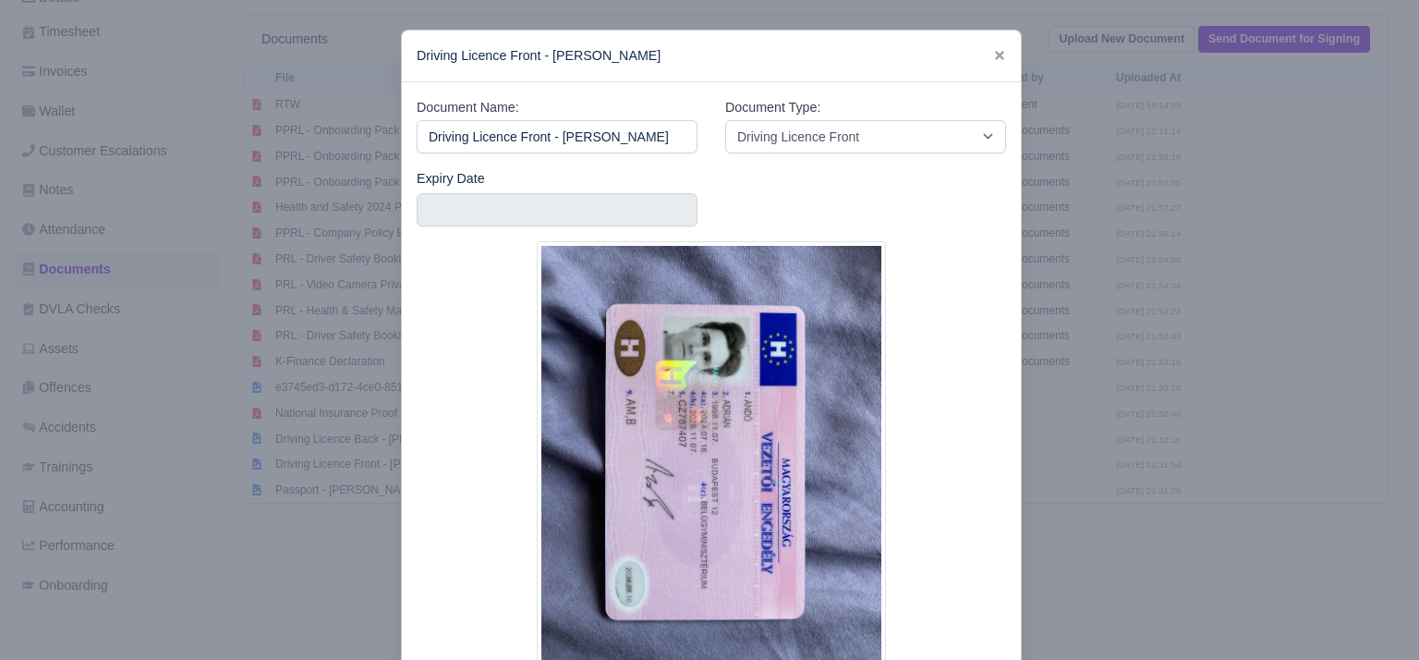
scroll to position [152, 0]
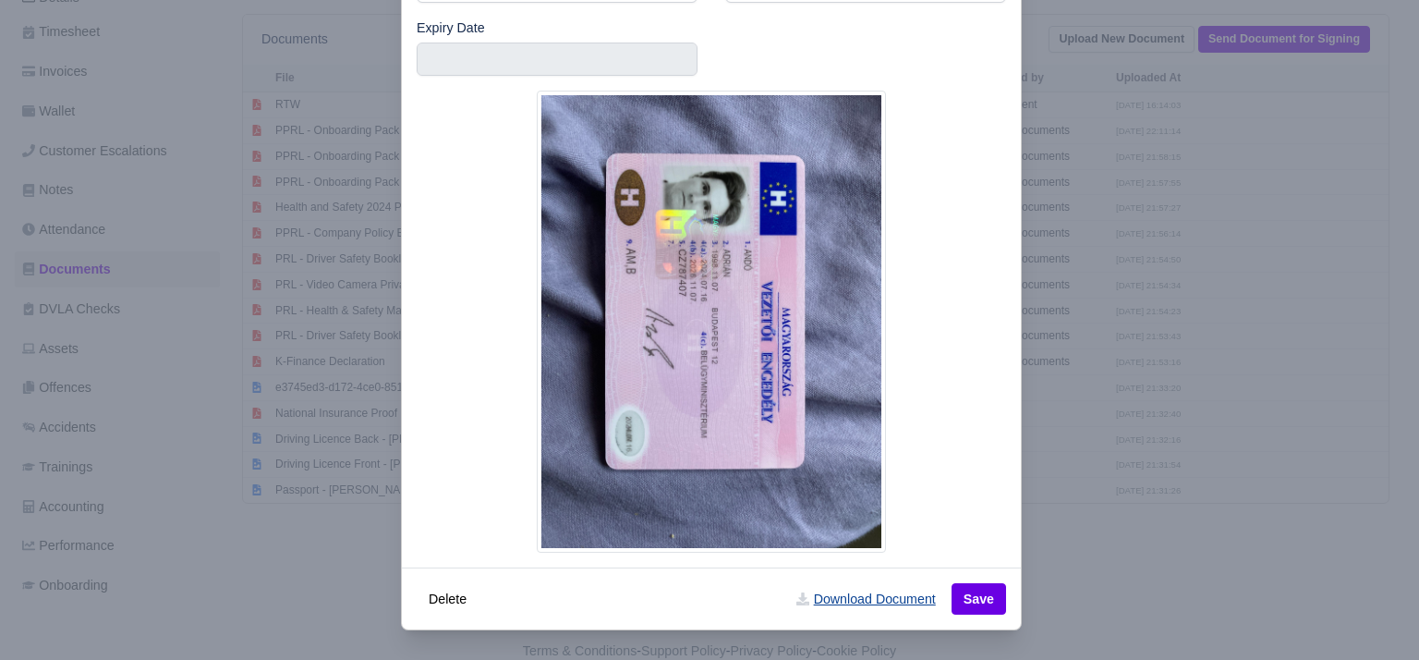
click at [874, 596] on link "Download Document" at bounding box center [865, 598] width 163 height 31
click at [1080, 580] on div at bounding box center [709, 330] width 1419 height 660
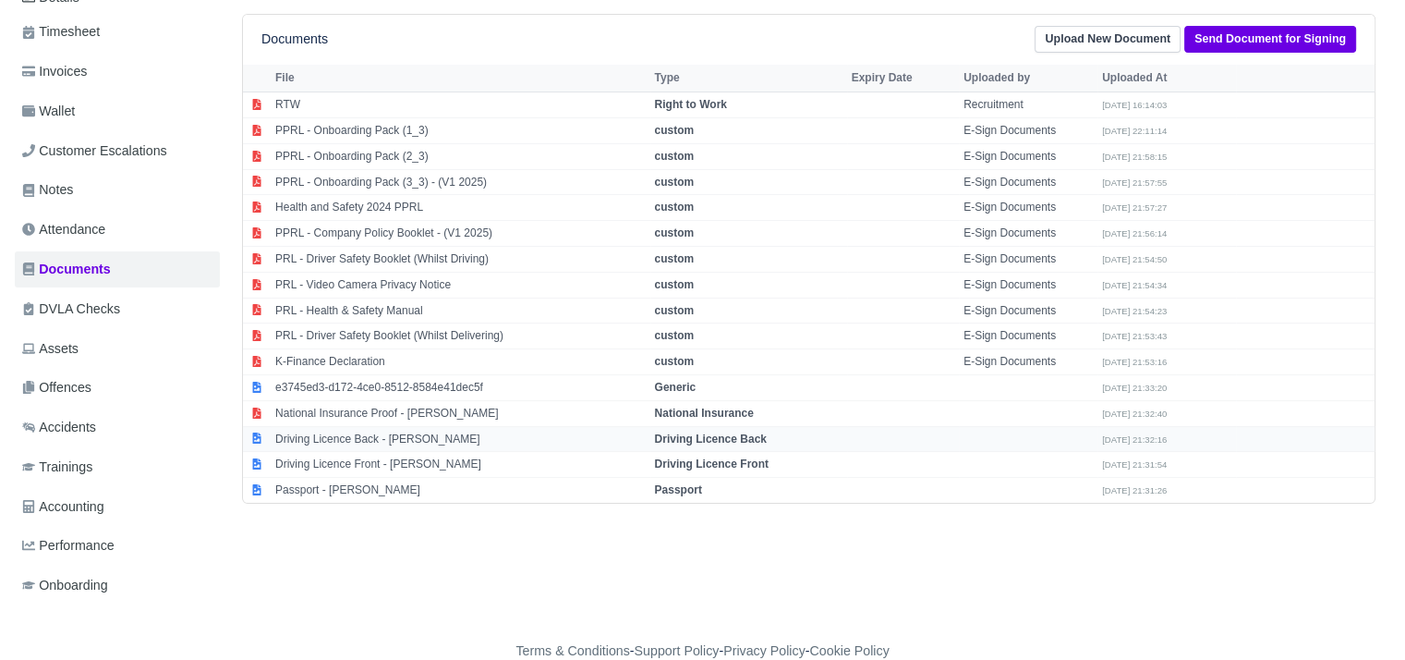
click at [350, 431] on td "Driving Licence Back - Adrian Ando" at bounding box center [461, 439] width 380 height 26
select select "driving-licence-back"
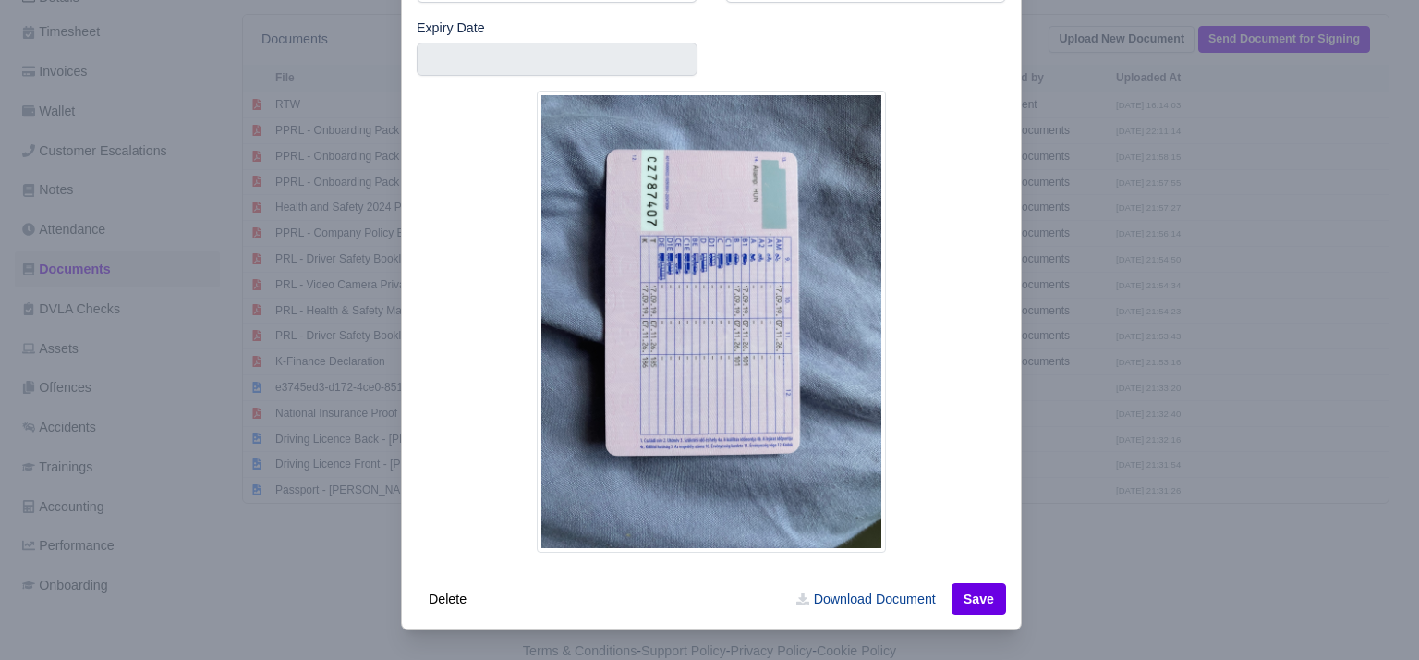
click at [879, 583] on link "Download Document" at bounding box center [865, 598] width 163 height 31
click at [1105, 602] on div at bounding box center [709, 330] width 1419 height 660
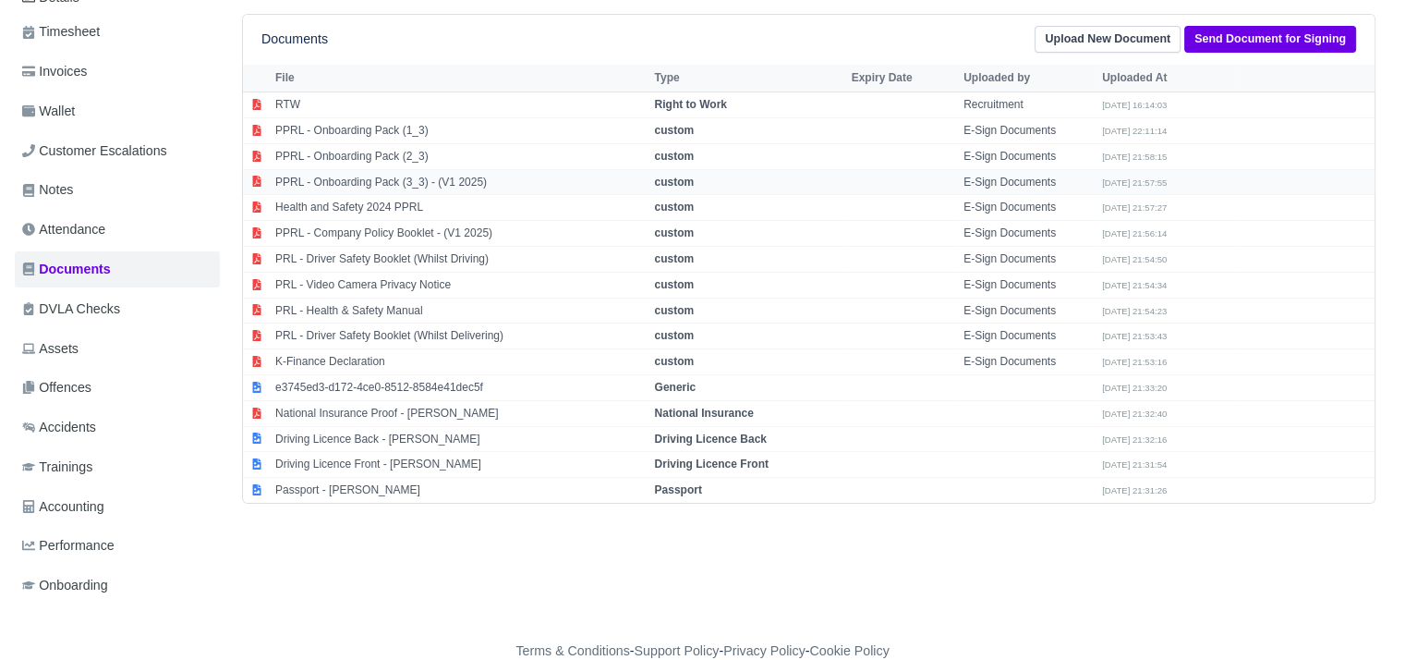
click at [403, 171] on td "PPRL - Onboarding Pack (3_3) - (V1 2025)" at bounding box center [461, 182] width 380 height 26
select select "custom"
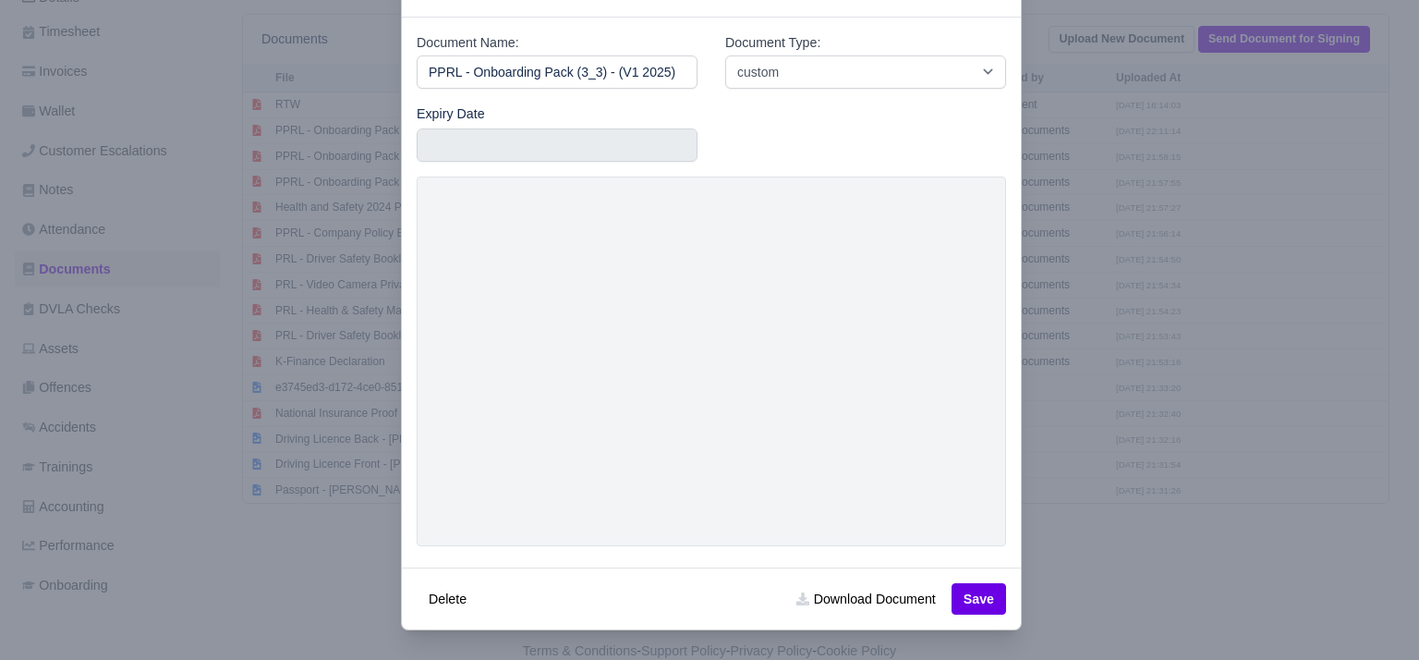
click at [1222, 372] on div at bounding box center [709, 330] width 1419 height 660
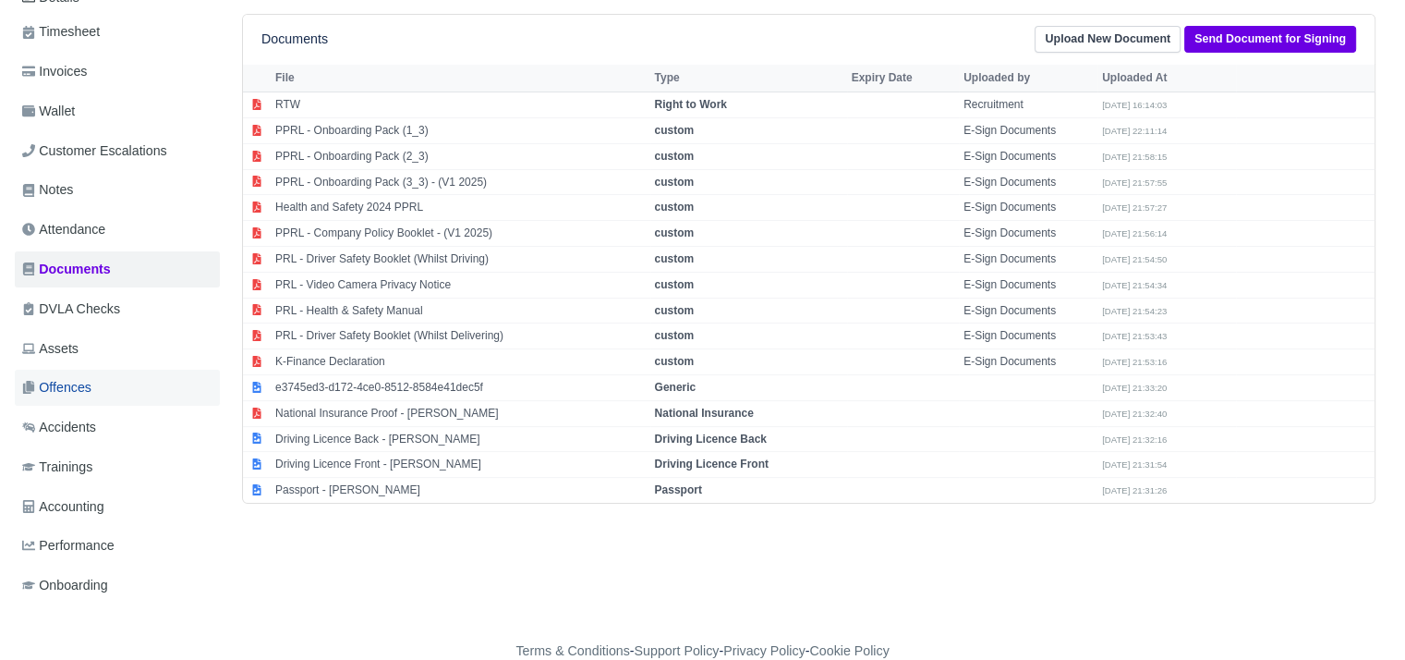
click at [128, 370] on link "Offences" at bounding box center [117, 388] width 205 height 36
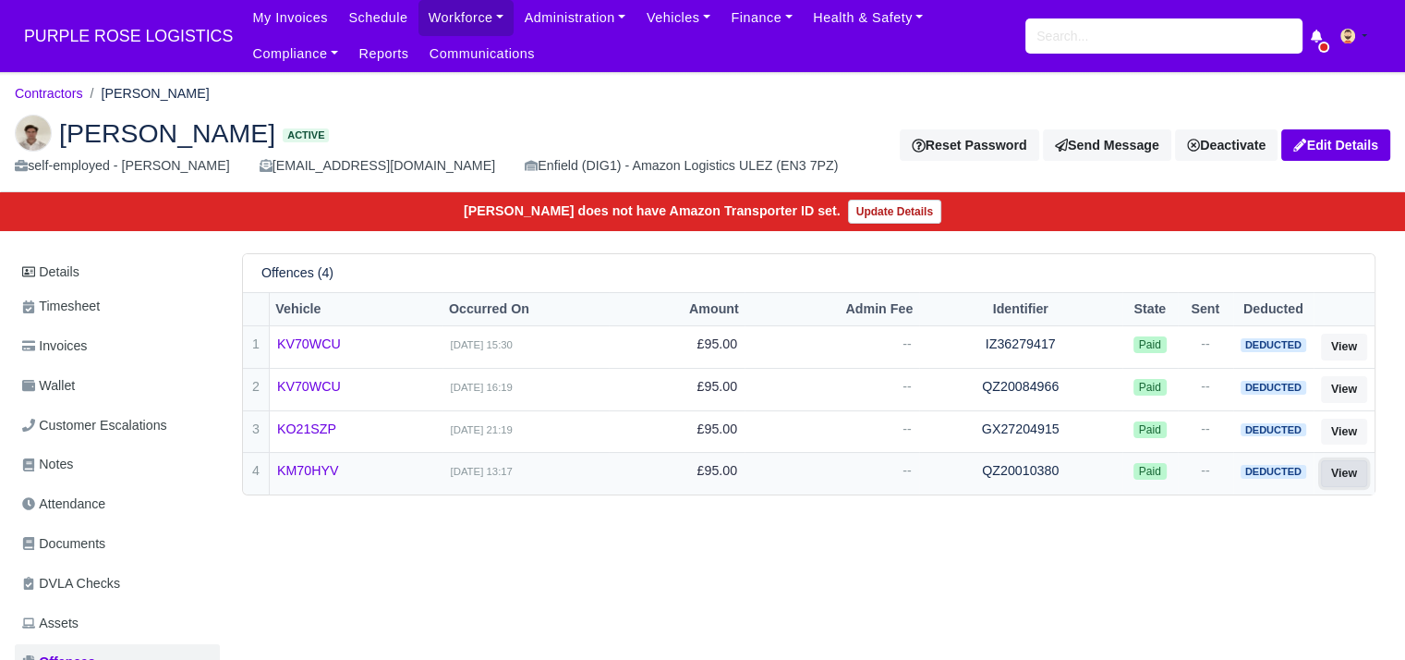
click at [1342, 467] on link "View" at bounding box center [1344, 473] width 46 height 27
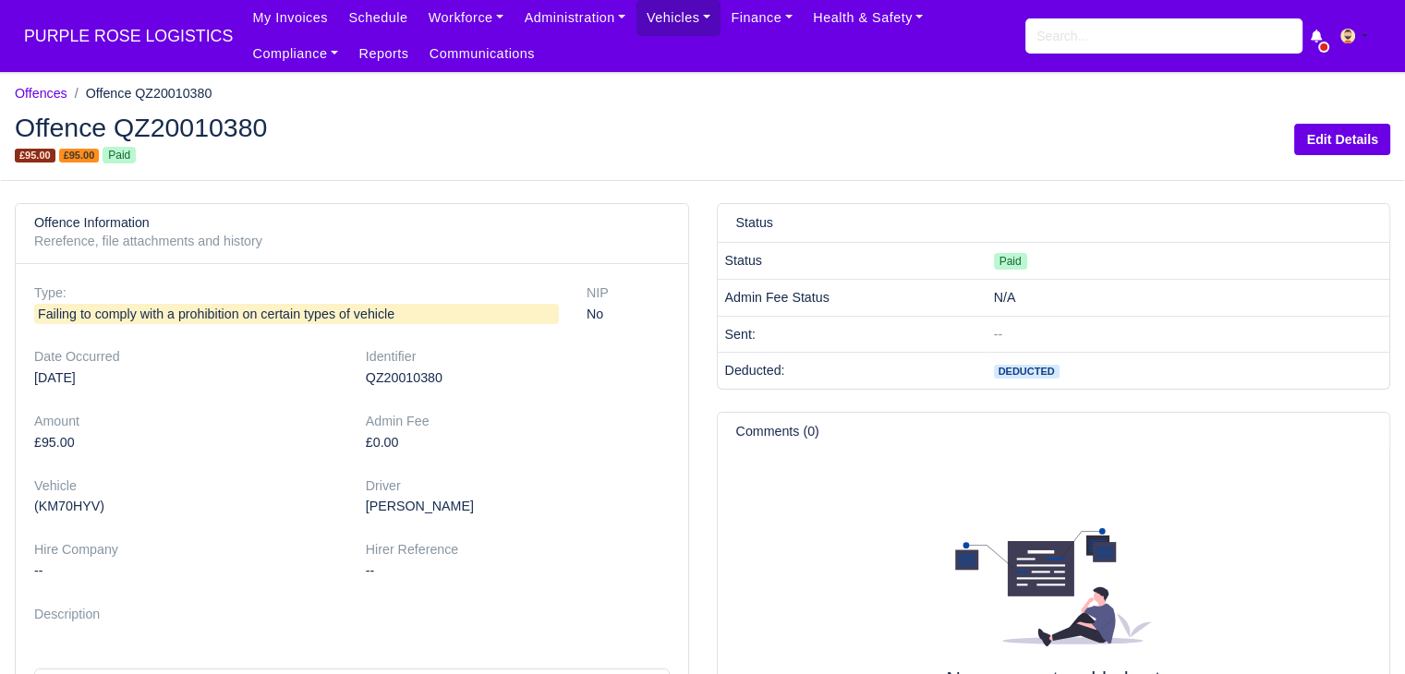
scroll to position [157, 0]
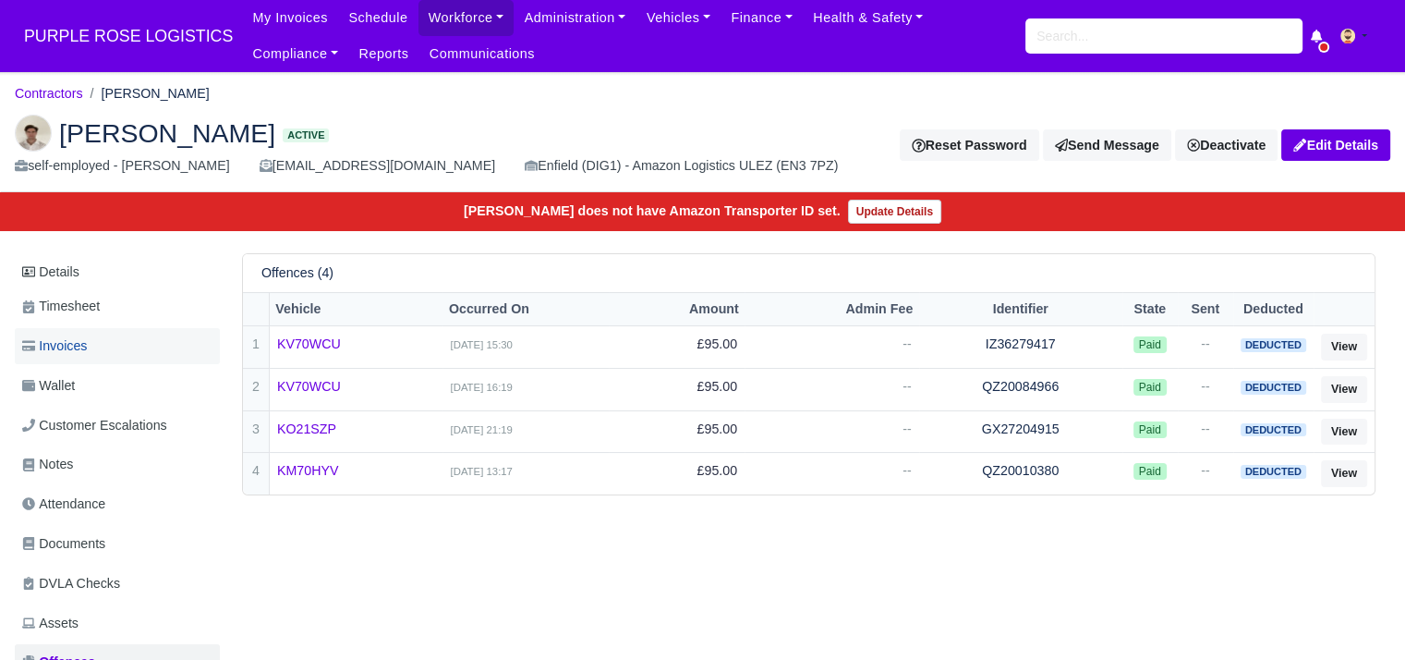
click at [100, 342] on link "Invoices" at bounding box center [117, 346] width 205 height 36
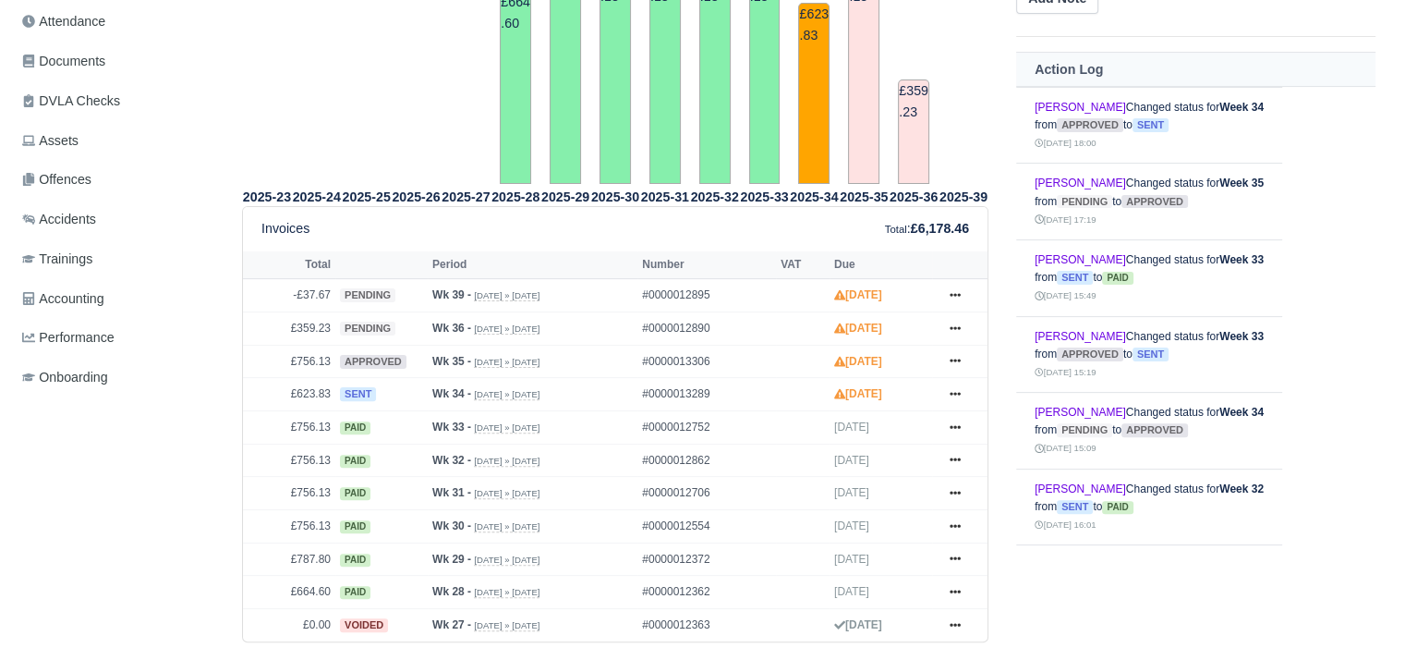
scroll to position [512, 0]
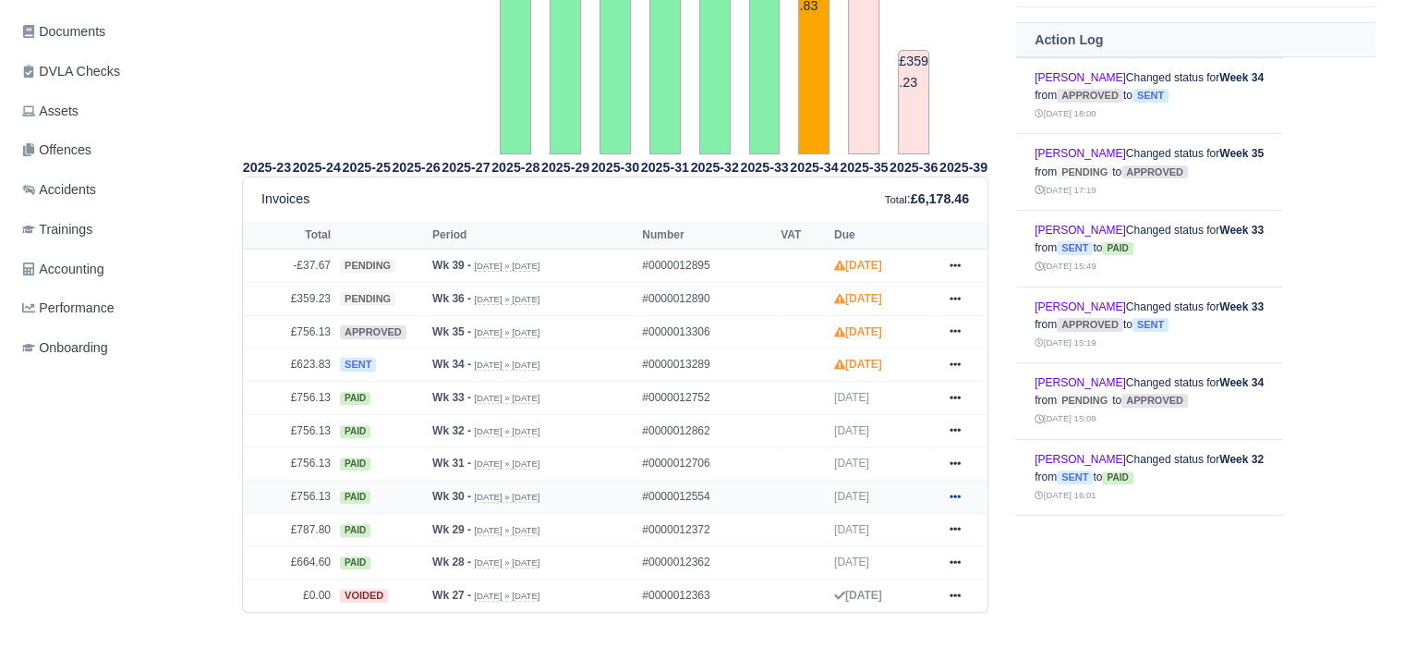
click at [959, 494] on icon at bounding box center [955, 496] width 11 height 4
click at [902, 600] on link "Print" at bounding box center [886, 610] width 164 height 39
click at [961, 463] on icon at bounding box center [955, 462] width 11 height 11
click at [894, 568] on link "Print" at bounding box center [886, 577] width 164 height 39
click at [957, 424] on icon at bounding box center [955, 429] width 11 height 11
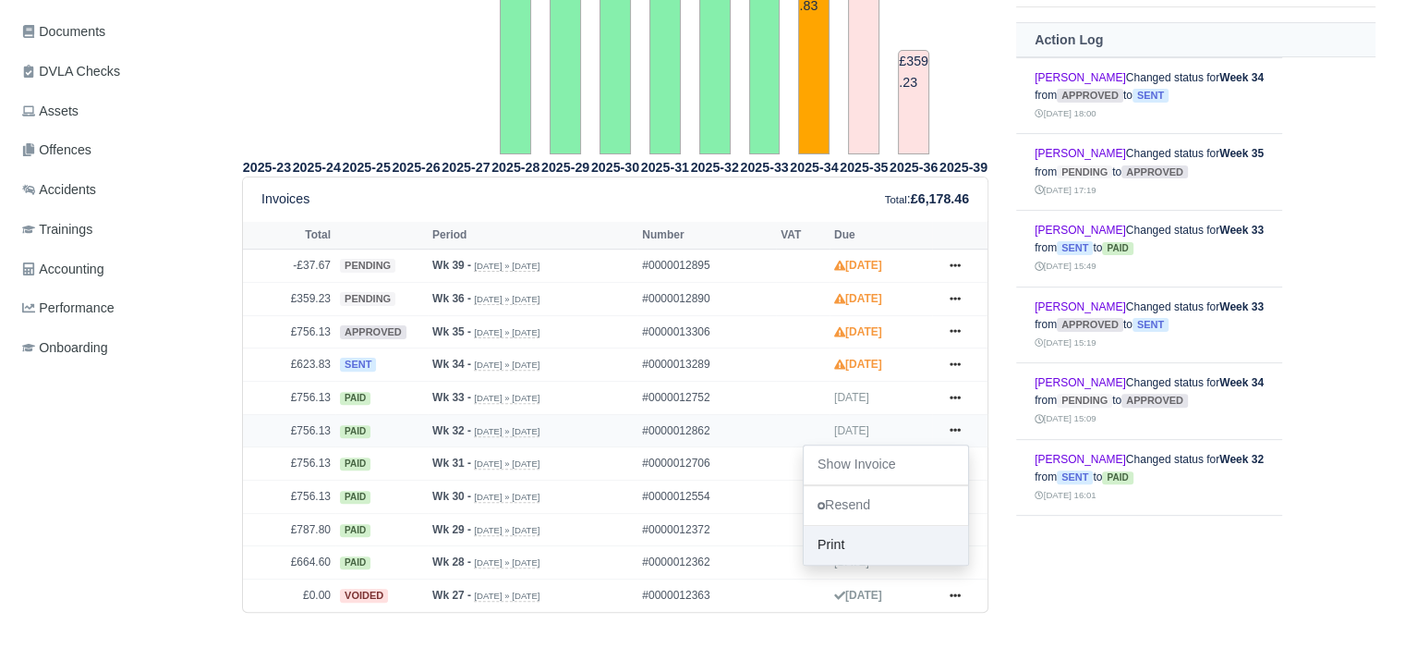
click at [867, 537] on link "Print" at bounding box center [886, 545] width 164 height 39
click at [953, 386] on link at bounding box center [956, 397] width 28 height 23
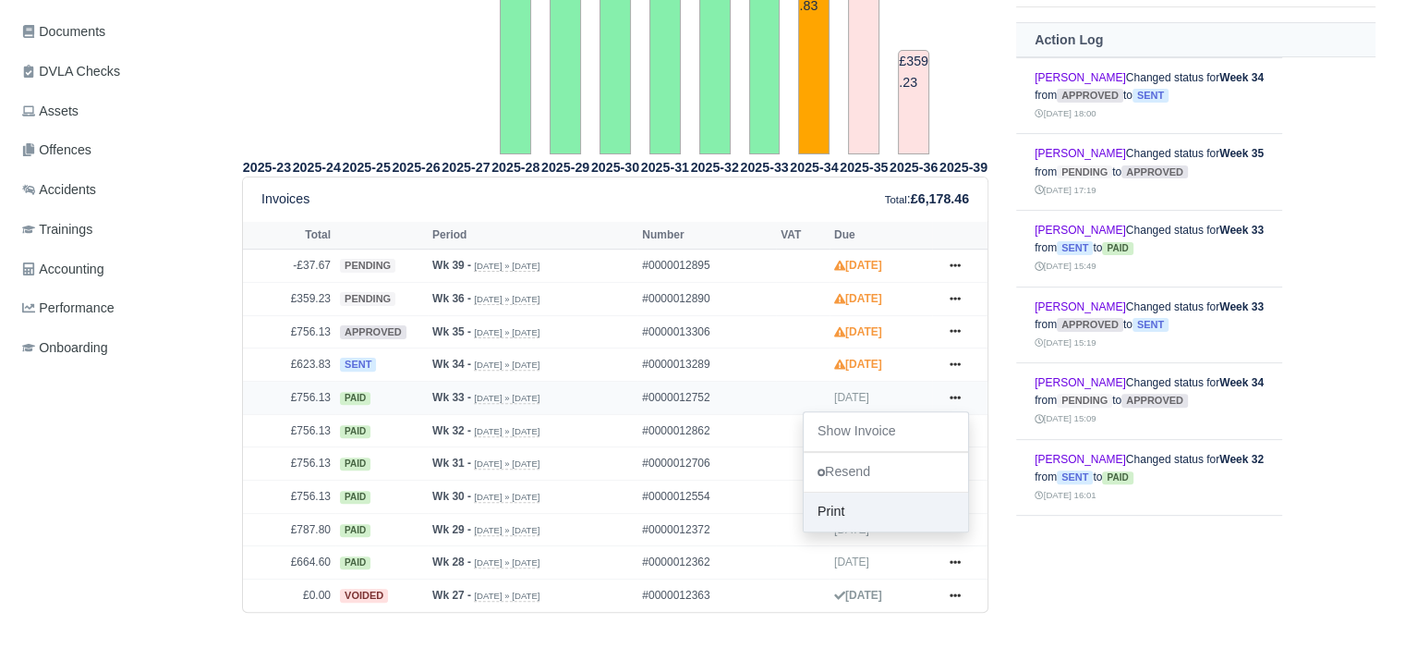
click at [848, 500] on link "Print" at bounding box center [886, 511] width 164 height 39
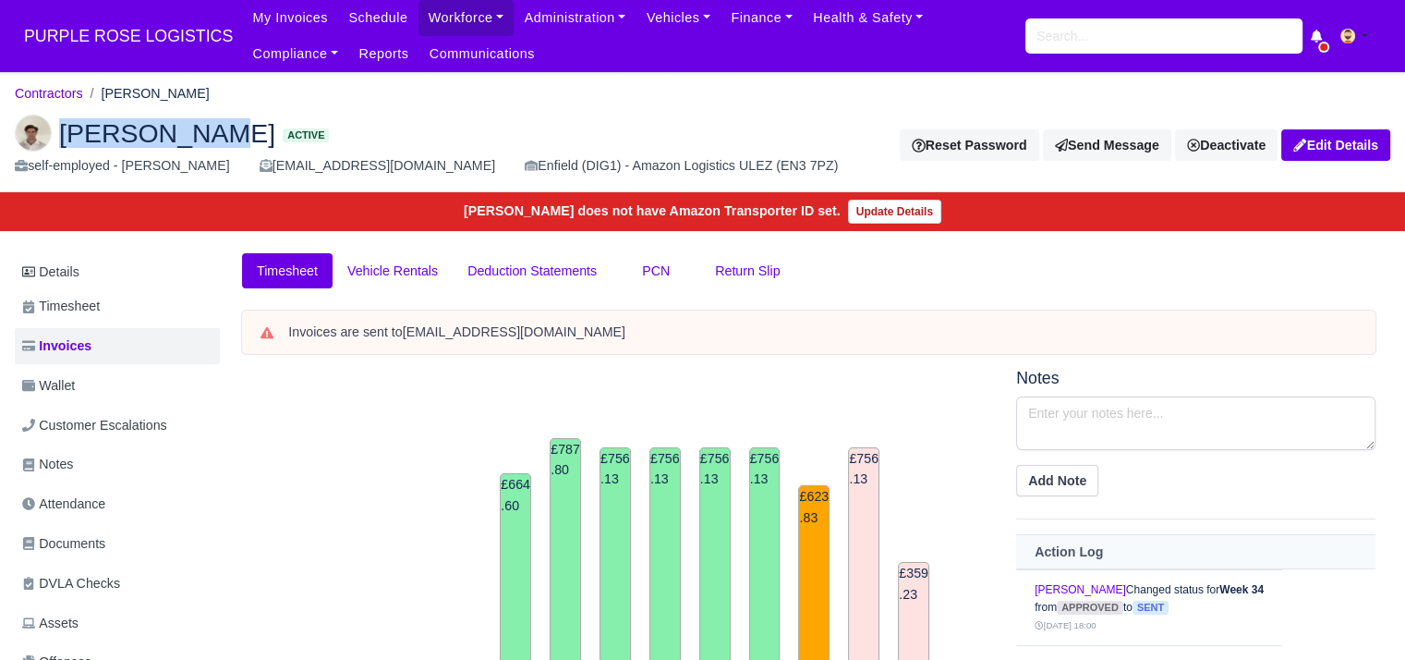
drag, startPoint x: 65, startPoint y: 128, endPoint x: 202, endPoint y: 147, distance: 139.0
click at [202, 146] on span "Adrian Ando" at bounding box center [167, 133] width 216 height 26
copy span "Adrian Ando"
click at [72, 91] on link "Contractors" at bounding box center [49, 93] width 68 height 15
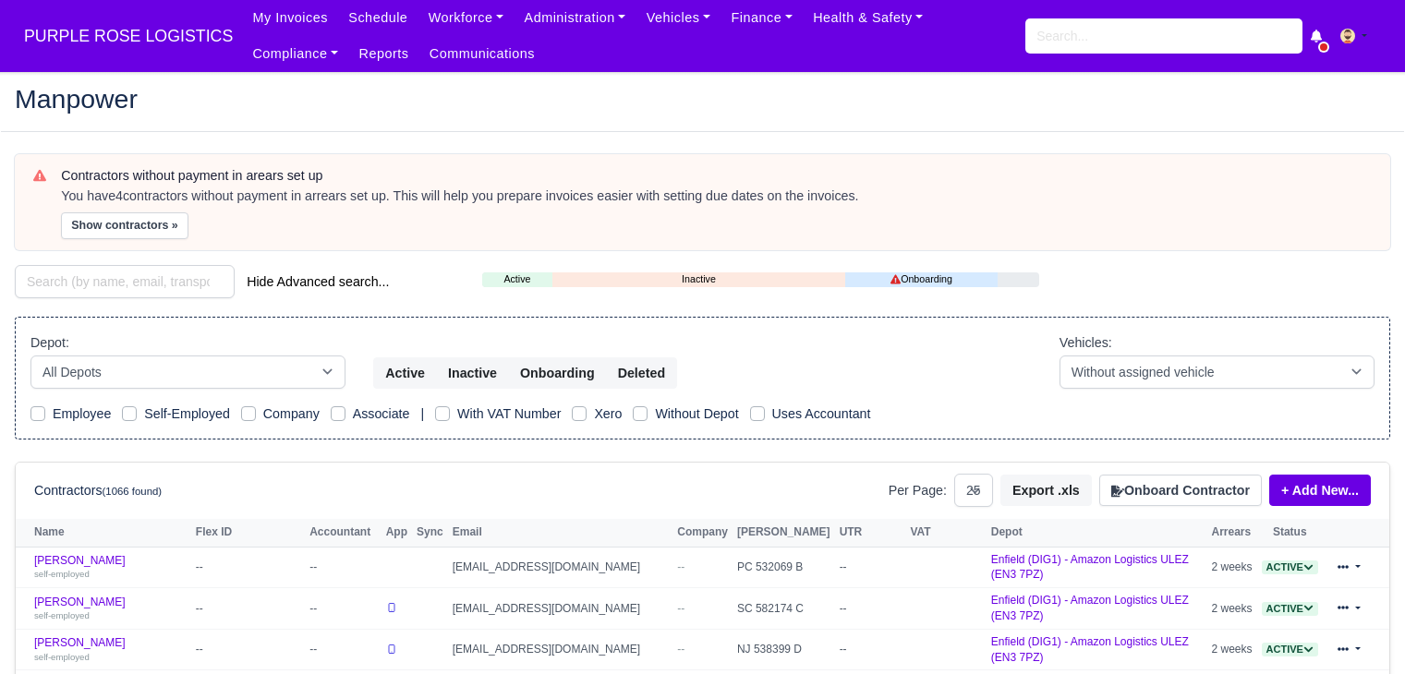
select select "25"
click at [126, 267] on input "search" at bounding box center [125, 281] width 220 height 33
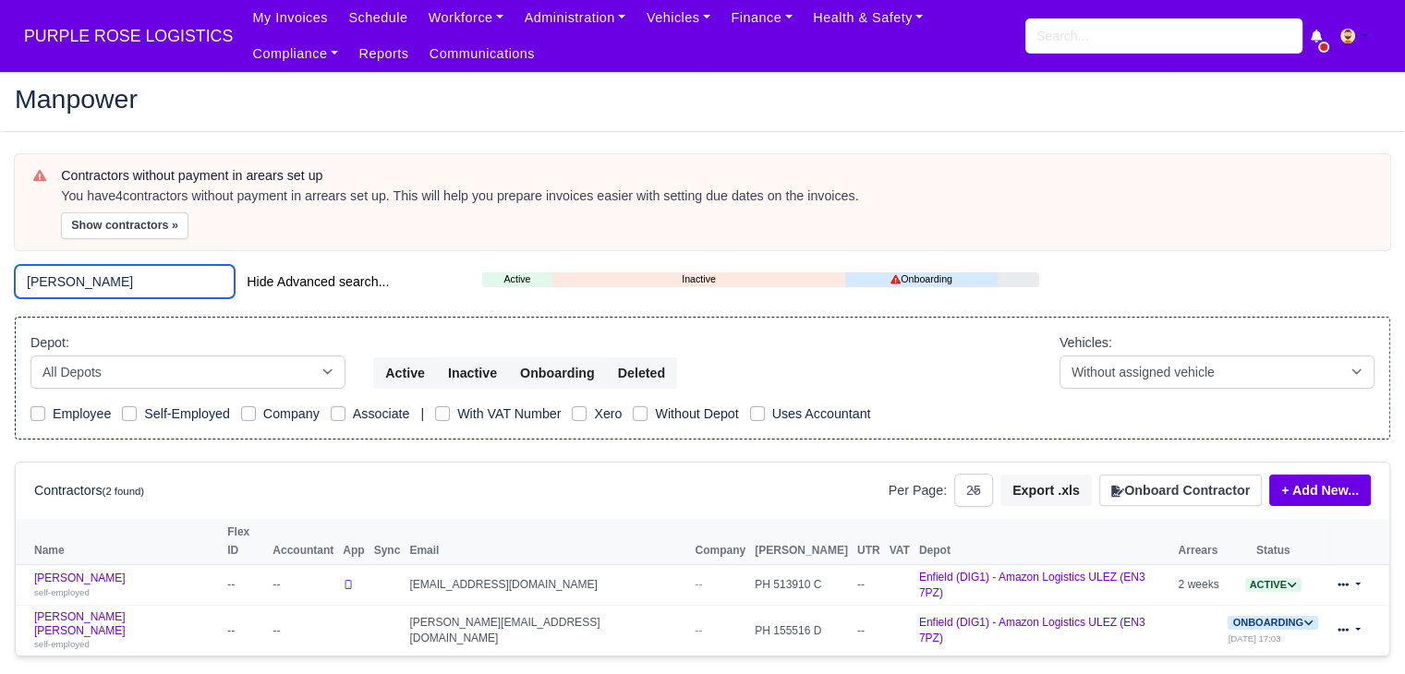
scroll to position [15, 0]
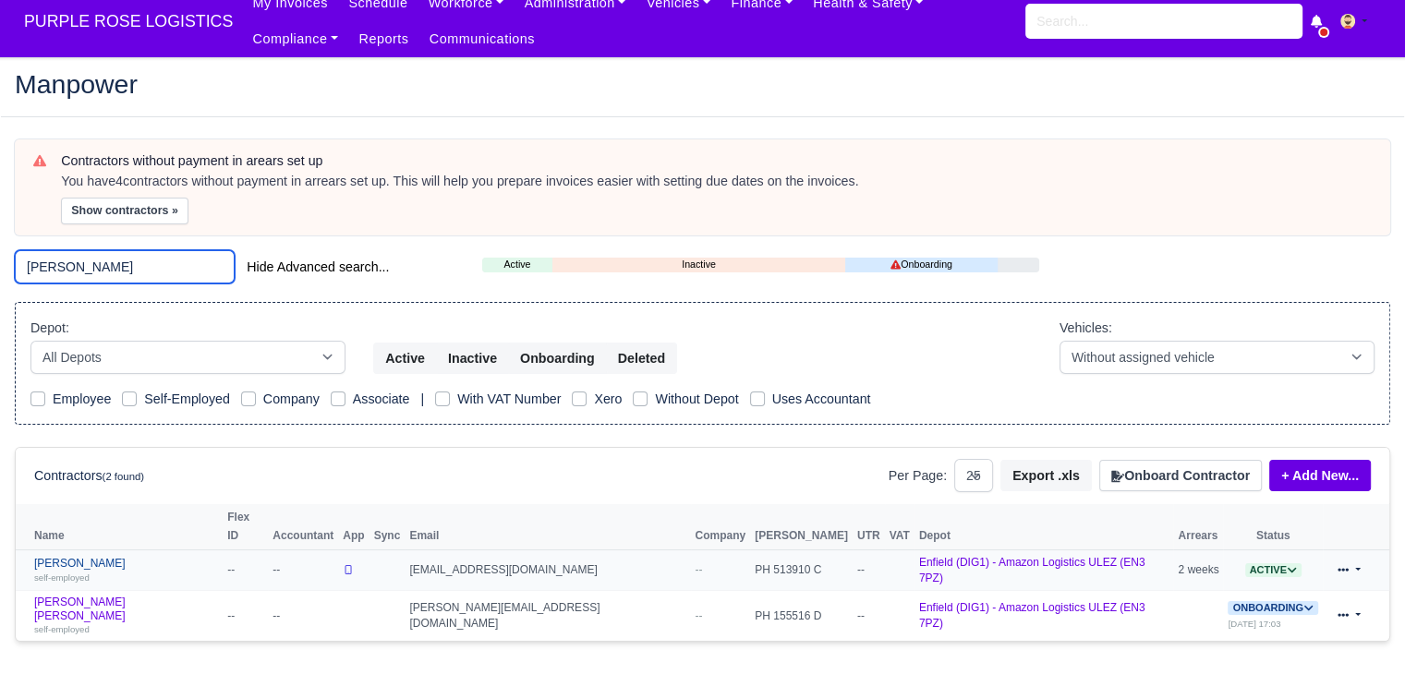
type input "[PERSON_NAME]"
click at [75, 557] on link "[PERSON_NAME] self-employed" at bounding box center [126, 570] width 184 height 27
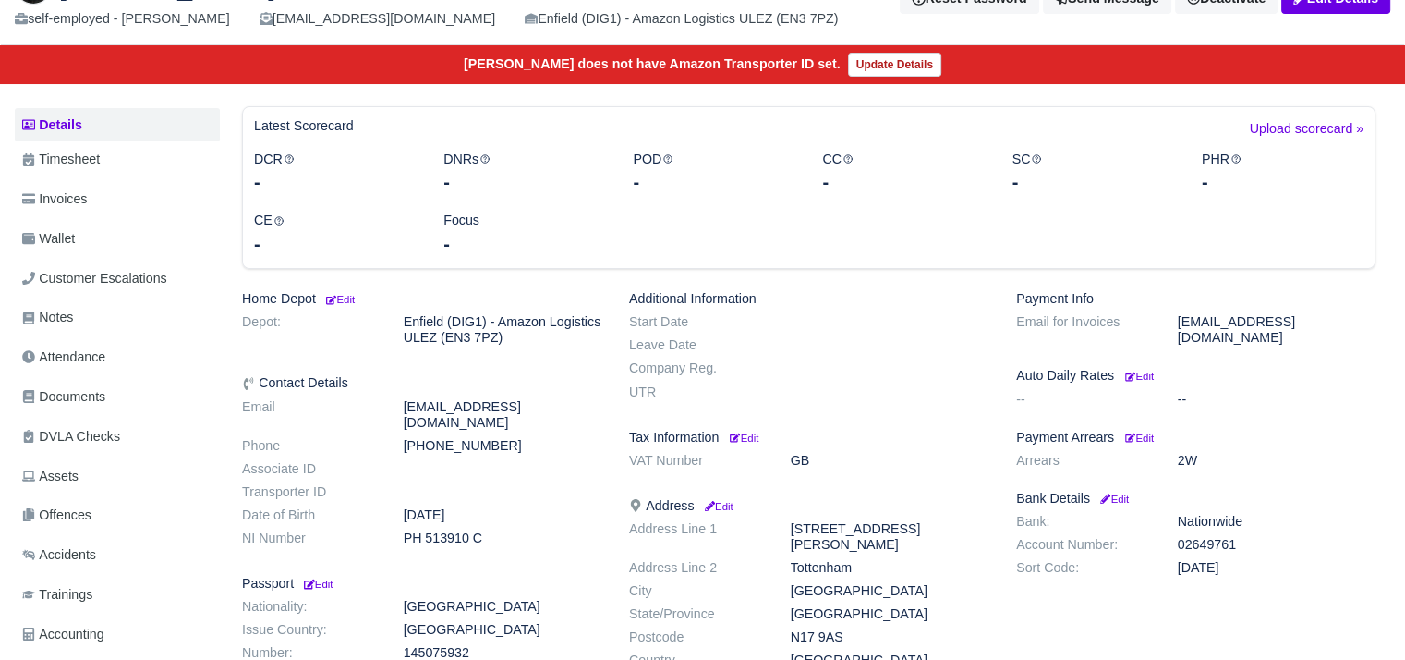
scroll to position [154, 0]
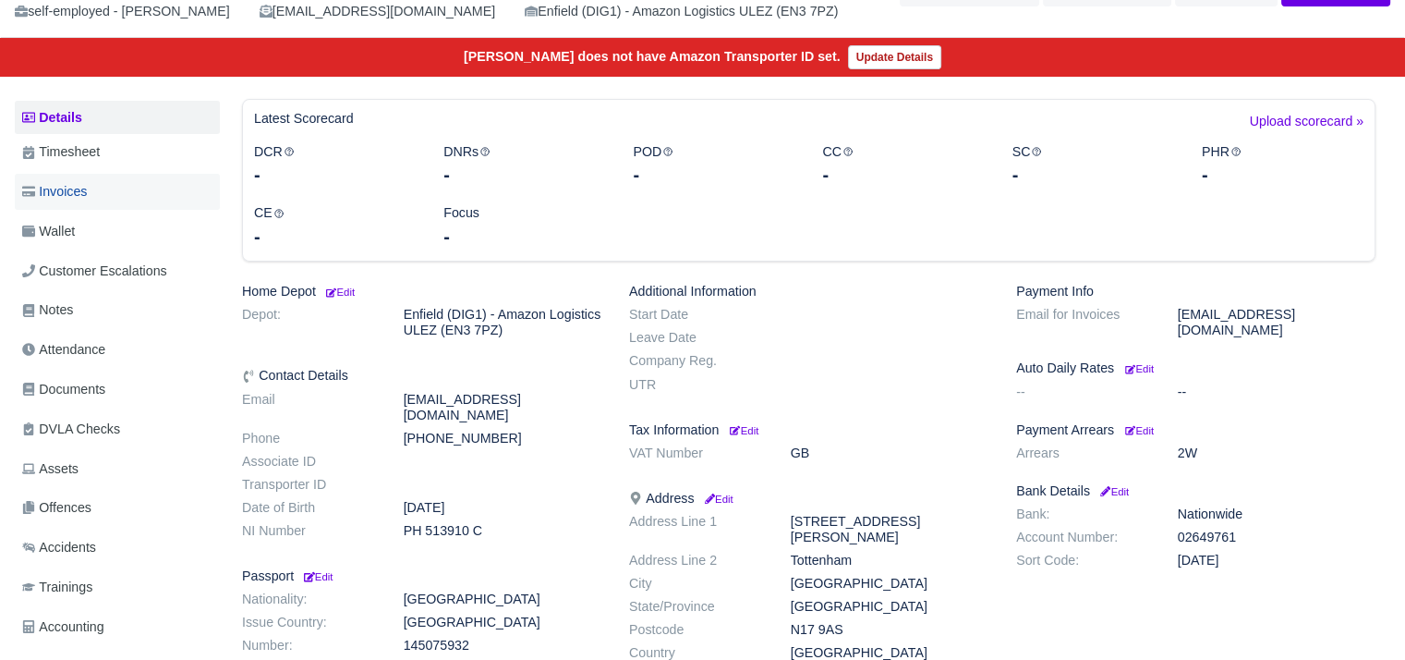
click at [118, 193] on link "Invoices" at bounding box center [117, 192] width 205 height 36
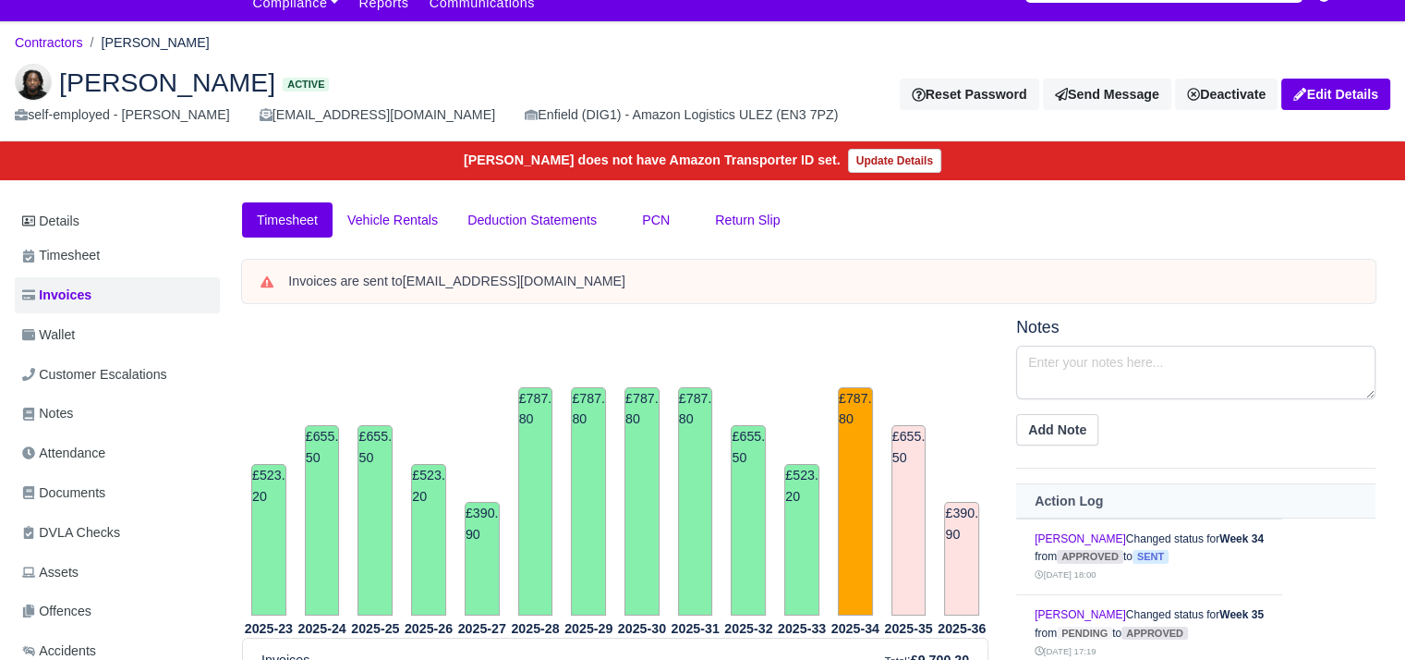
scroll to position [21, 0]
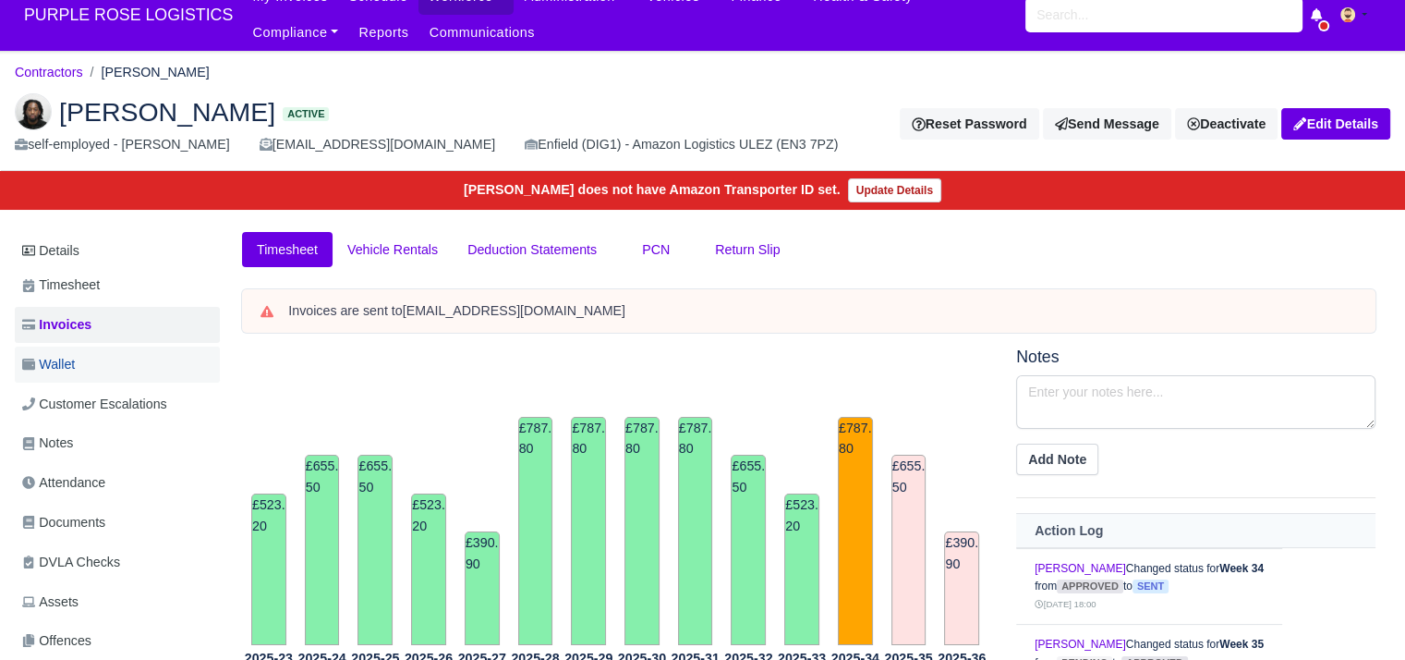
click at [105, 364] on link "Wallet" at bounding box center [117, 364] width 205 height 36
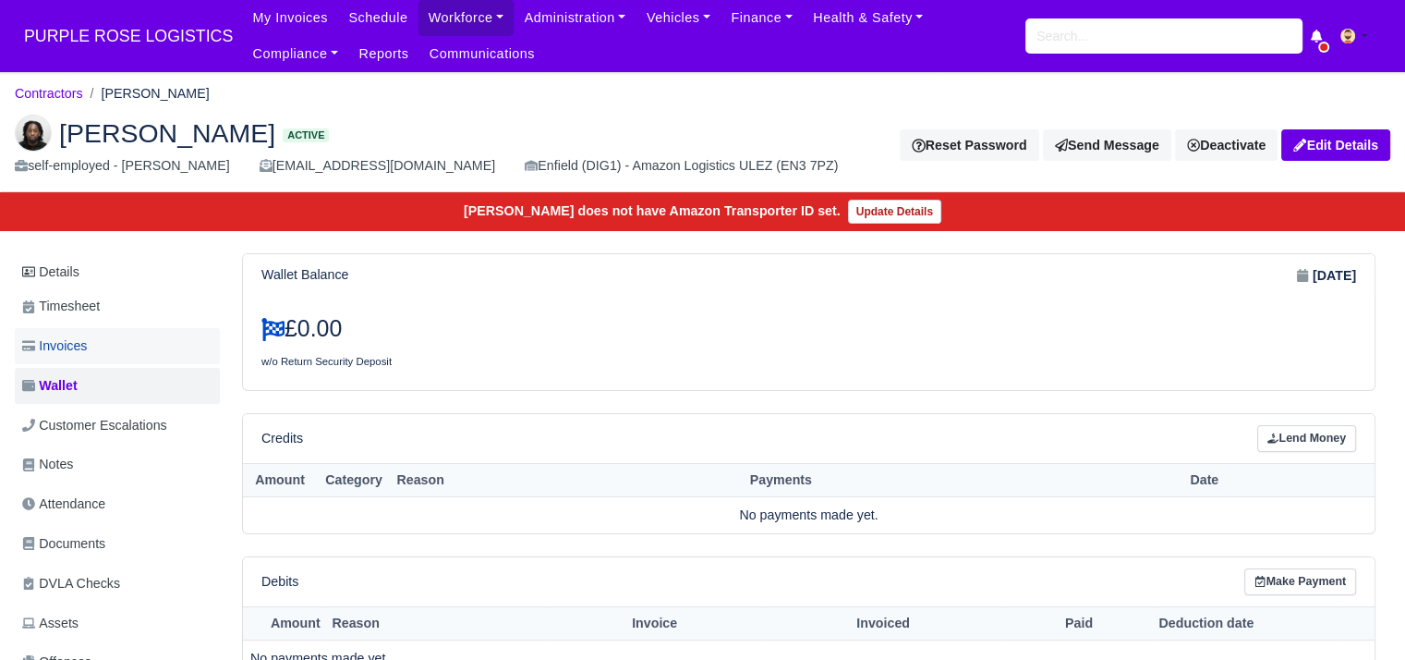
click at [112, 337] on link "Invoices" at bounding box center [117, 346] width 205 height 36
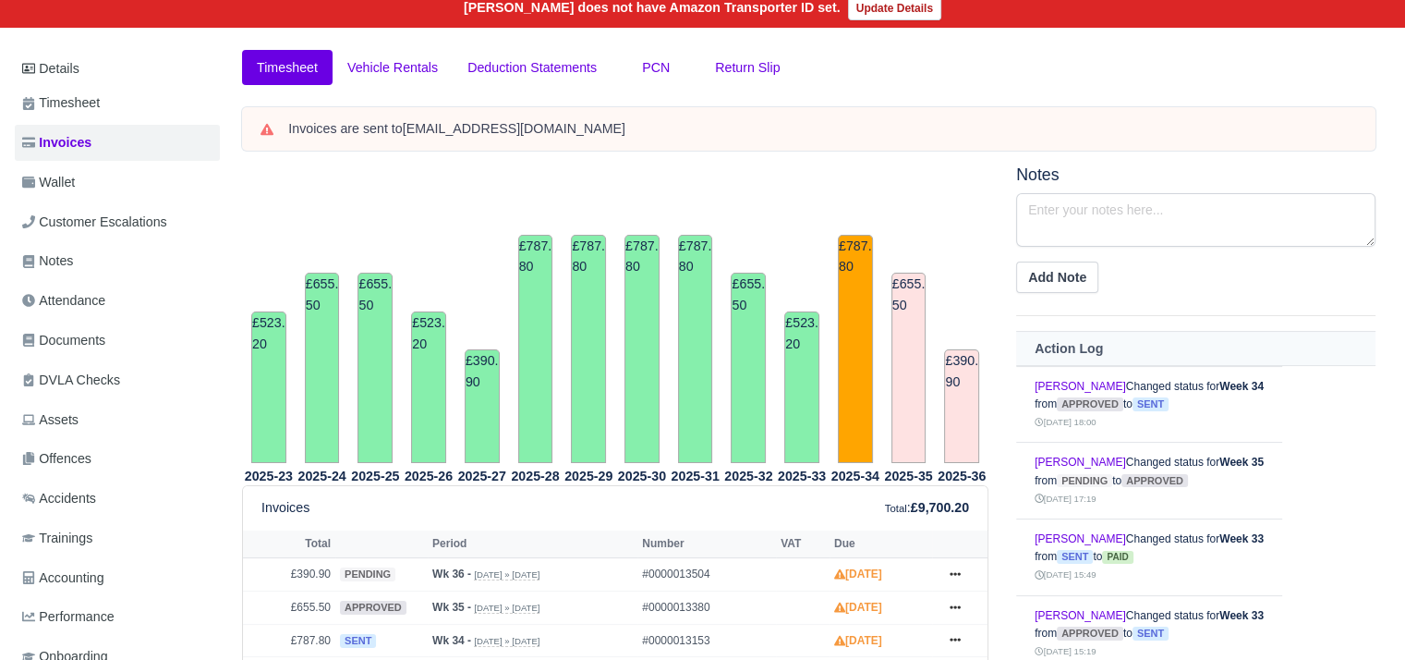
scroll to position [205, 0]
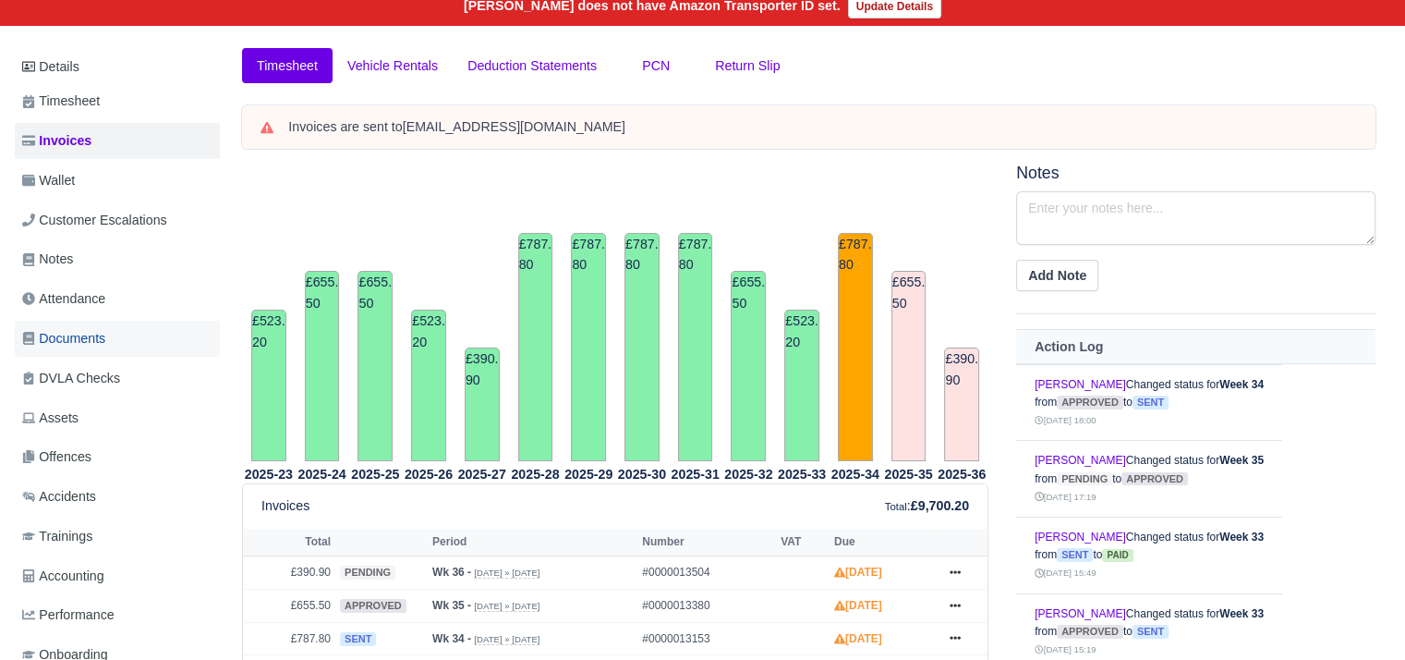
click at [112, 348] on link "Documents" at bounding box center [117, 339] width 205 height 36
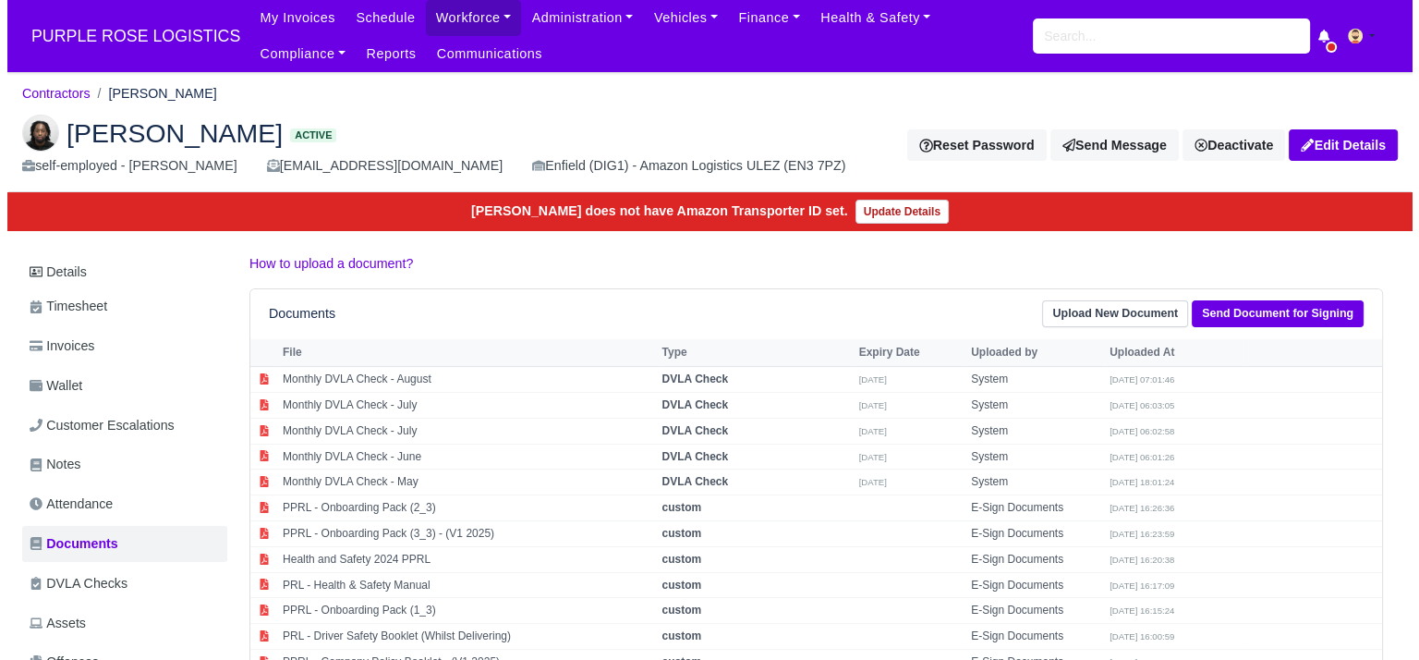
scroll to position [287, 0]
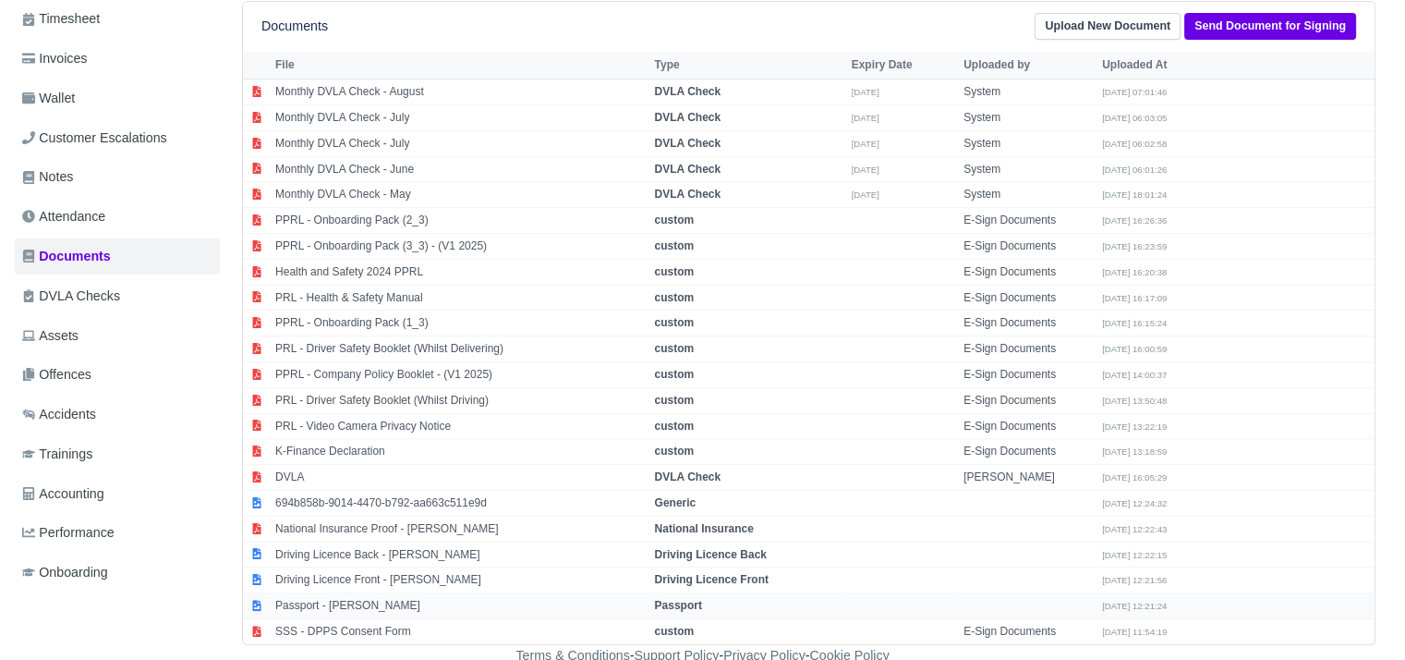
click at [406, 596] on td "Passport - Dylan Bennett" at bounding box center [461, 606] width 380 height 26
select select "passport"
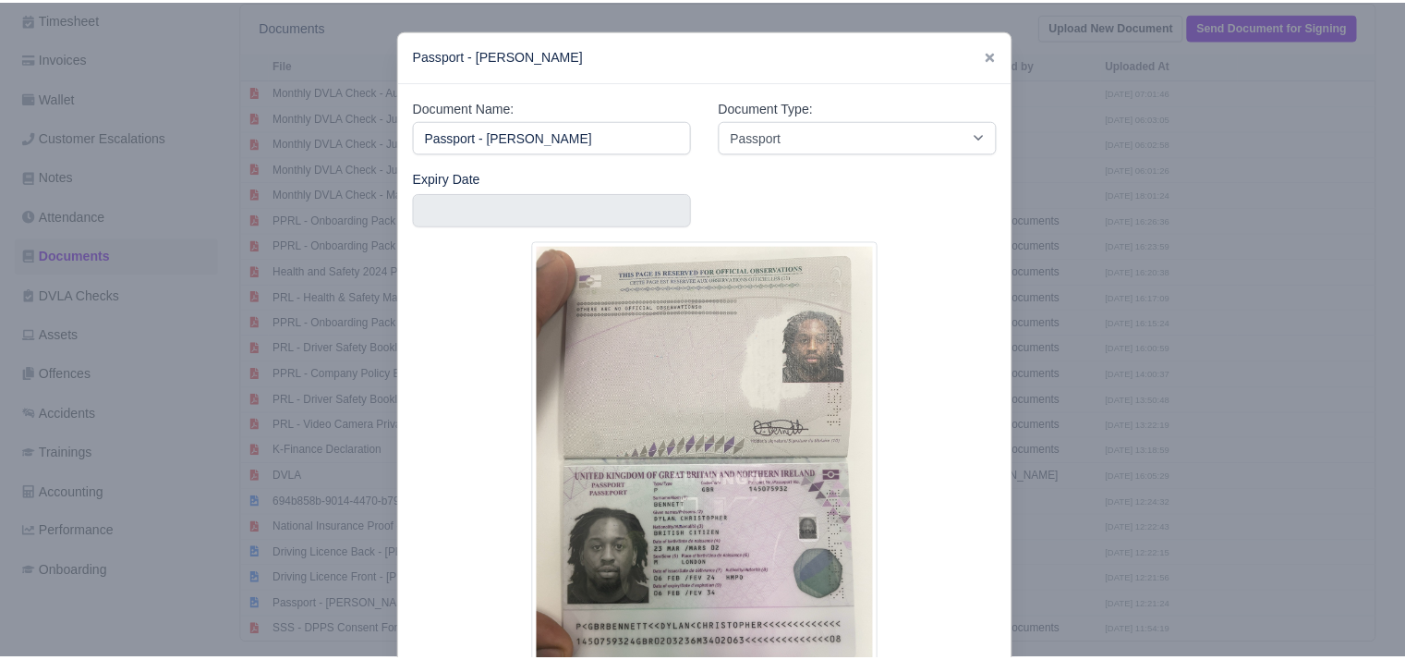
scroll to position [152, 0]
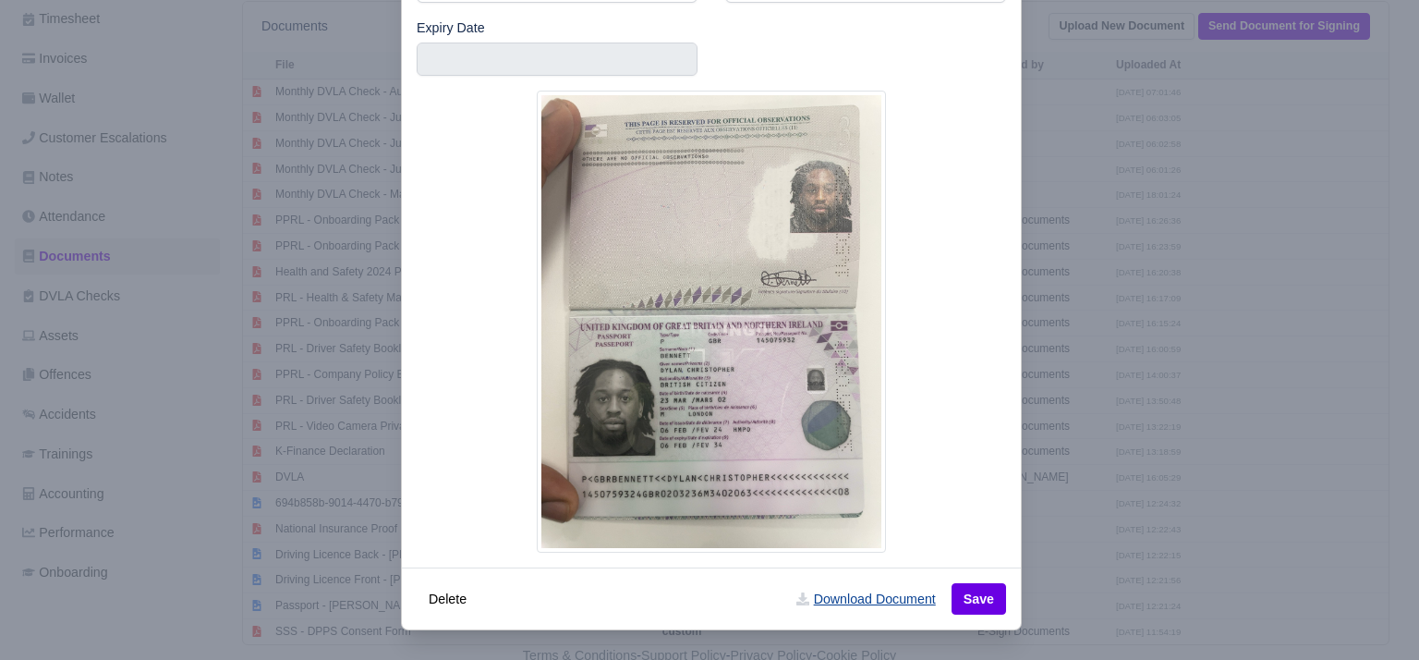
click at [897, 589] on link "Download Document" at bounding box center [865, 598] width 163 height 31
click at [1080, 467] on div at bounding box center [709, 330] width 1419 height 660
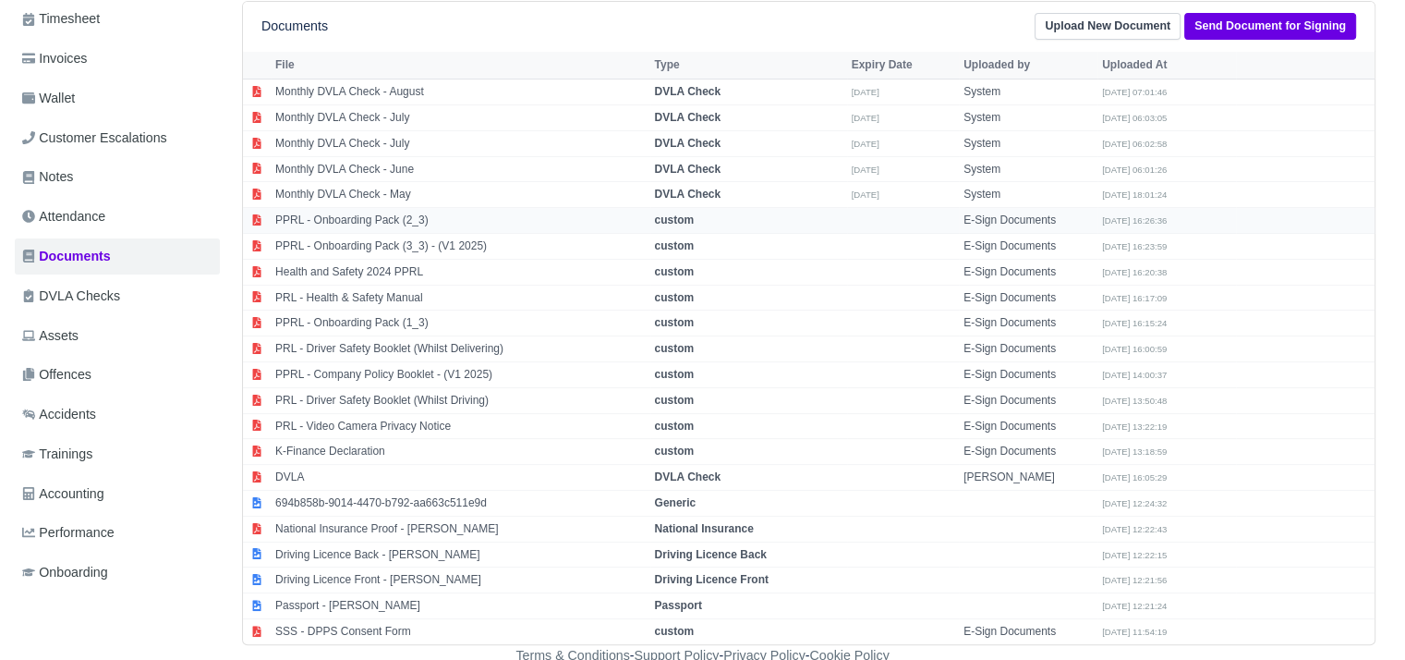
scroll to position [0, 0]
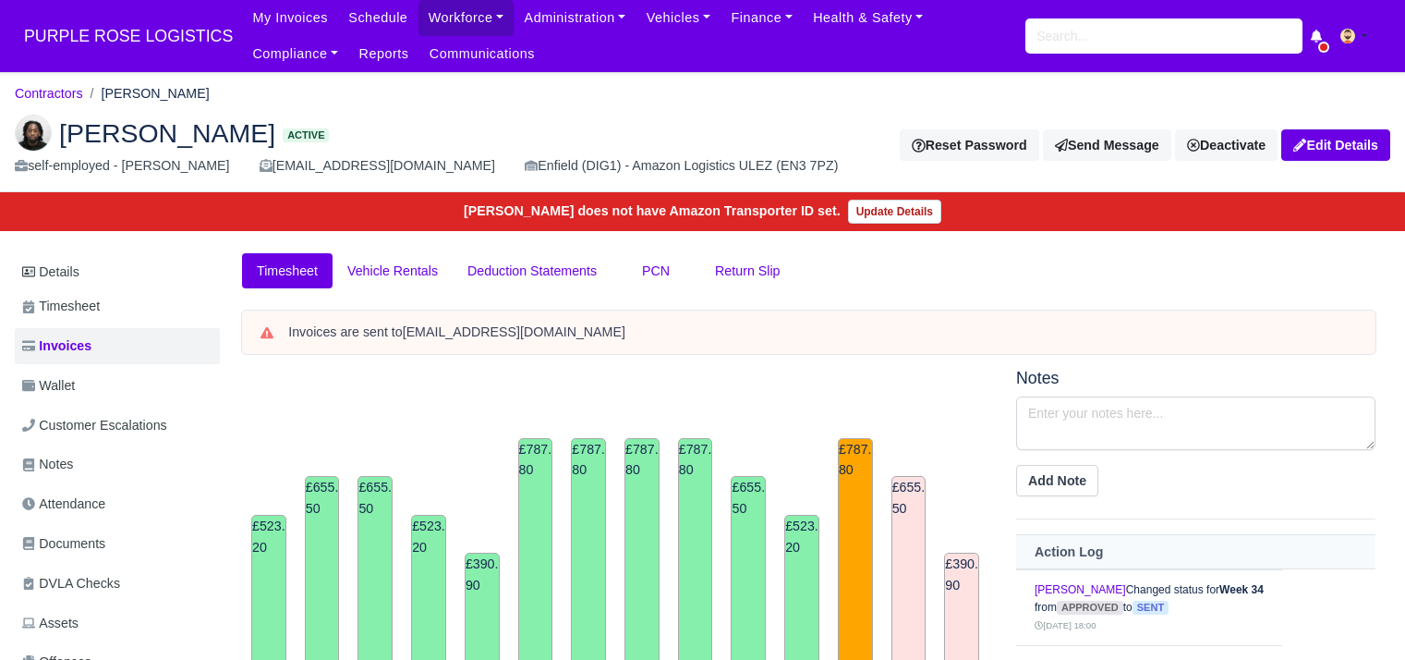
scroll to position [196, 0]
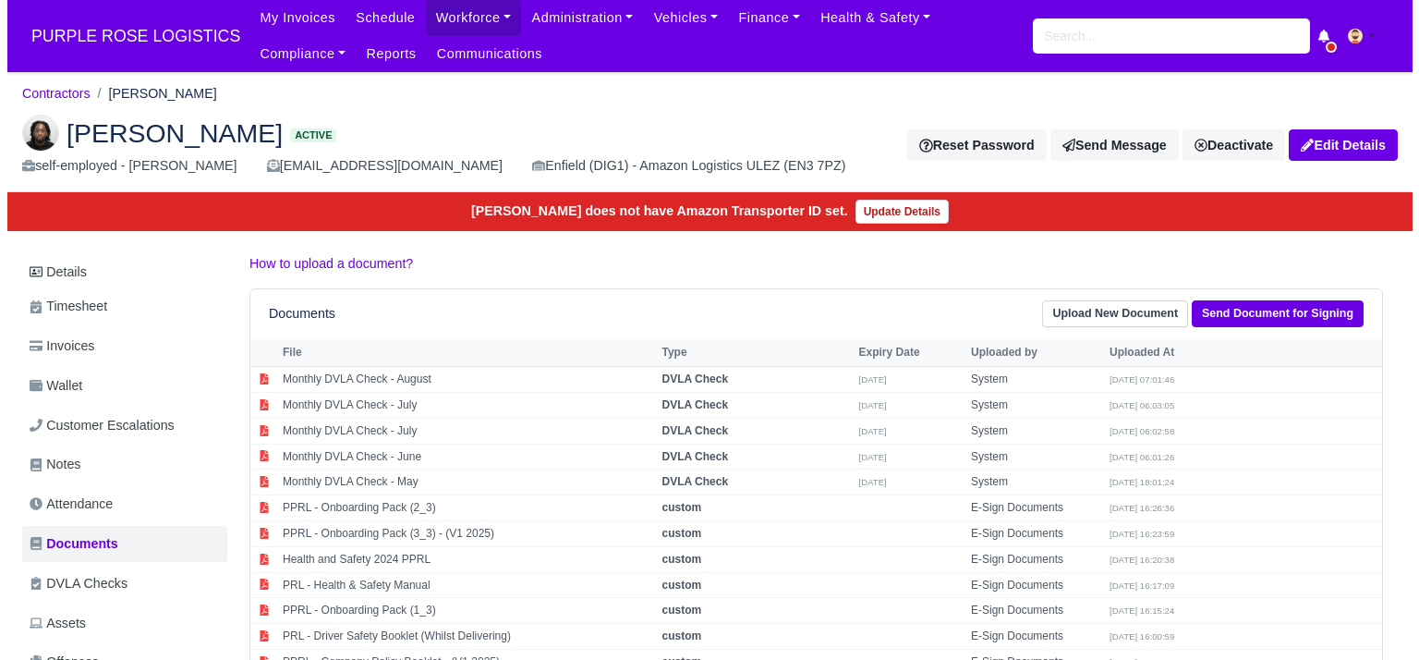
scroll to position [287, 0]
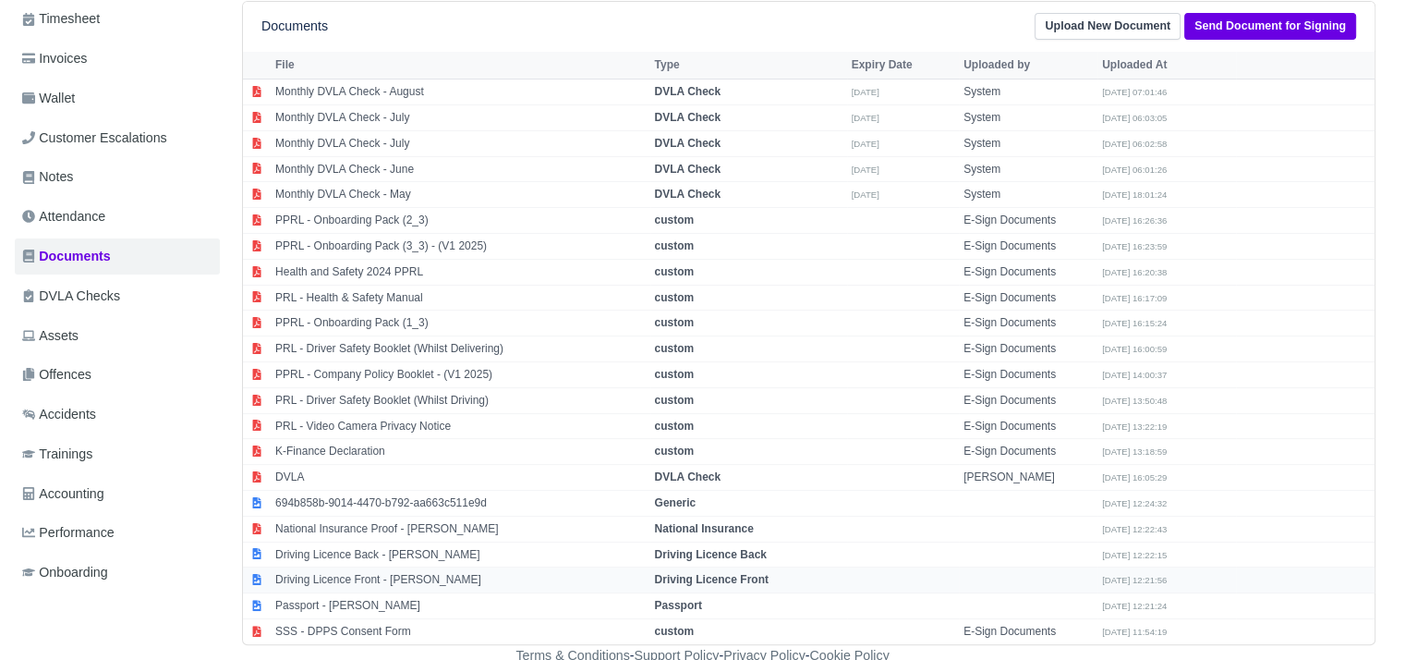
click at [422, 567] on td "Driving Licence Front - [PERSON_NAME]" at bounding box center [461, 580] width 380 height 26
select select "driving-licence-front"
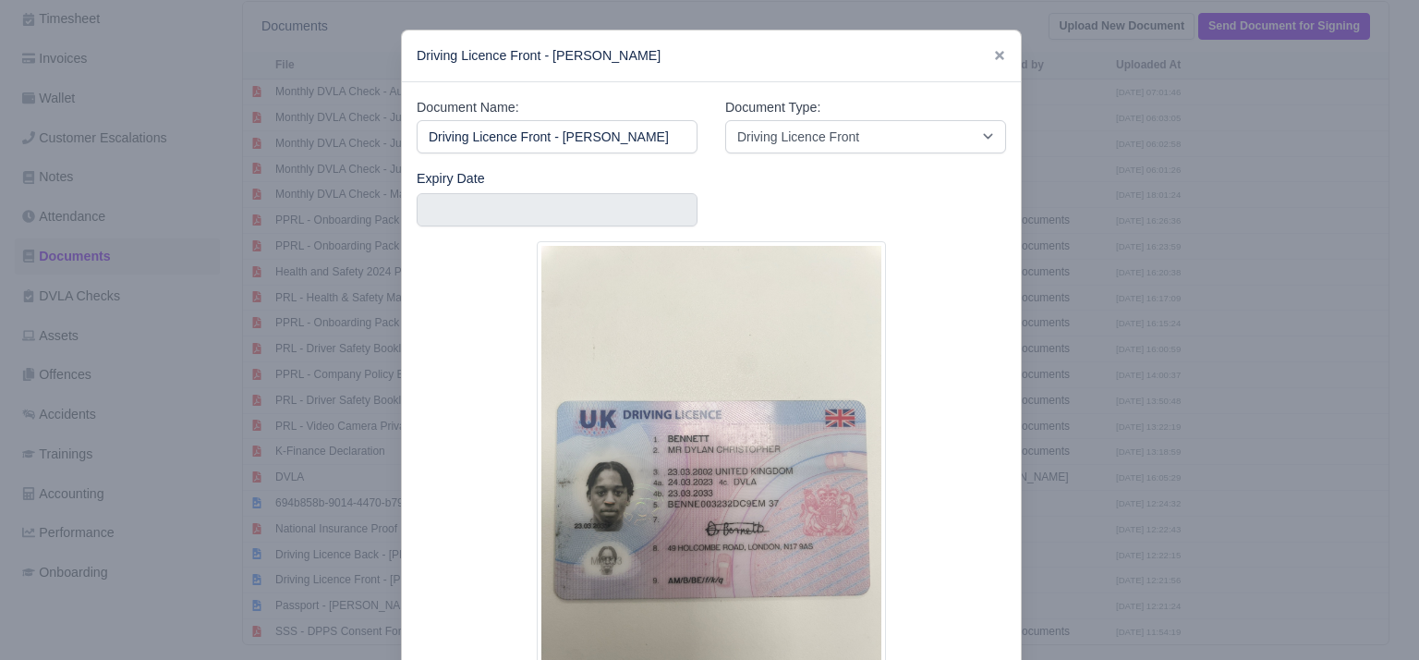
scroll to position [152, 0]
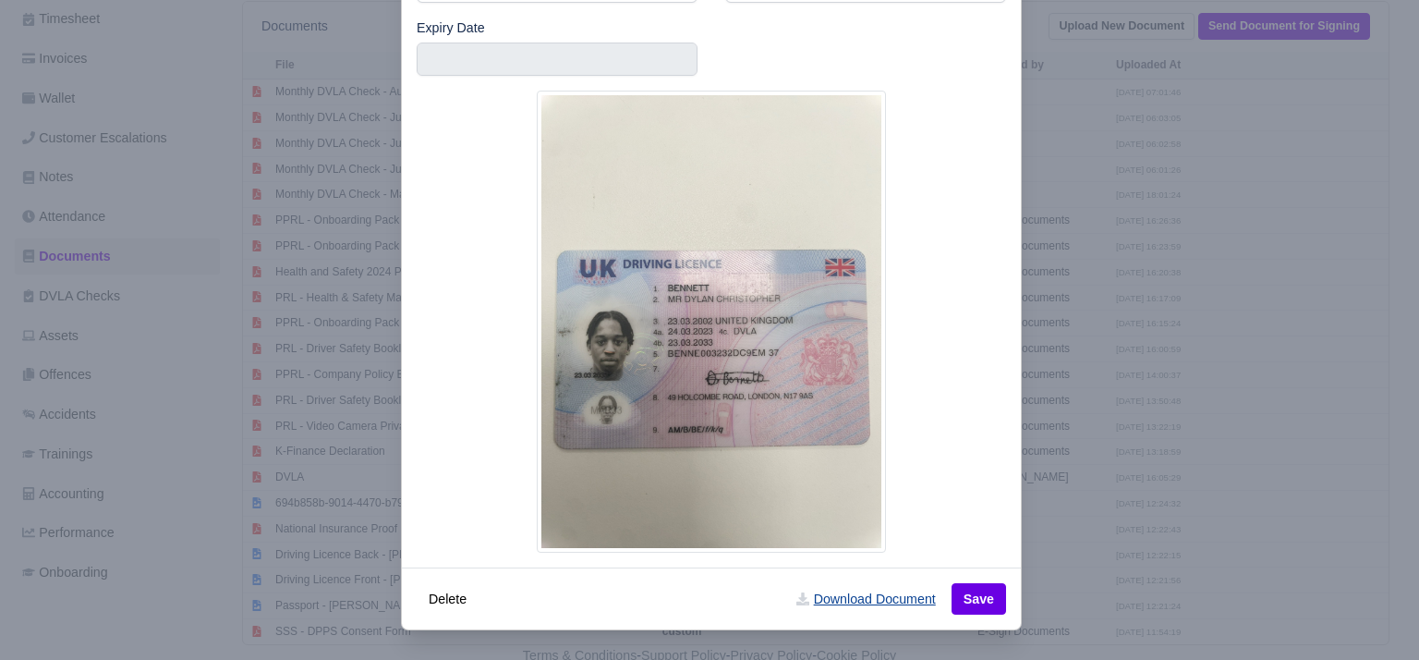
click at [887, 596] on link "Download Document" at bounding box center [865, 598] width 163 height 31
click at [1054, 470] on div at bounding box center [709, 330] width 1419 height 660
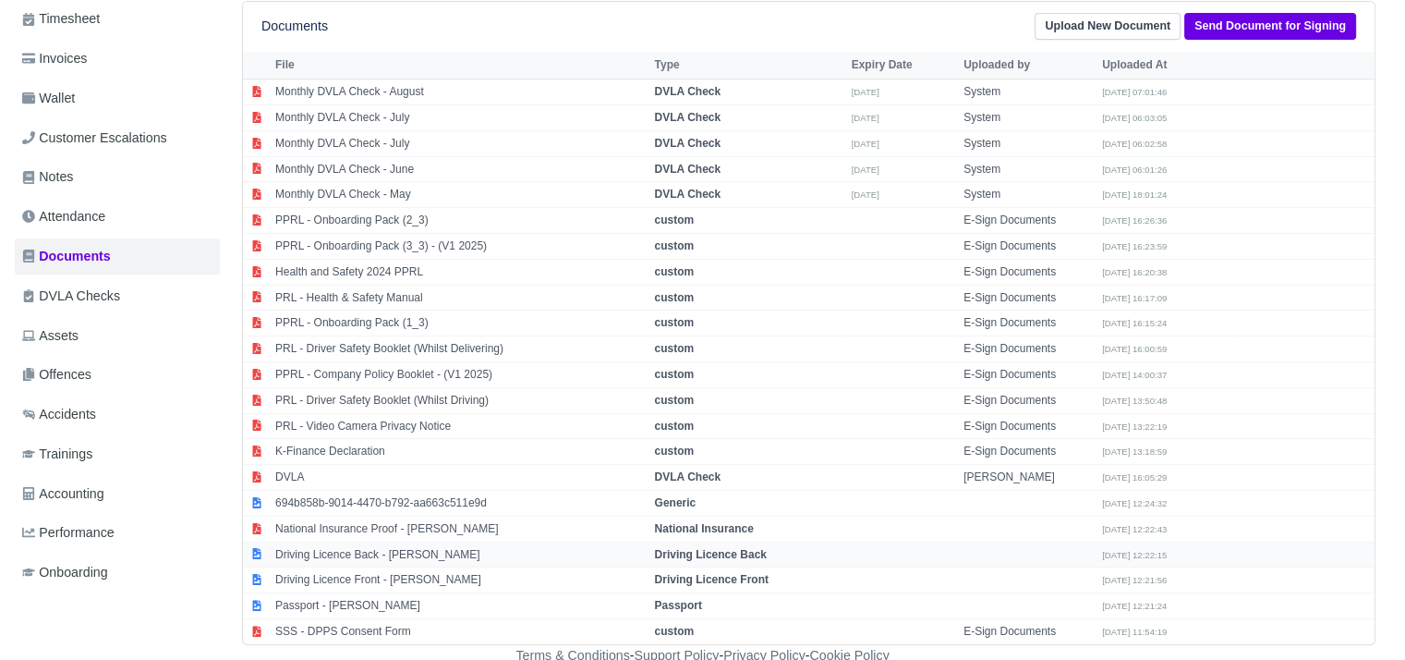
click at [439, 552] on td "Driving Licence Back - Dylan Bennett" at bounding box center [461, 554] width 380 height 26
select select "driving-licence-back"
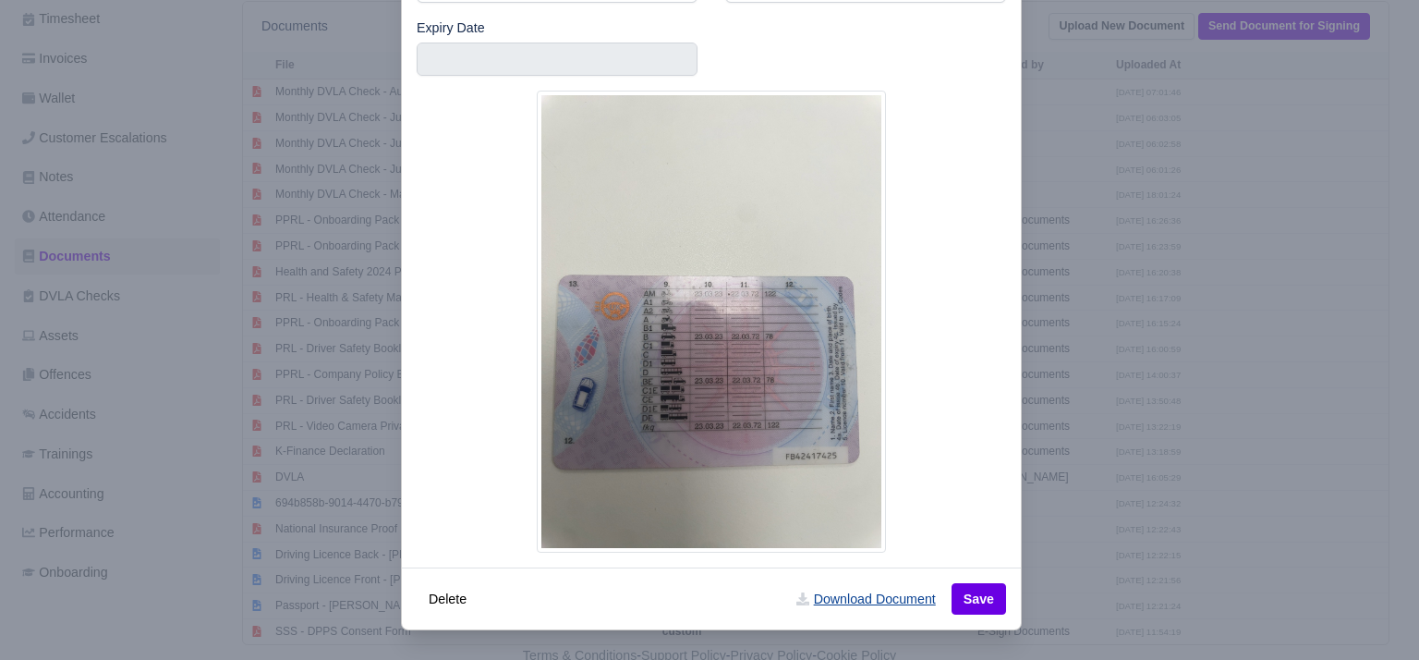
click at [869, 588] on link "Download Document" at bounding box center [865, 598] width 163 height 31
click at [1081, 572] on div at bounding box center [709, 330] width 1419 height 660
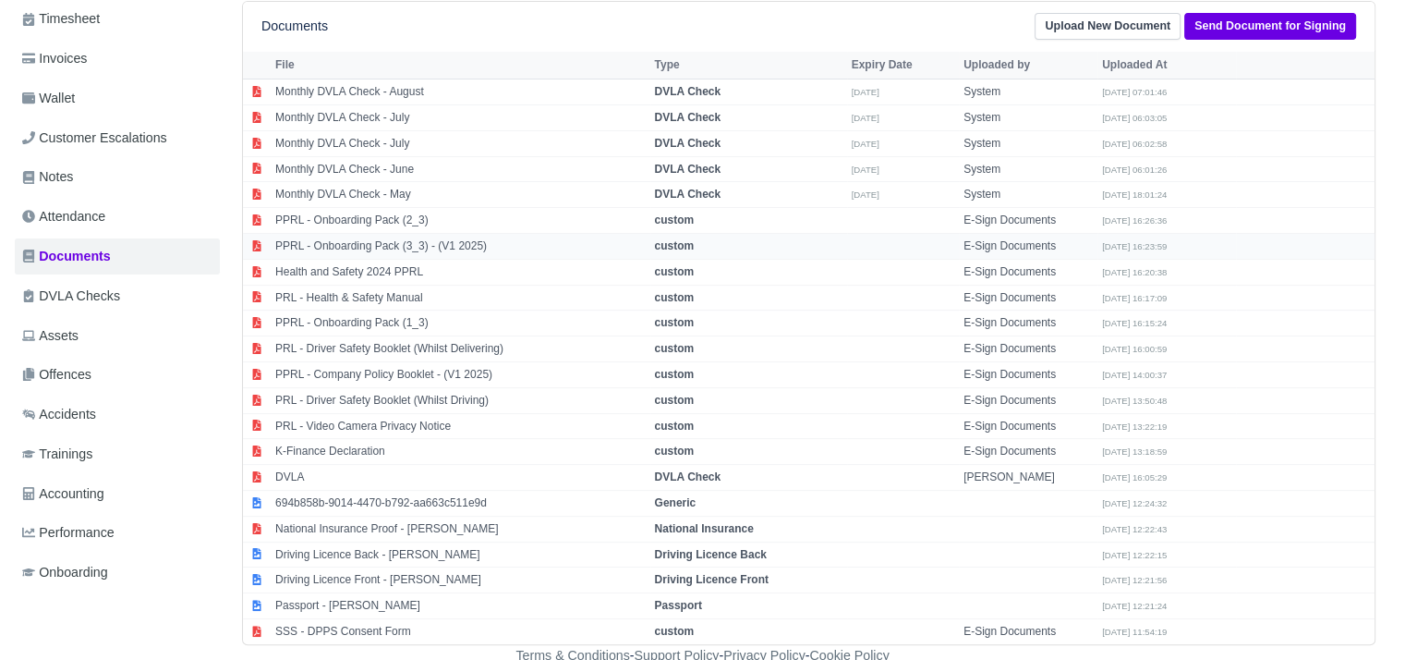
click at [447, 245] on td "PPRL - Onboarding Pack (3_3) - (V1 2025)" at bounding box center [461, 247] width 380 height 26
select select "custom"
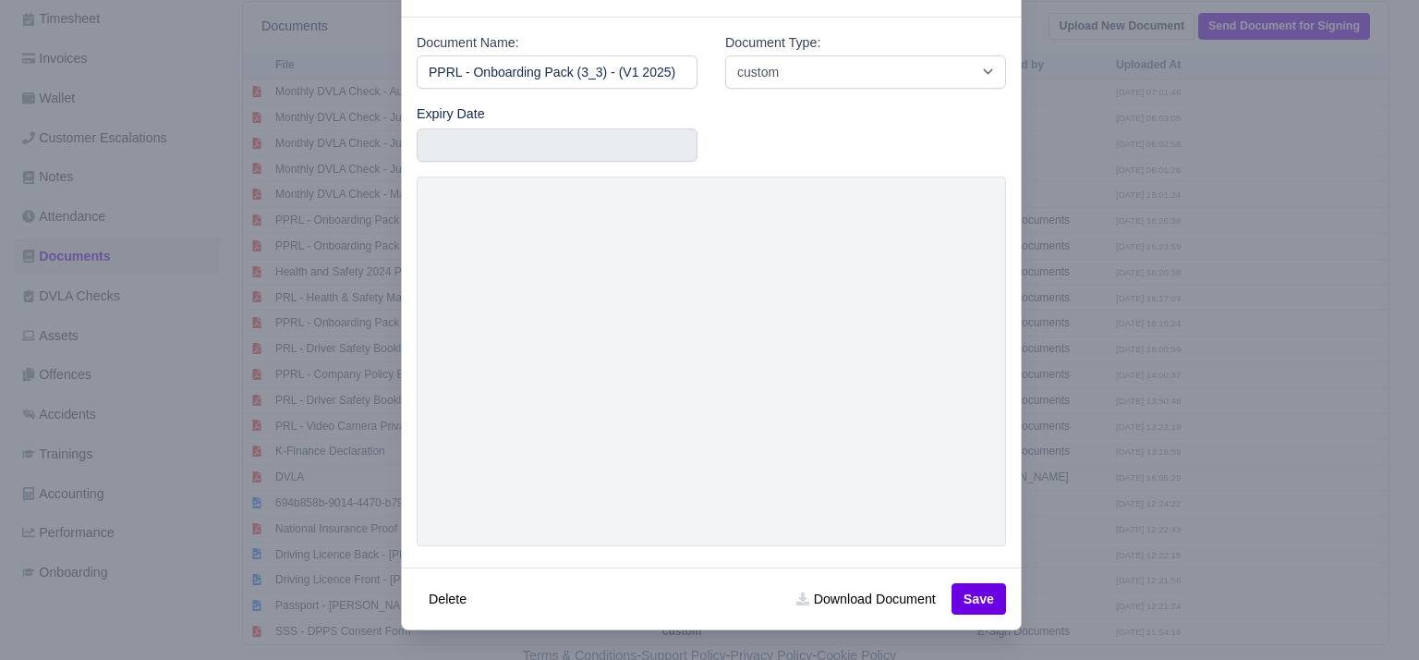
click at [1098, 381] on div at bounding box center [709, 330] width 1419 height 660
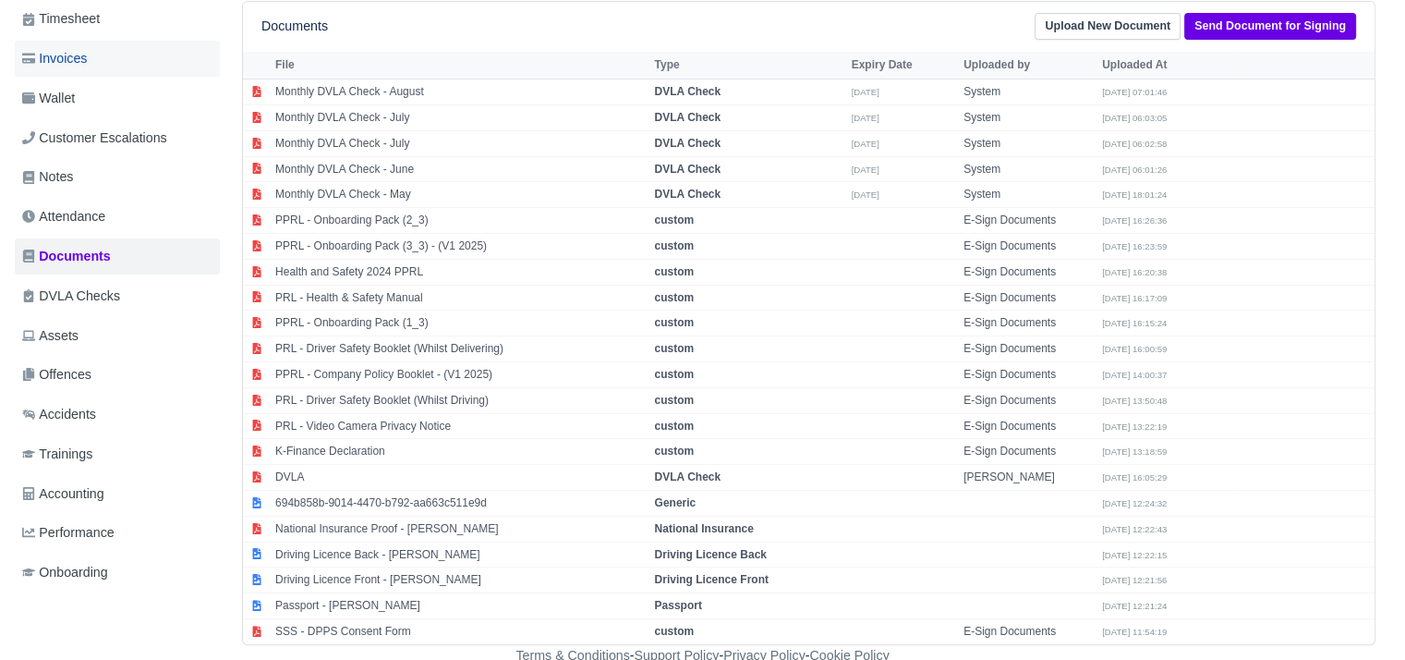
click at [152, 63] on link "Invoices" at bounding box center [117, 59] width 205 height 36
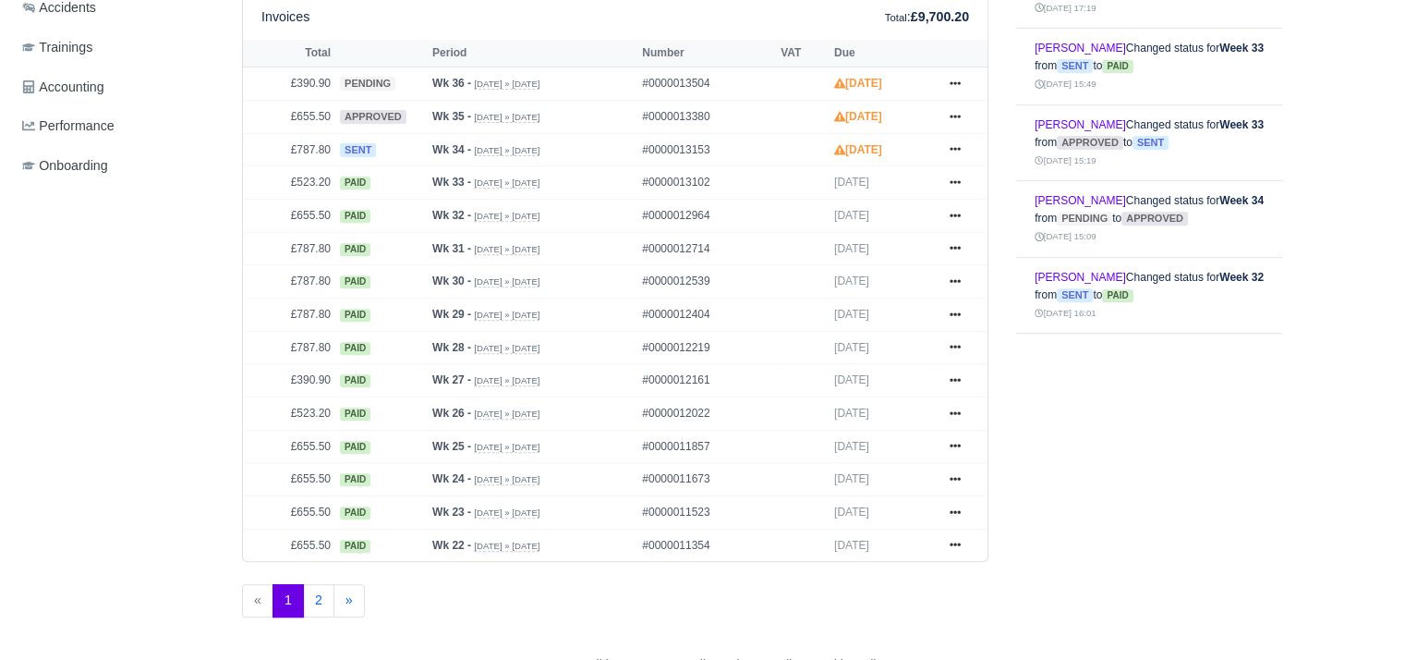
scroll to position [699, 0]
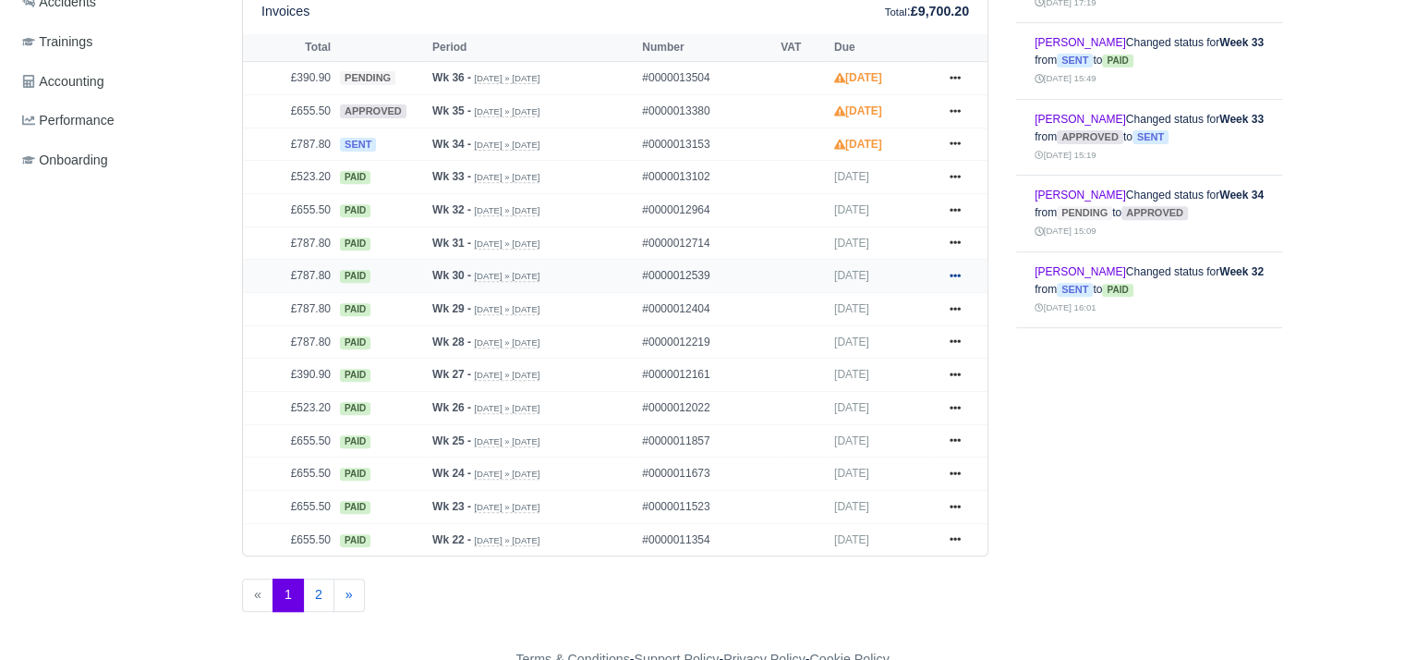
click at [965, 277] on link at bounding box center [956, 275] width 28 height 23
click at [917, 387] on link "Print" at bounding box center [886, 390] width 164 height 39
click at [953, 237] on icon at bounding box center [955, 242] width 11 height 11
click at [856, 346] on link "Print" at bounding box center [886, 357] width 164 height 39
click at [957, 209] on icon at bounding box center [955, 209] width 11 height 11
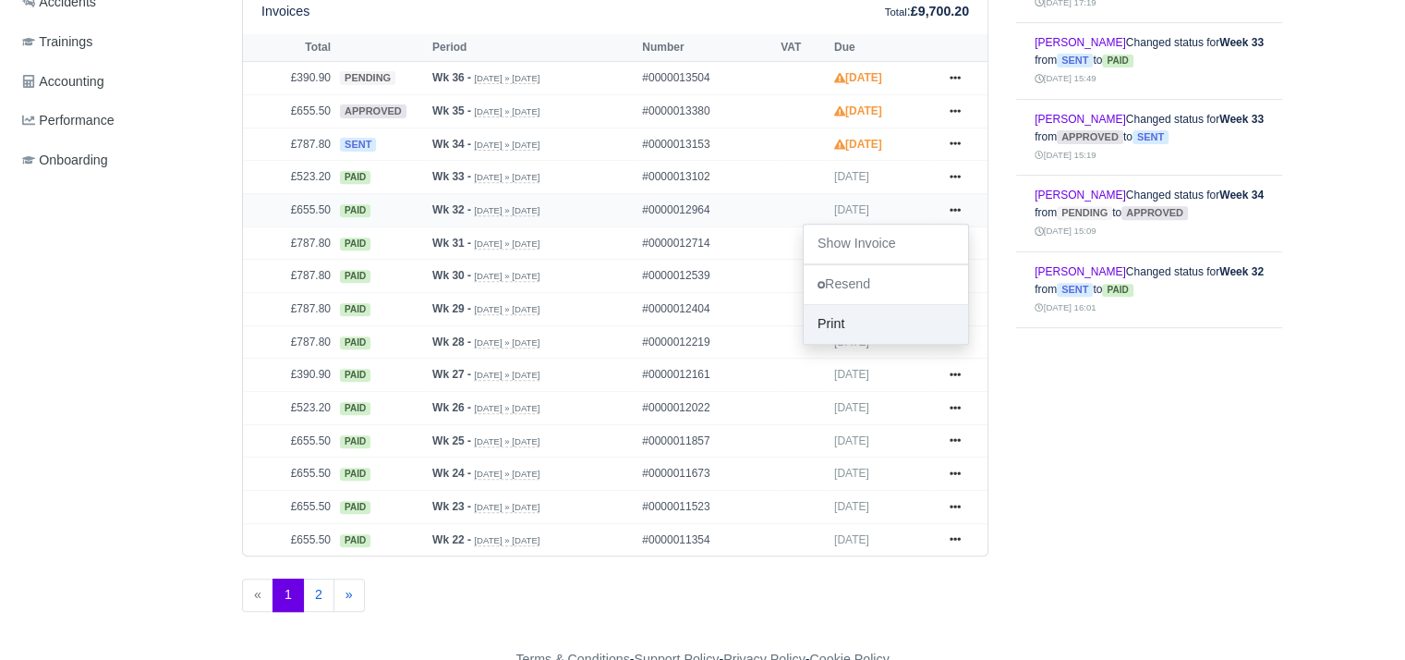
click at [824, 319] on link "Print" at bounding box center [886, 324] width 164 height 39
click at [961, 175] on icon at bounding box center [955, 177] width 11 height 4
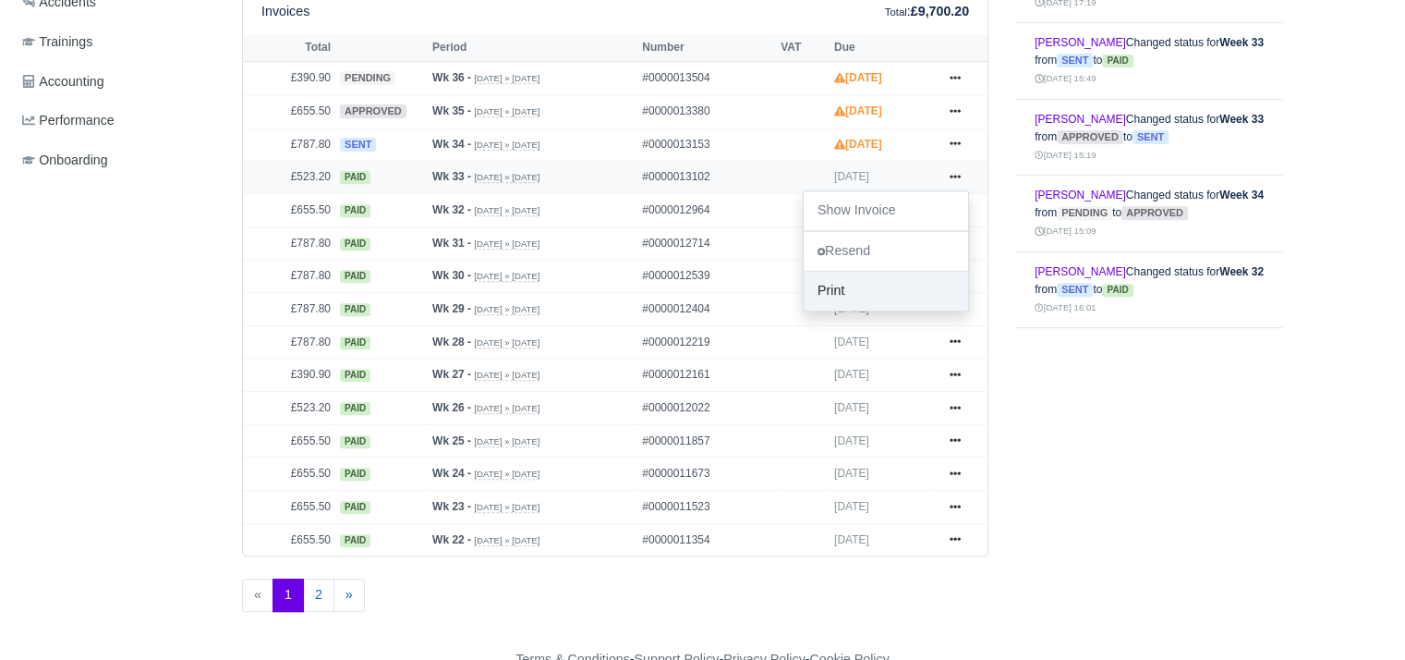
click at [861, 300] on link "Print" at bounding box center [886, 291] width 164 height 39
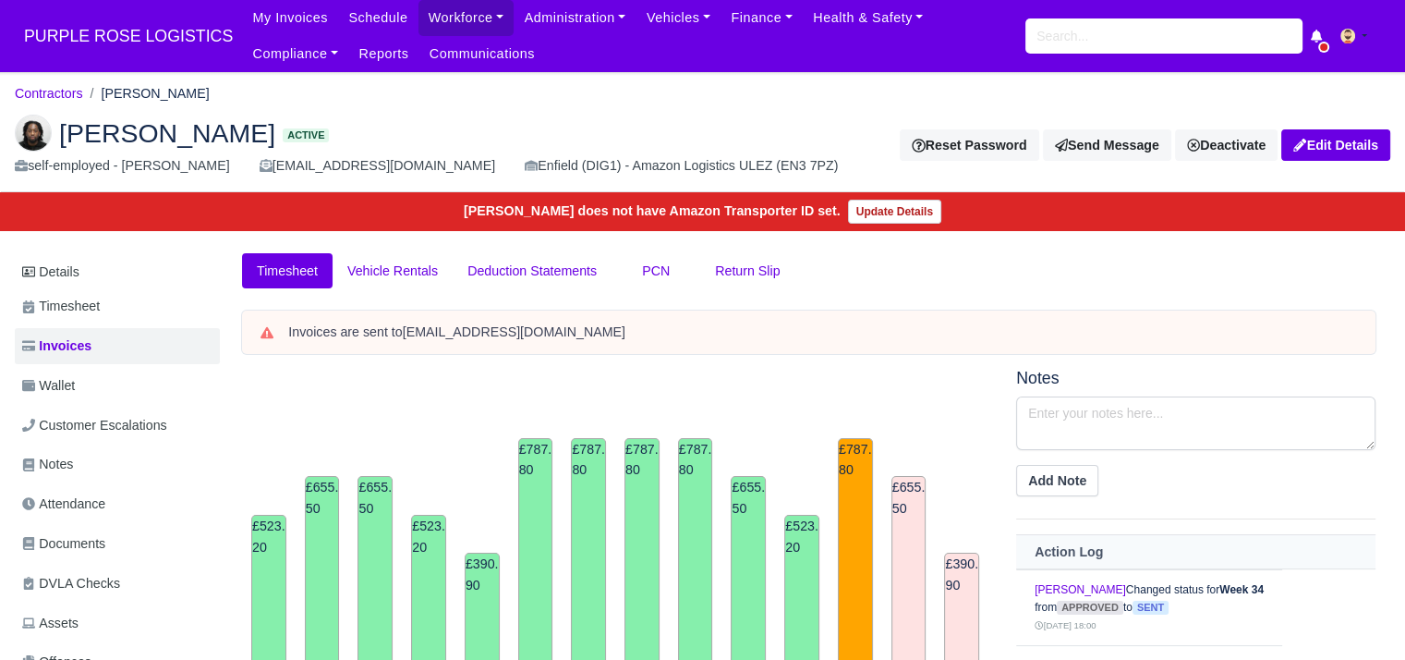
scroll to position [0, 0]
click at [70, 90] on link "Contractors" at bounding box center [49, 93] width 68 height 15
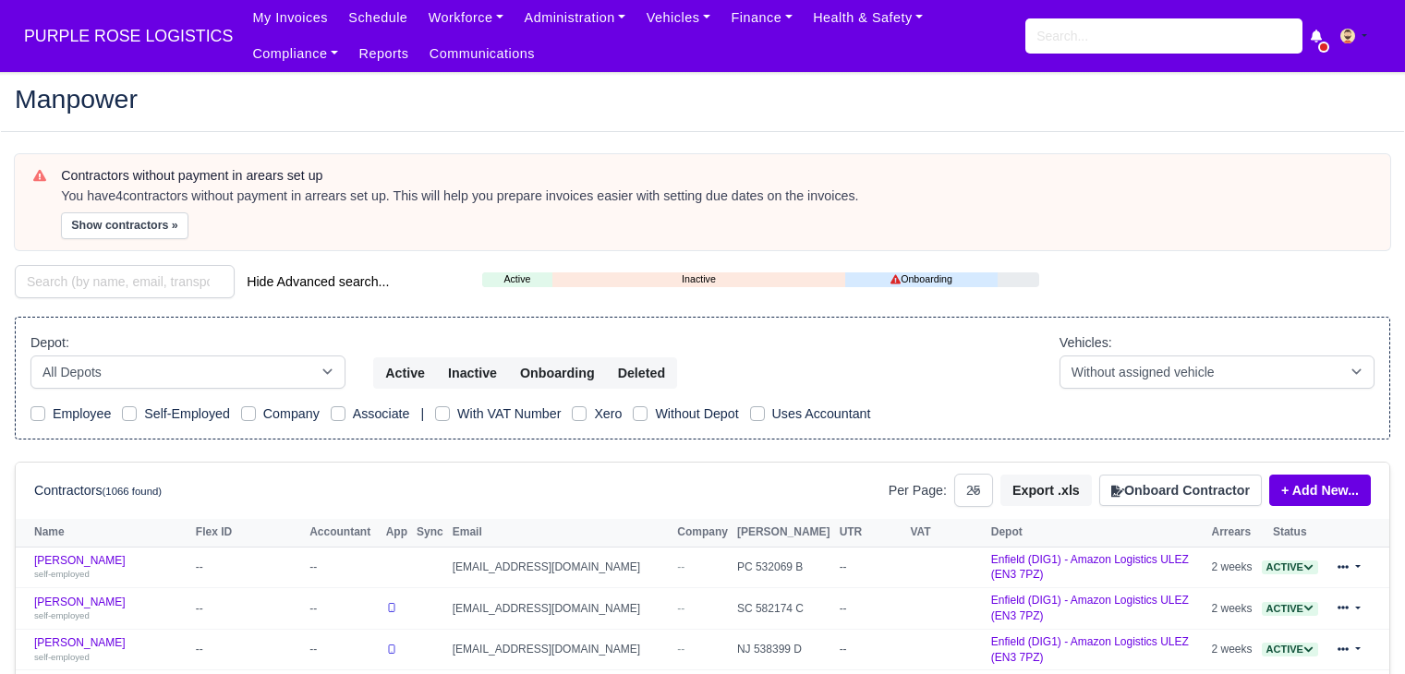
select select "25"
click at [144, 289] on input "search" at bounding box center [125, 281] width 220 height 33
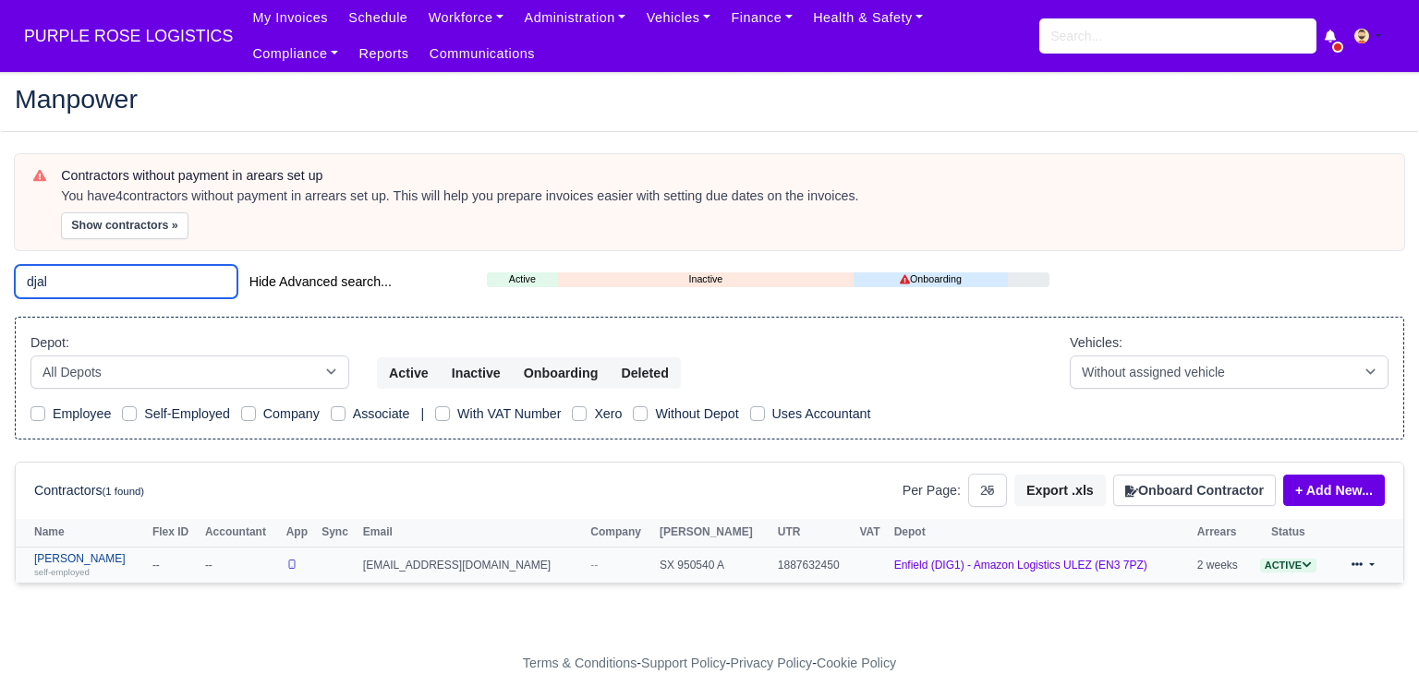
type input "djal"
click at [81, 560] on link "Ibrahima Djalo self-employed" at bounding box center [88, 566] width 109 height 27
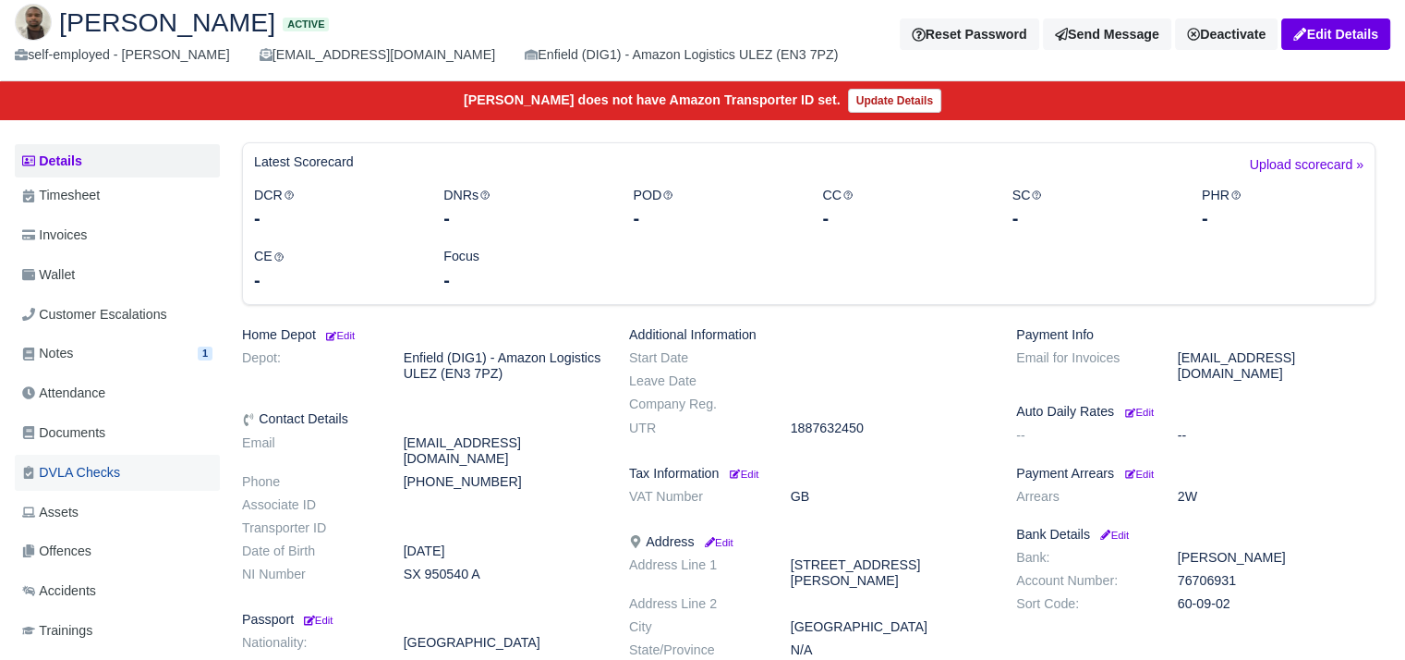
scroll to position [222, 0]
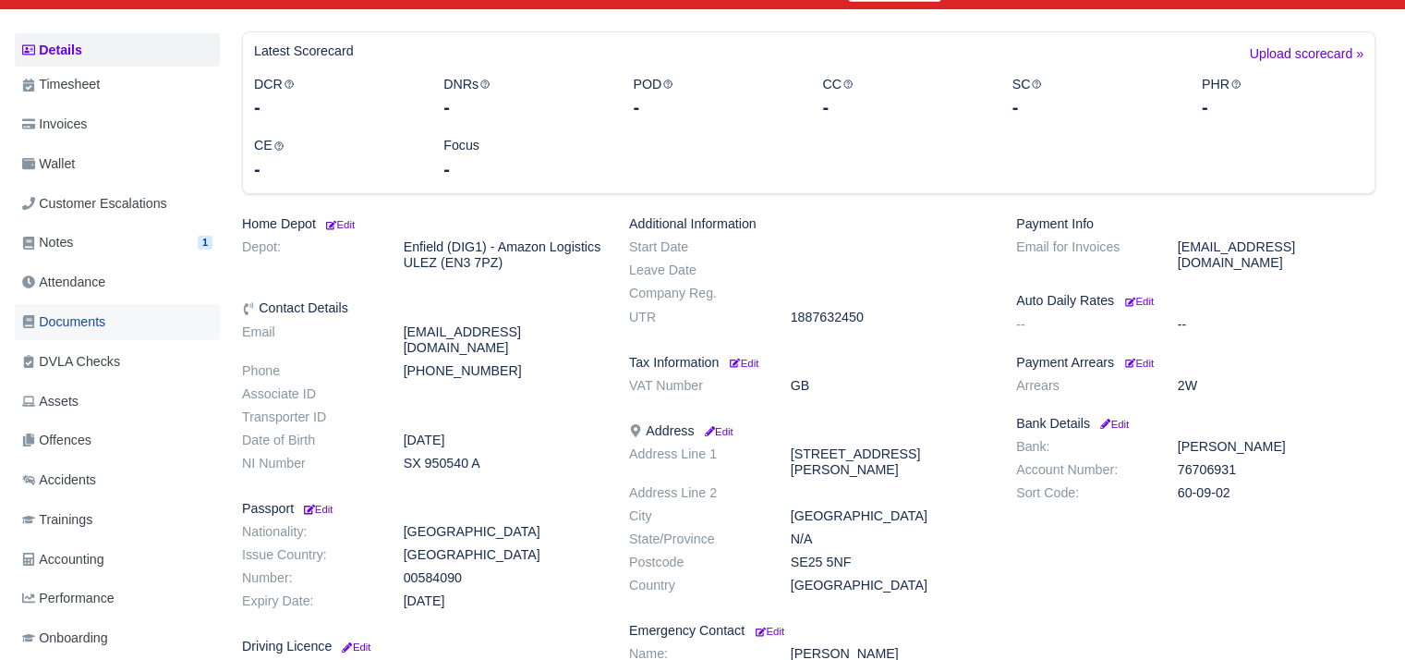
click at [112, 323] on link "Documents" at bounding box center [117, 322] width 205 height 36
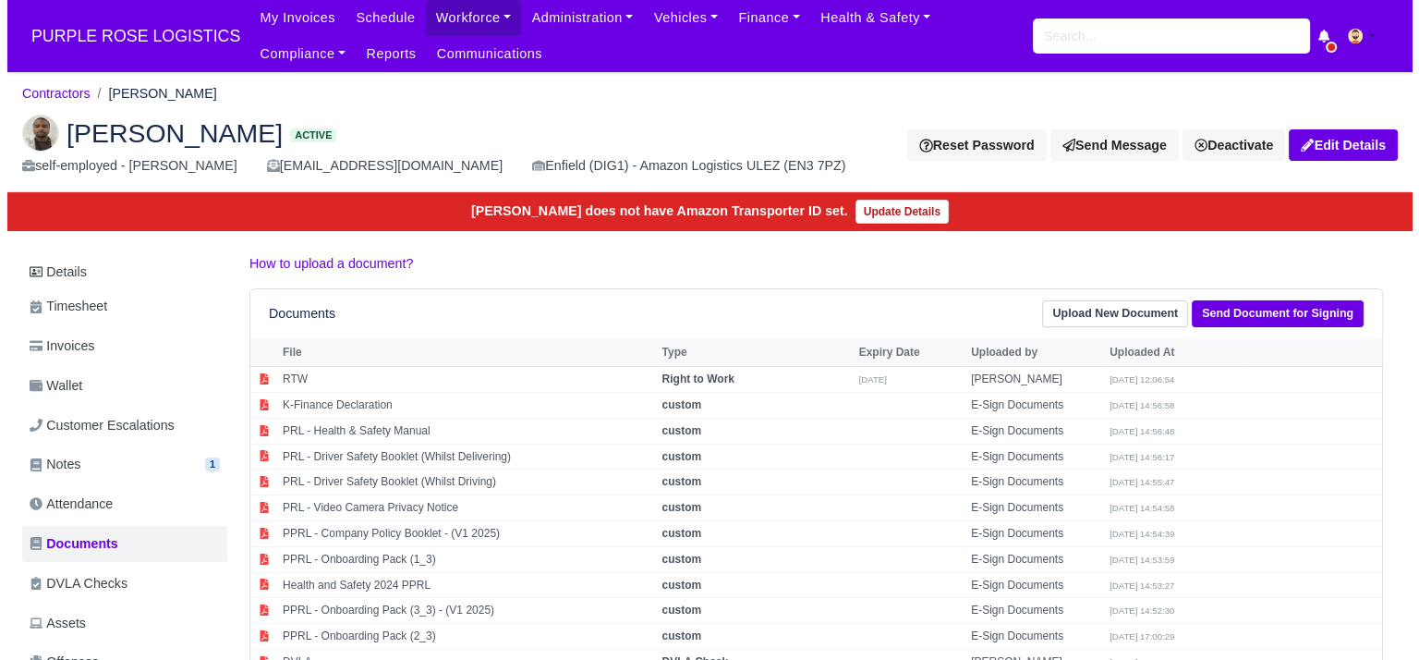
scroll to position [274, 0]
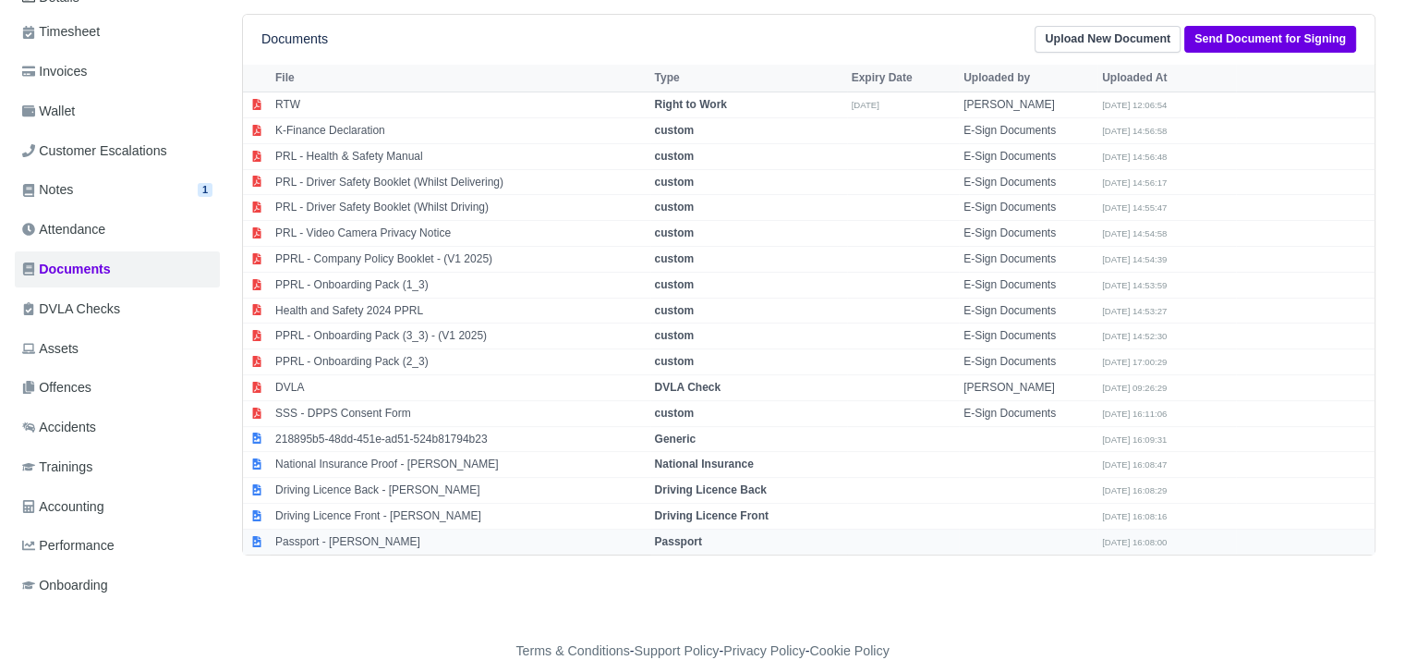
click at [379, 541] on td "Passport - [PERSON_NAME]" at bounding box center [461, 540] width 380 height 25
select select "passport"
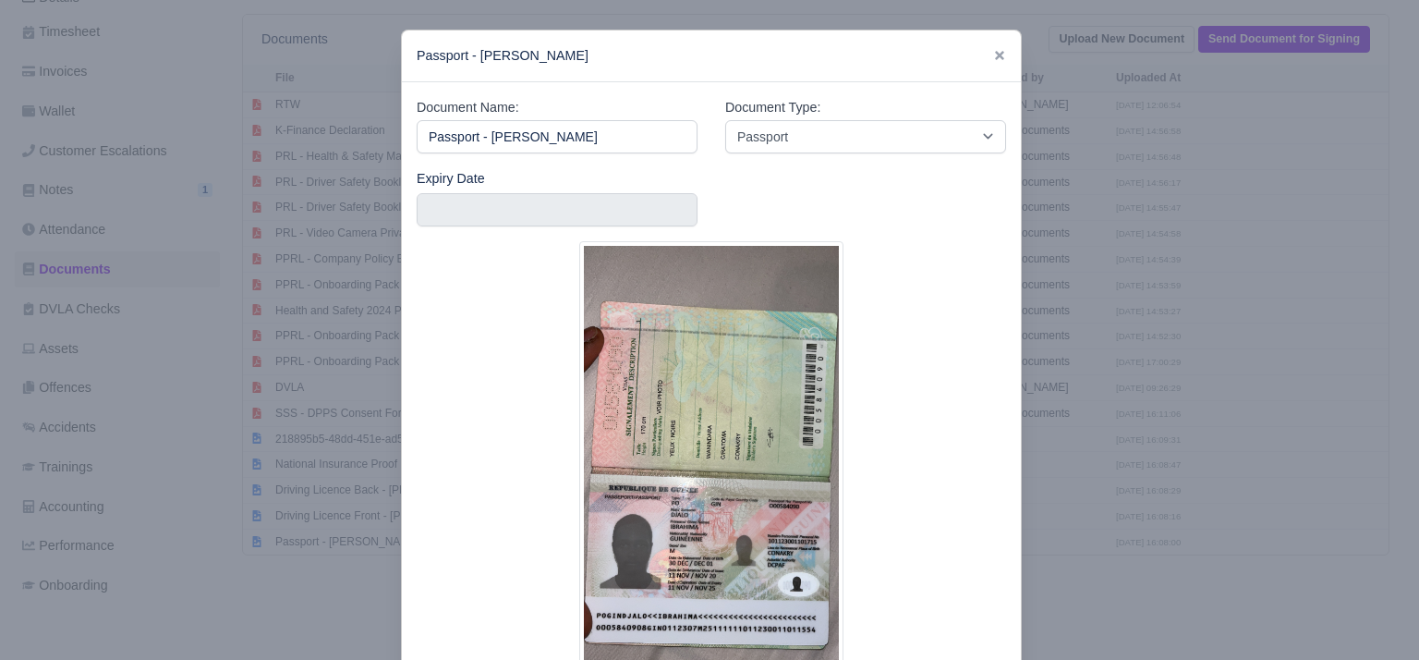
scroll to position [152, 0]
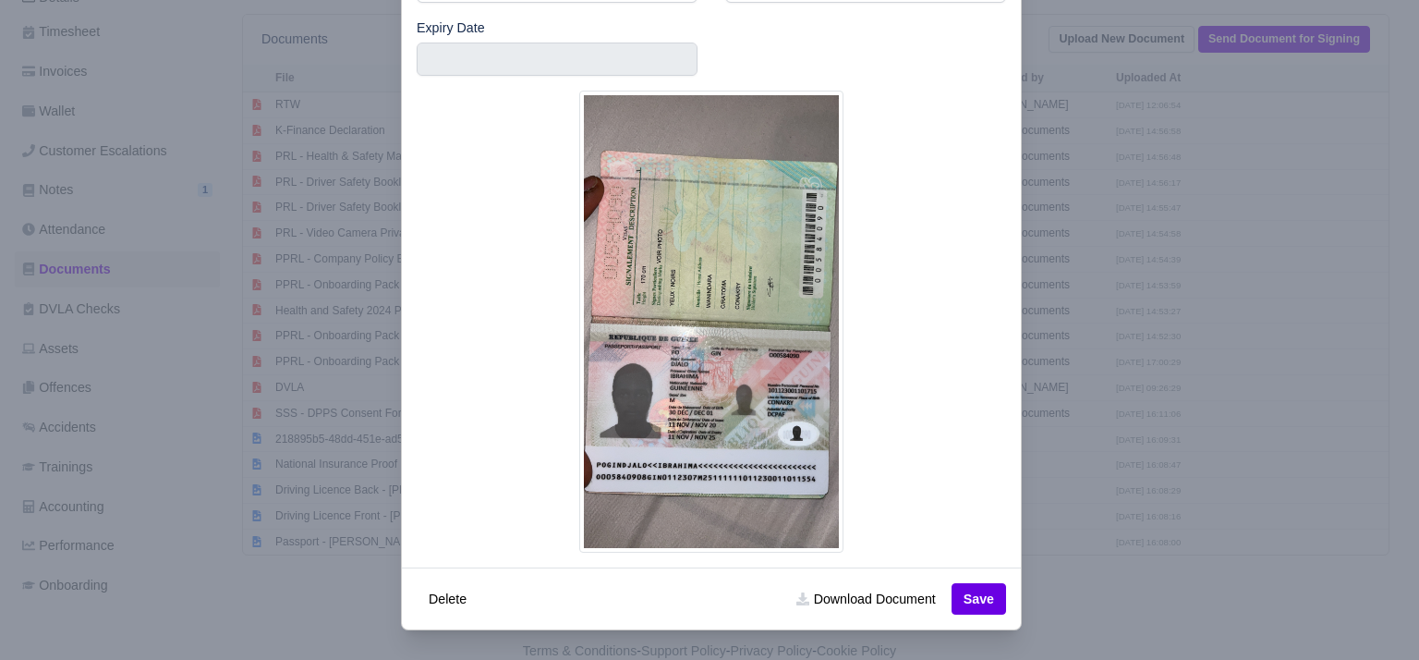
click at [1109, 506] on div at bounding box center [709, 330] width 1419 height 660
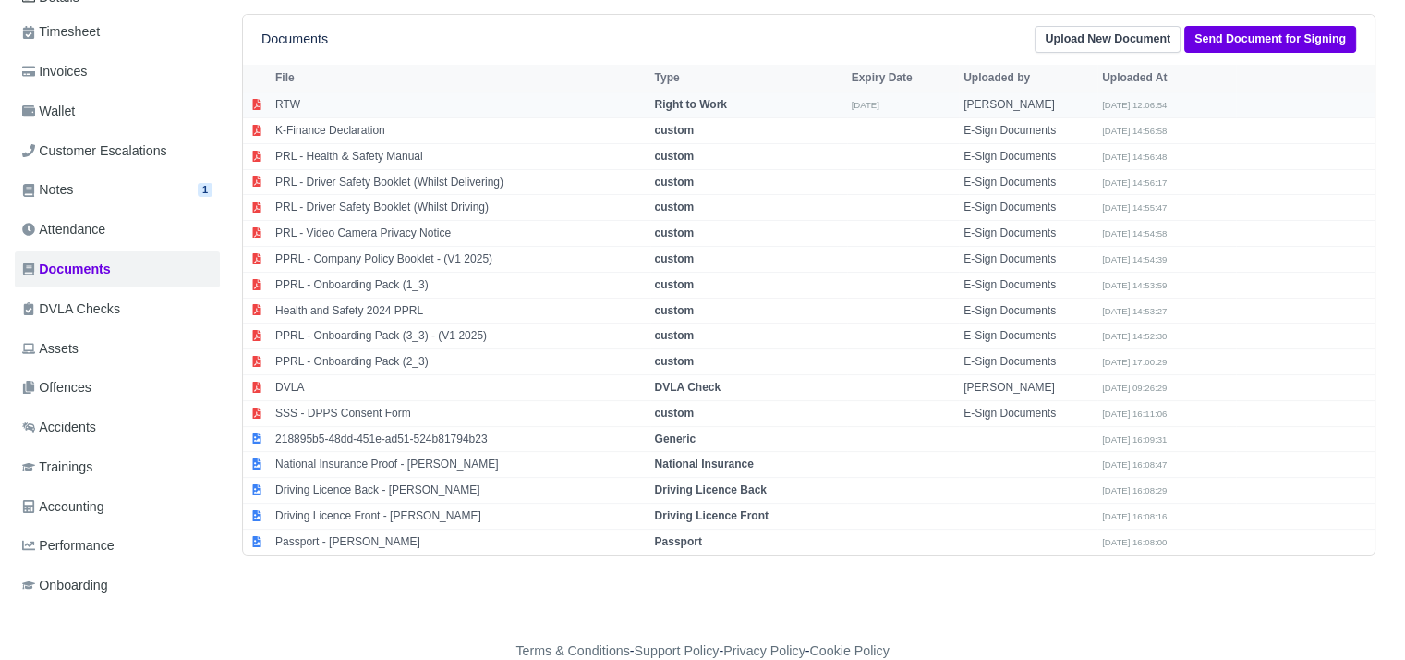
click at [458, 104] on td "RTW" at bounding box center [461, 105] width 380 height 26
select select "right-to-work"
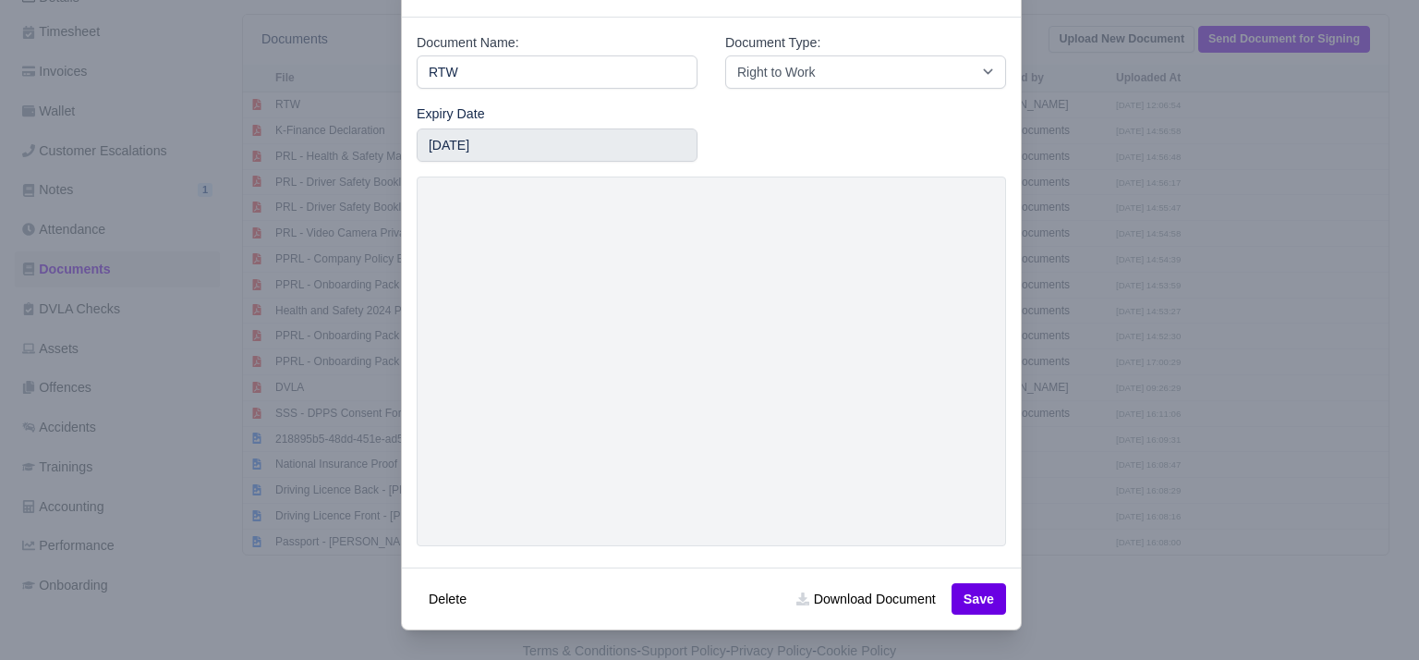
click at [1037, 397] on div at bounding box center [709, 330] width 1419 height 660
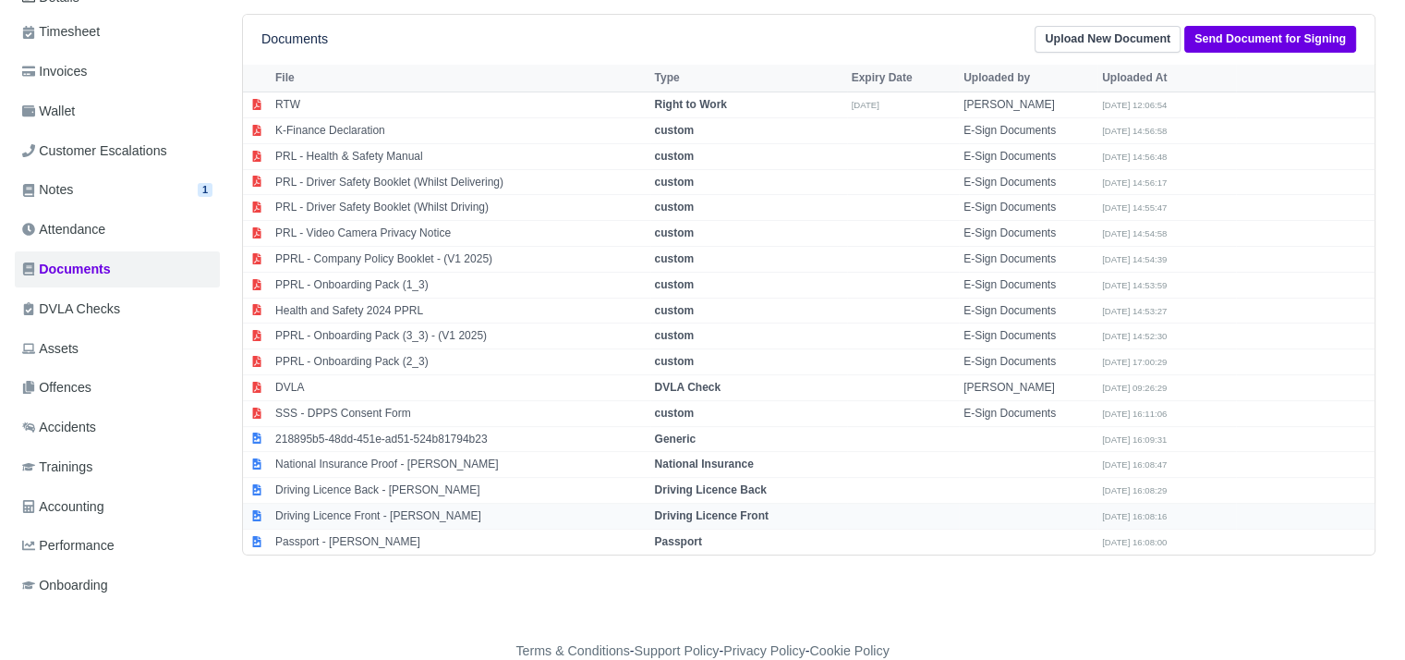
click at [427, 516] on td "Driving Licence Front - Ibrahima Djalo" at bounding box center [461, 517] width 380 height 26
select select "driving-licence-front"
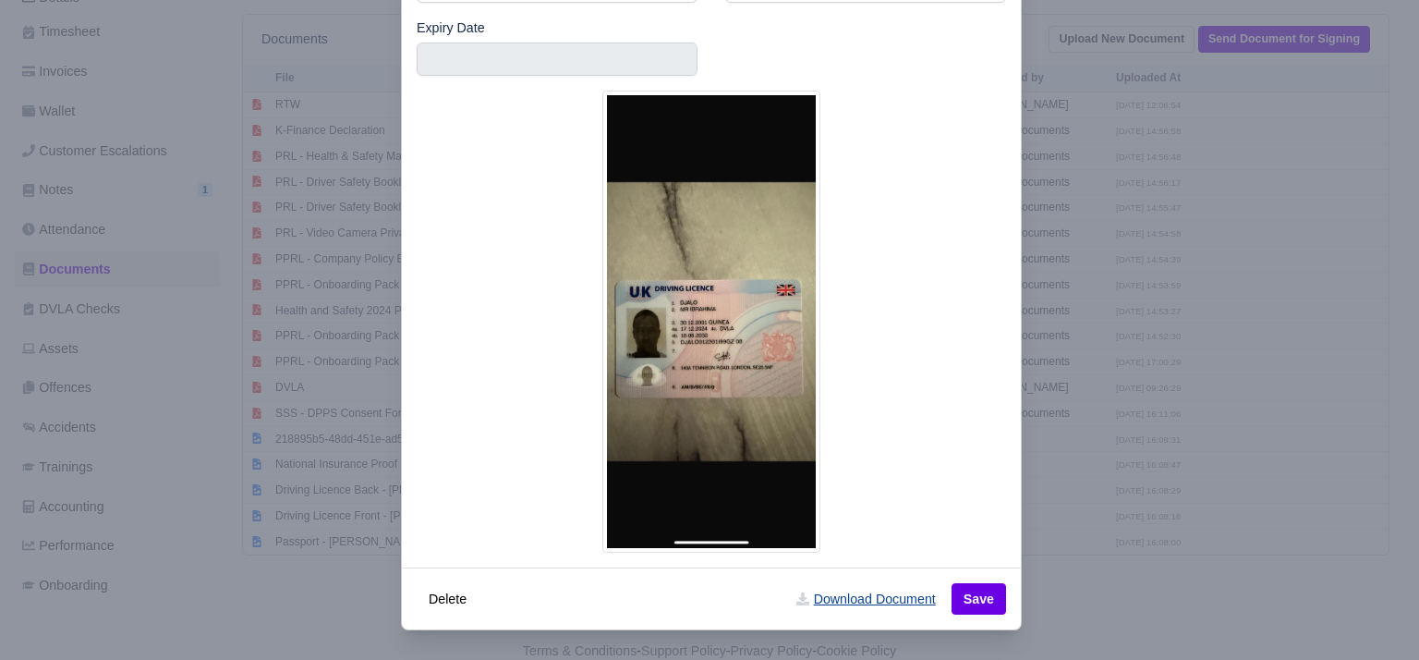
click at [885, 607] on link "Download Document" at bounding box center [865, 598] width 163 height 31
click at [214, 419] on div at bounding box center [709, 330] width 1419 height 660
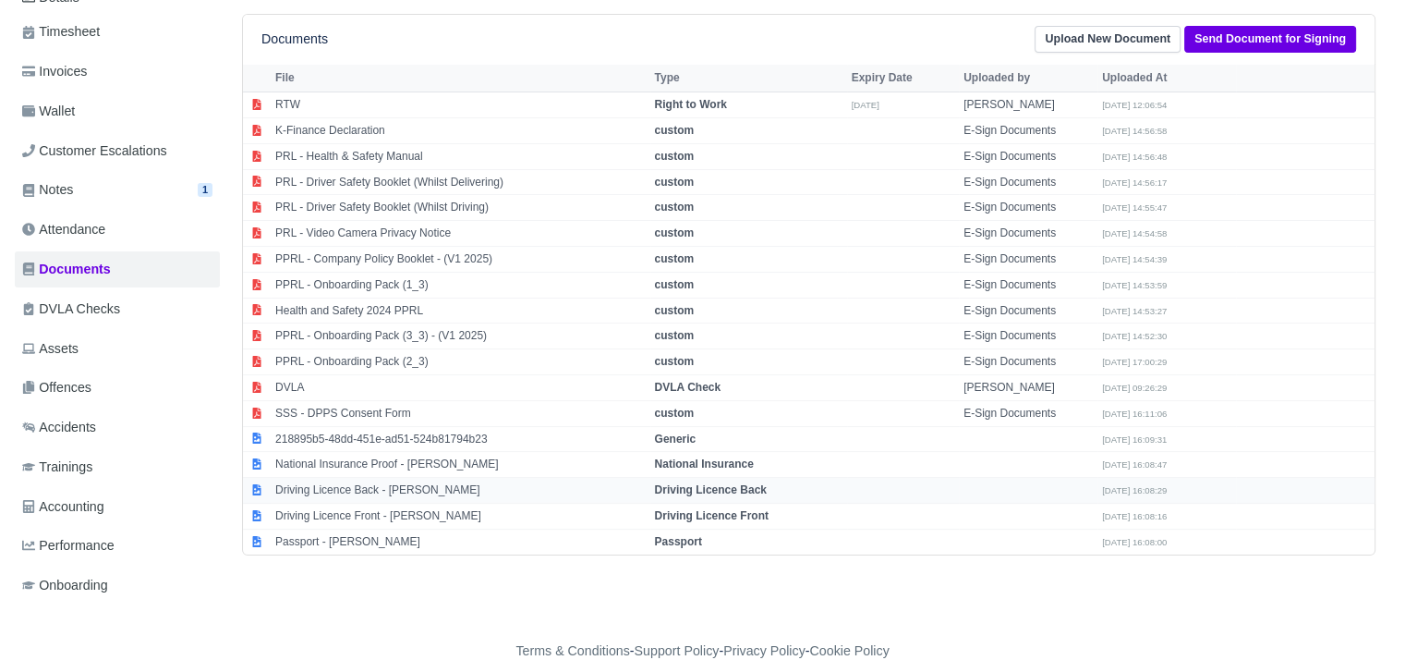
click at [1093, 491] on td at bounding box center [1028, 491] width 139 height 26
select select "driving-licence-back"
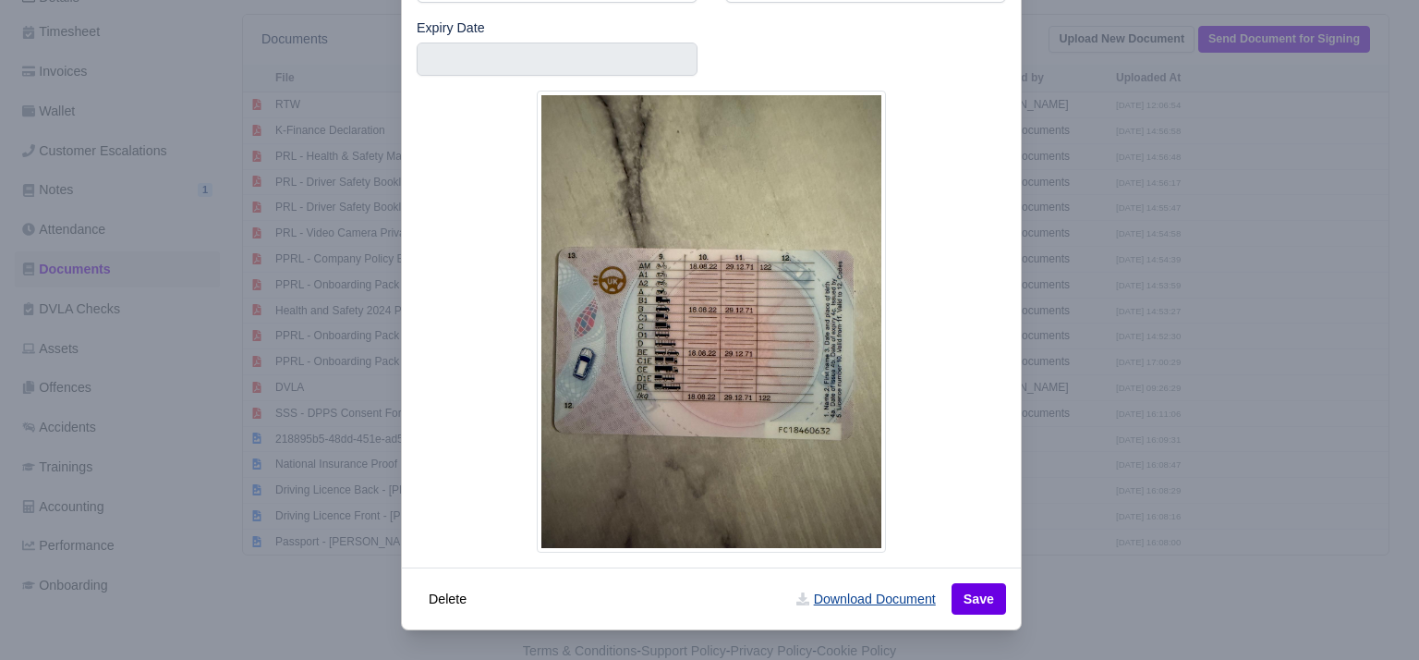
drag, startPoint x: 686, startPoint y: 260, endPoint x: 897, endPoint y: 596, distance: 397.3
click at [897, 596] on link "Download Document" at bounding box center [865, 598] width 163 height 31
click at [1013, 397] on div "Document Name: Driving Licence Back - Ibrahima Djalo Document Type: -- Accounti…" at bounding box center [711, 250] width 619 height 636
click at [1042, 398] on div at bounding box center [709, 330] width 1419 height 660
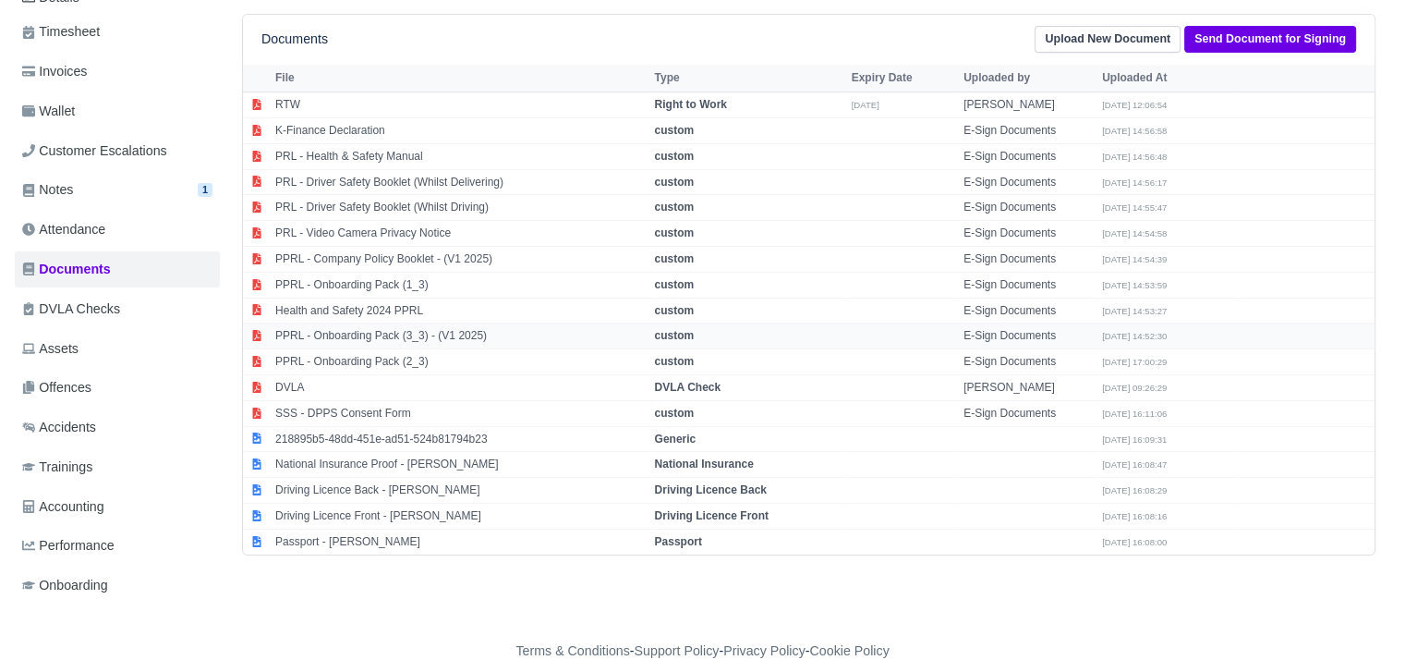
click at [439, 334] on td "PPRL - Onboarding Pack (3_3) - (V1 2025)" at bounding box center [461, 336] width 380 height 26
select select "custom"
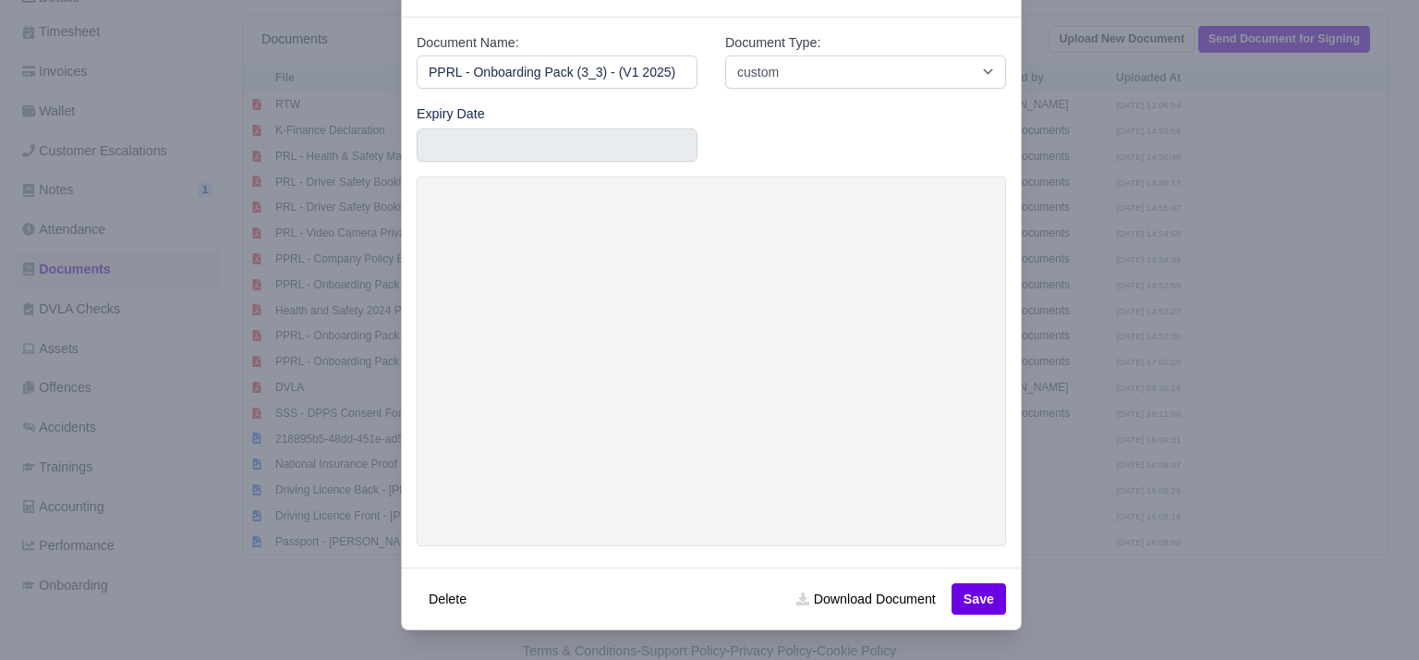
click at [1079, 341] on div at bounding box center [709, 330] width 1419 height 660
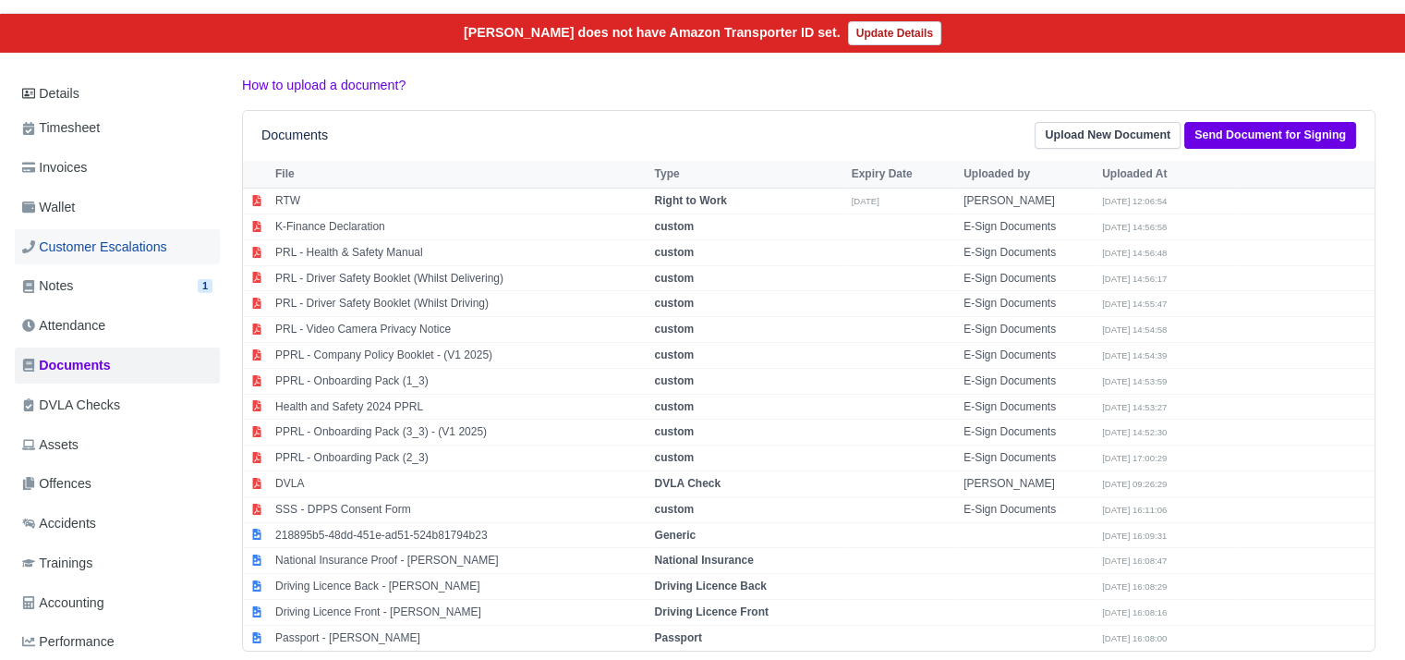
scroll to position [177, 0]
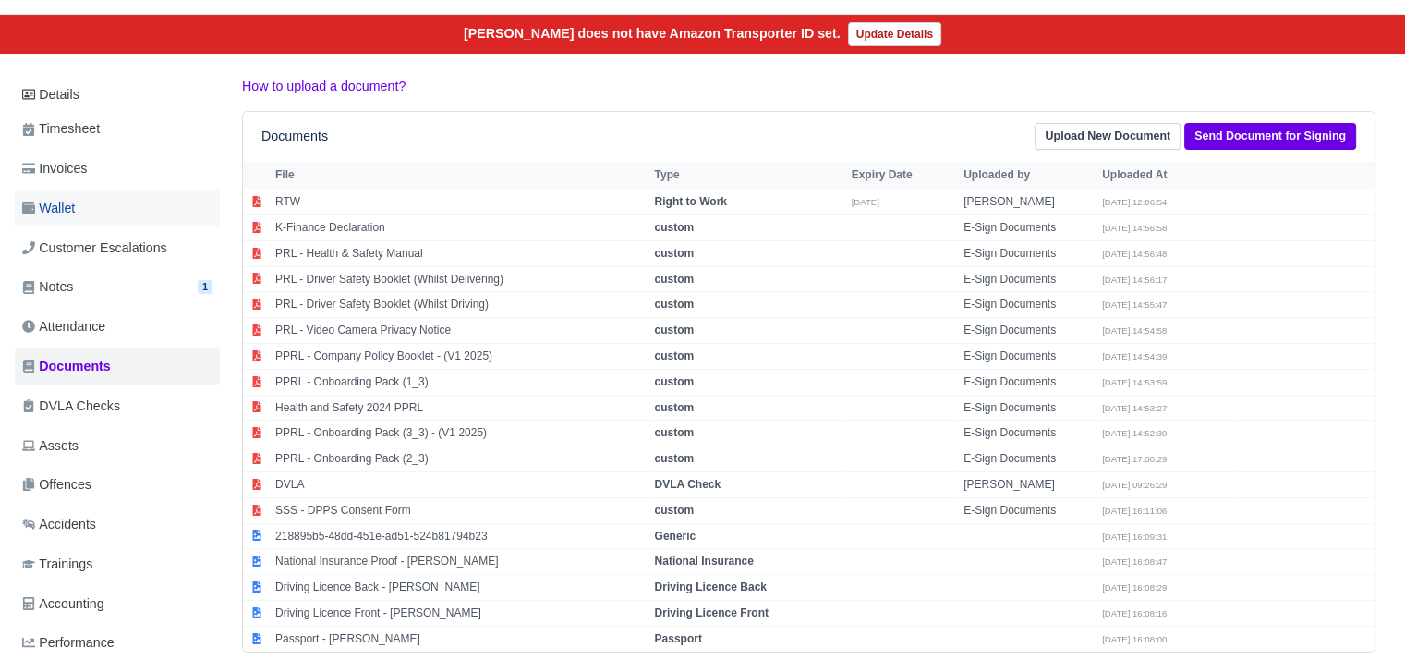
click at [116, 196] on link "Wallet" at bounding box center [117, 208] width 205 height 36
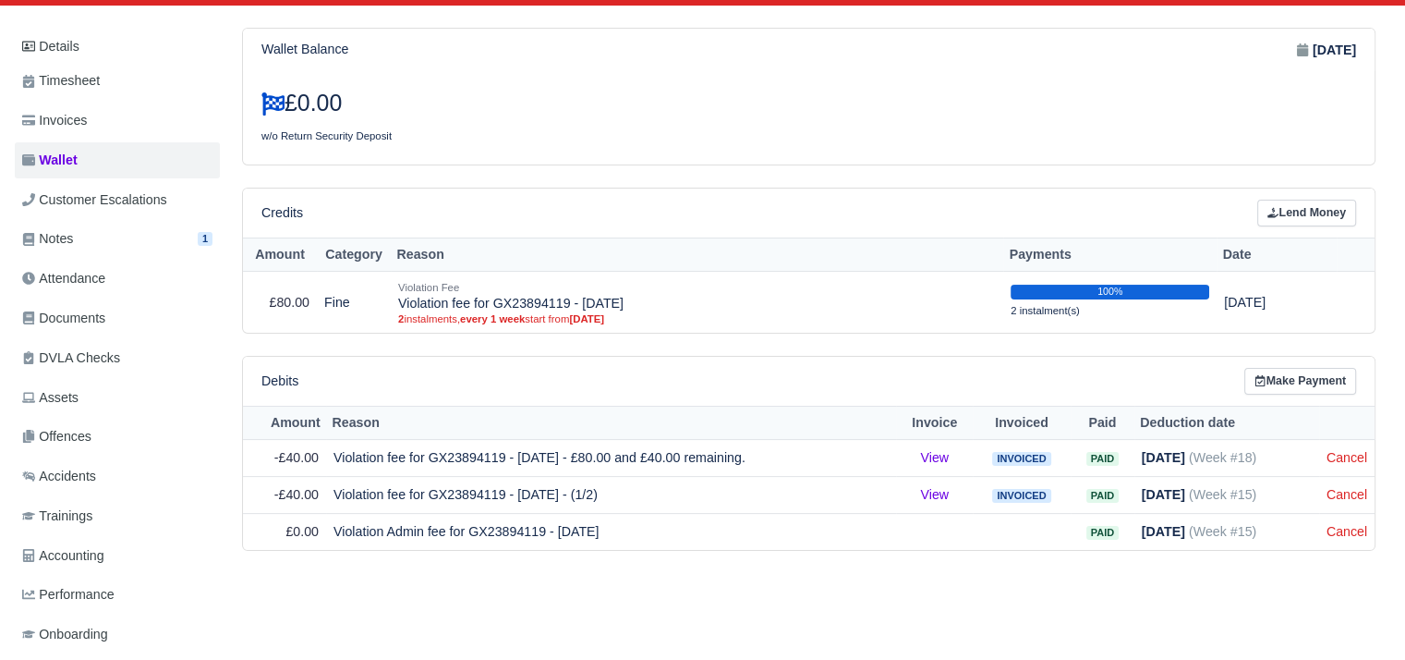
scroll to position [225, 0]
click at [115, 134] on link "Invoices" at bounding box center [117, 121] width 205 height 36
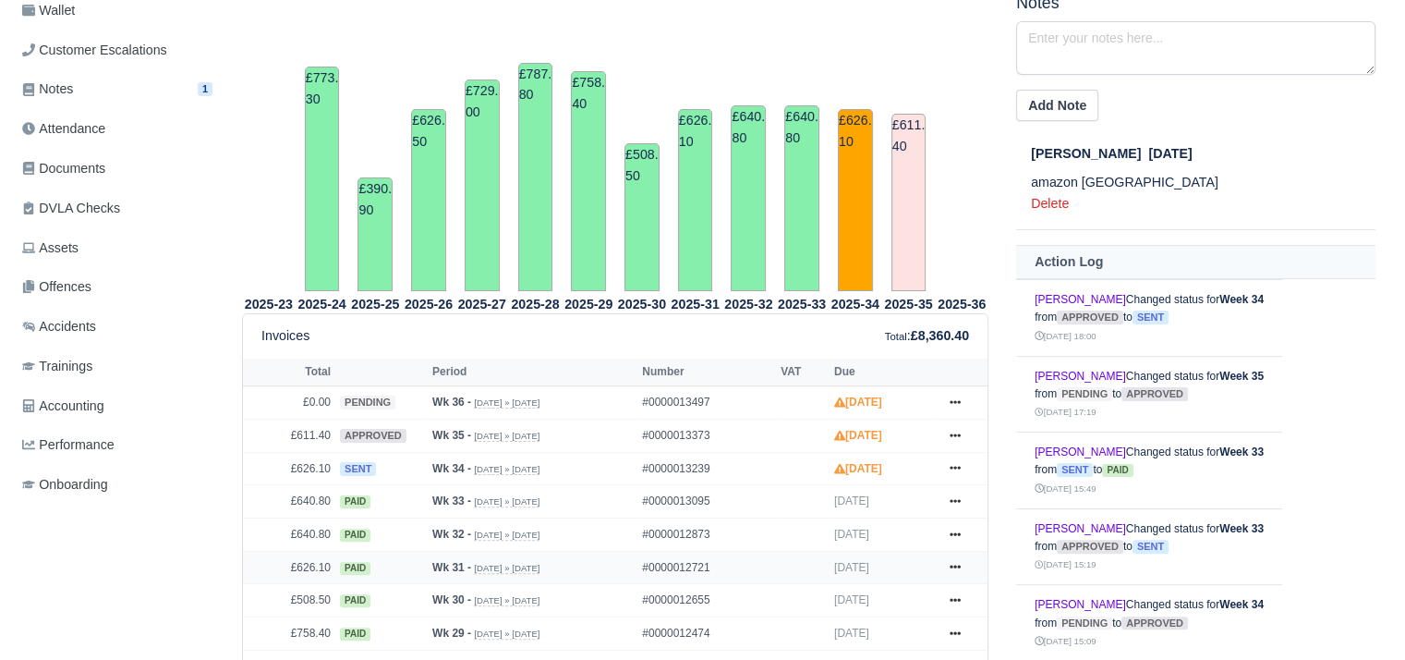
scroll to position [443, 0]
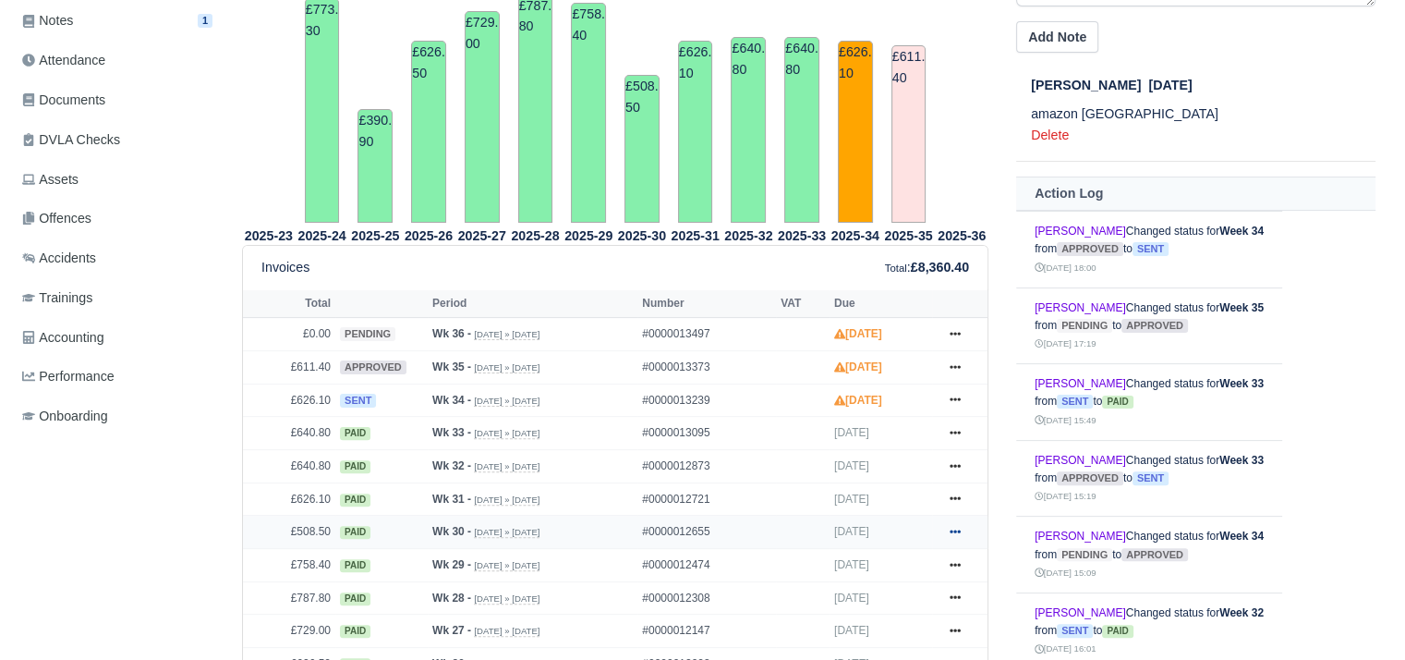
click at [955, 529] on icon at bounding box center [955, 531] width 11 height 4
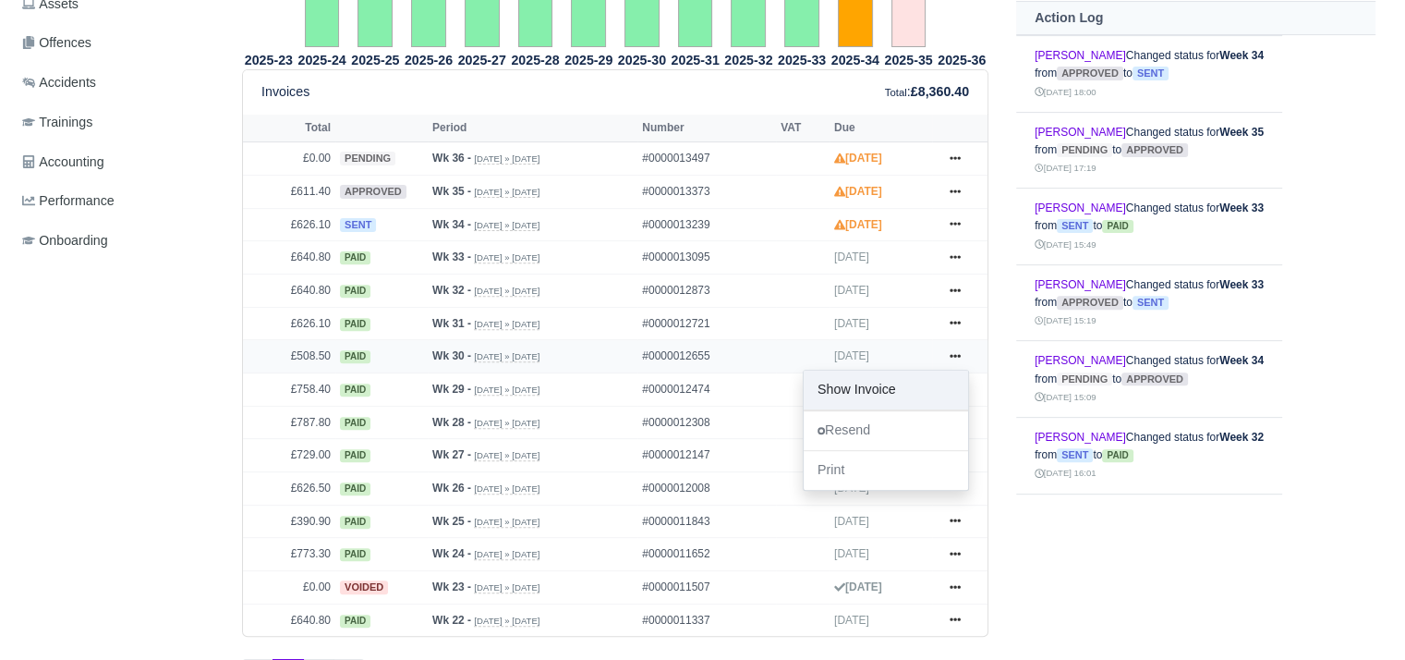
scroll to position [623, 0]
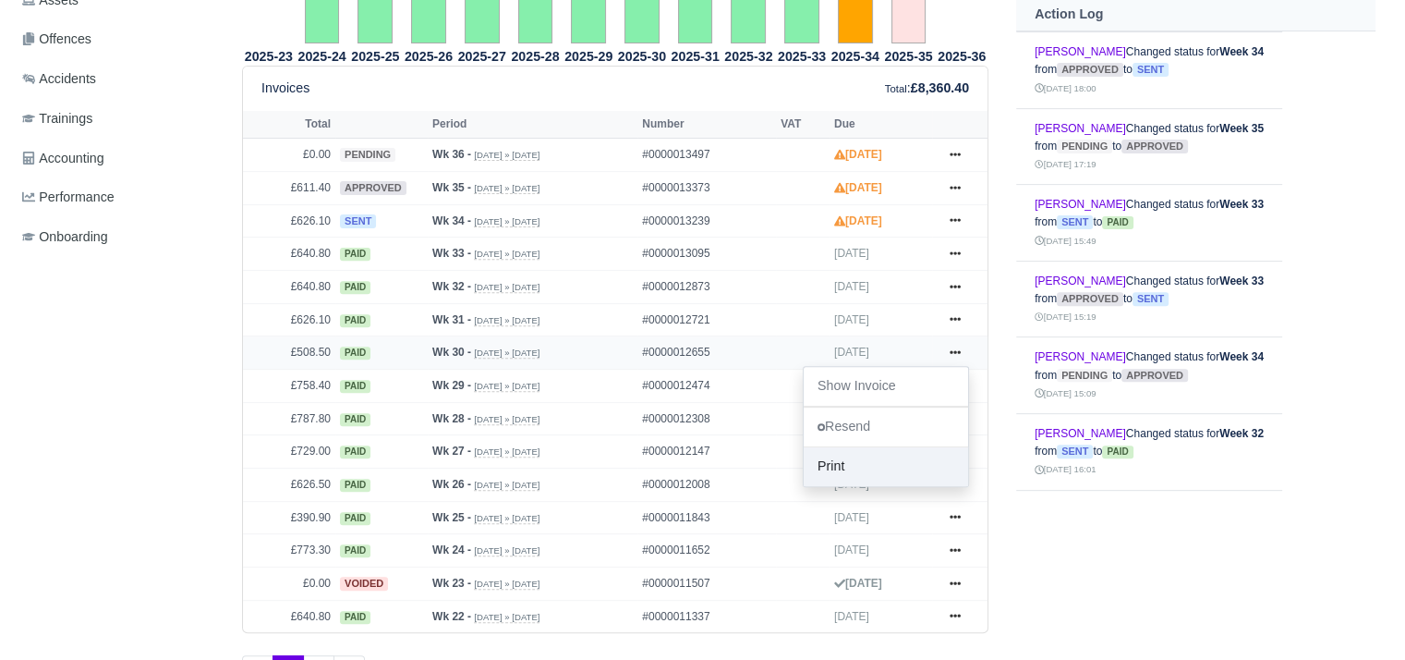
click at [885, 470] on link "Print" at bounding box center [886, 466] width 164 height 39
click at [956, 319] on icon at bounding box center [955, 318] width 11 height 11
click at [878, 420] on link "Print" at bounding box center [886, 434] width 164 height 39
click at [954, 285] on icon at bounding box center [955, 287] width 11 height 4
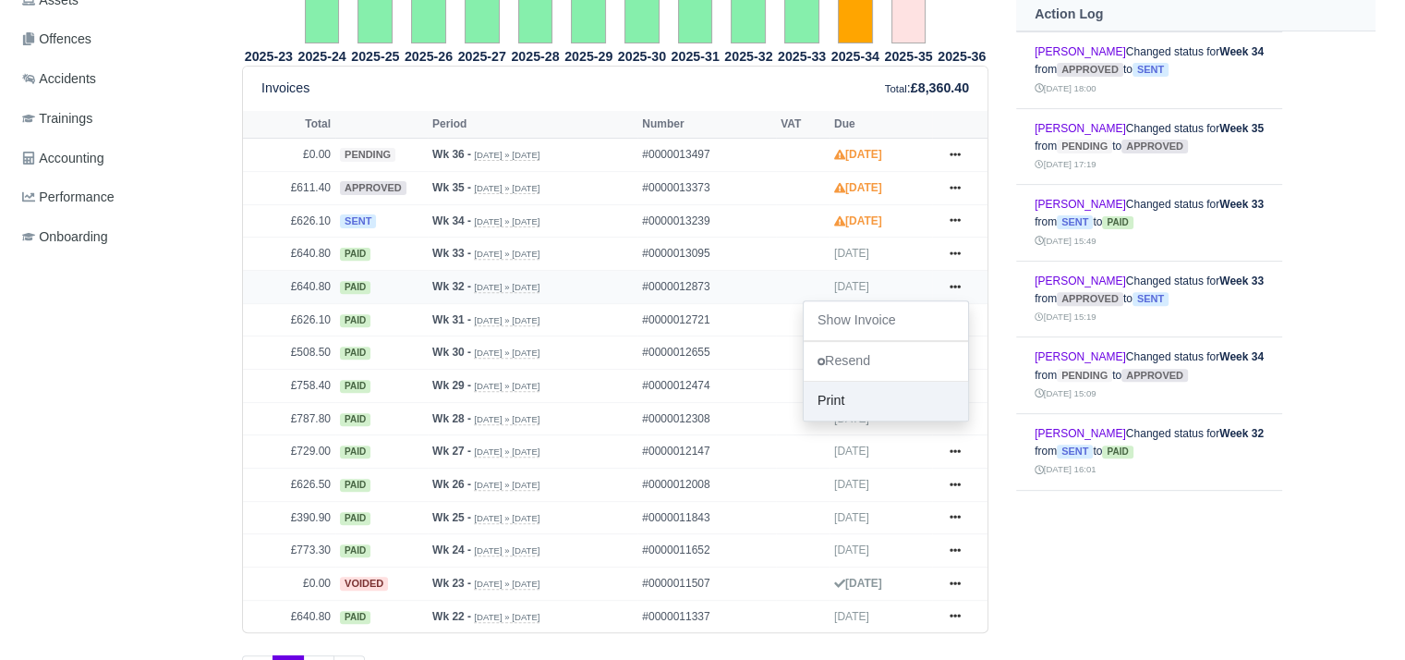
click at [879, 388] on link "Print" at bounding box center [886, 401] width 164 height 39
click at [955, 253] on icon at bounding box center [955, 253] width 11 height 11
click at [859, 359] on link "Print" at bounding box center [886, 367] width 164 height 39
